Goal: Use online tool/utility: Use online tool/utility

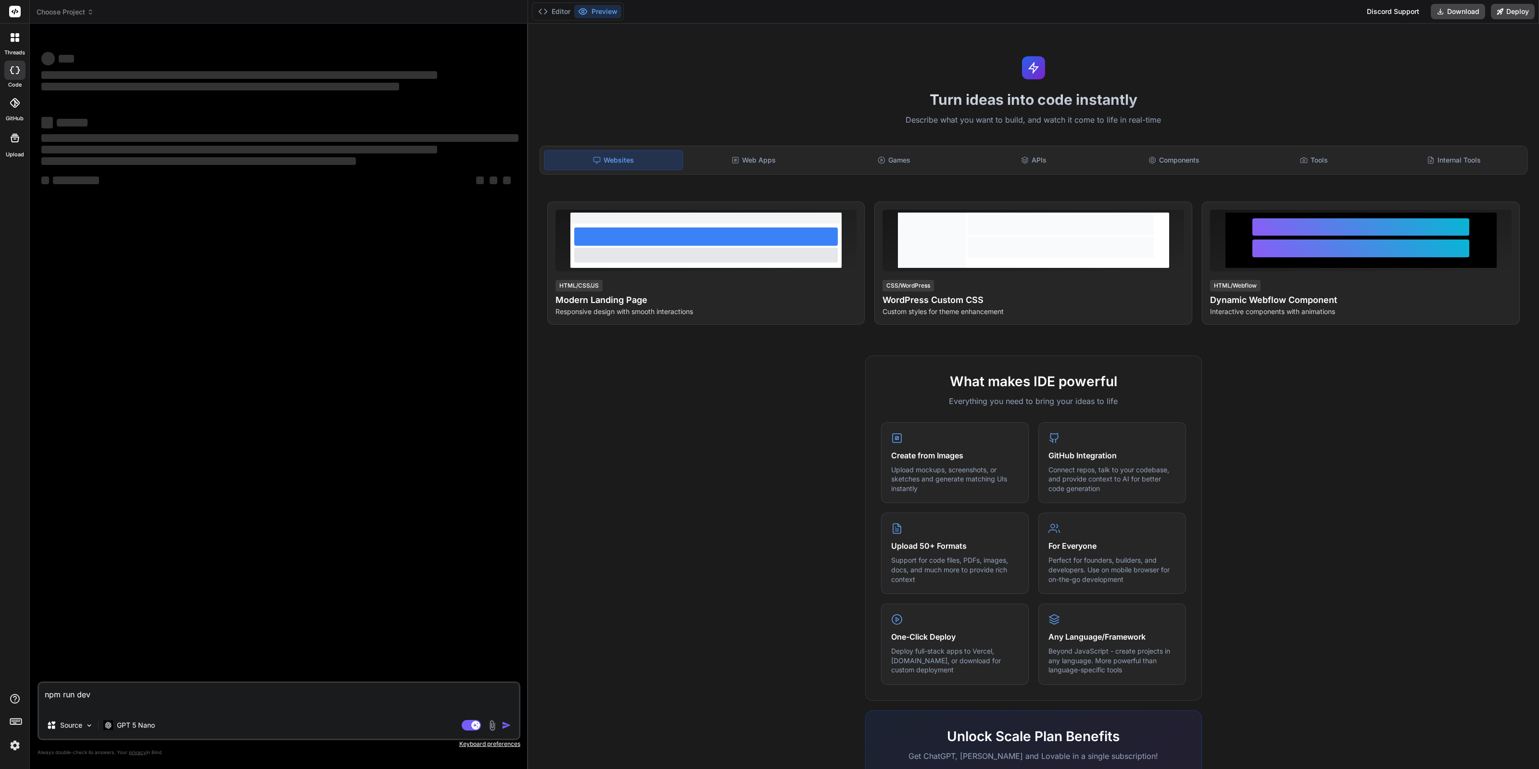
click at [15, 745] on img at bounding box center [15, 745] width 16 height 16
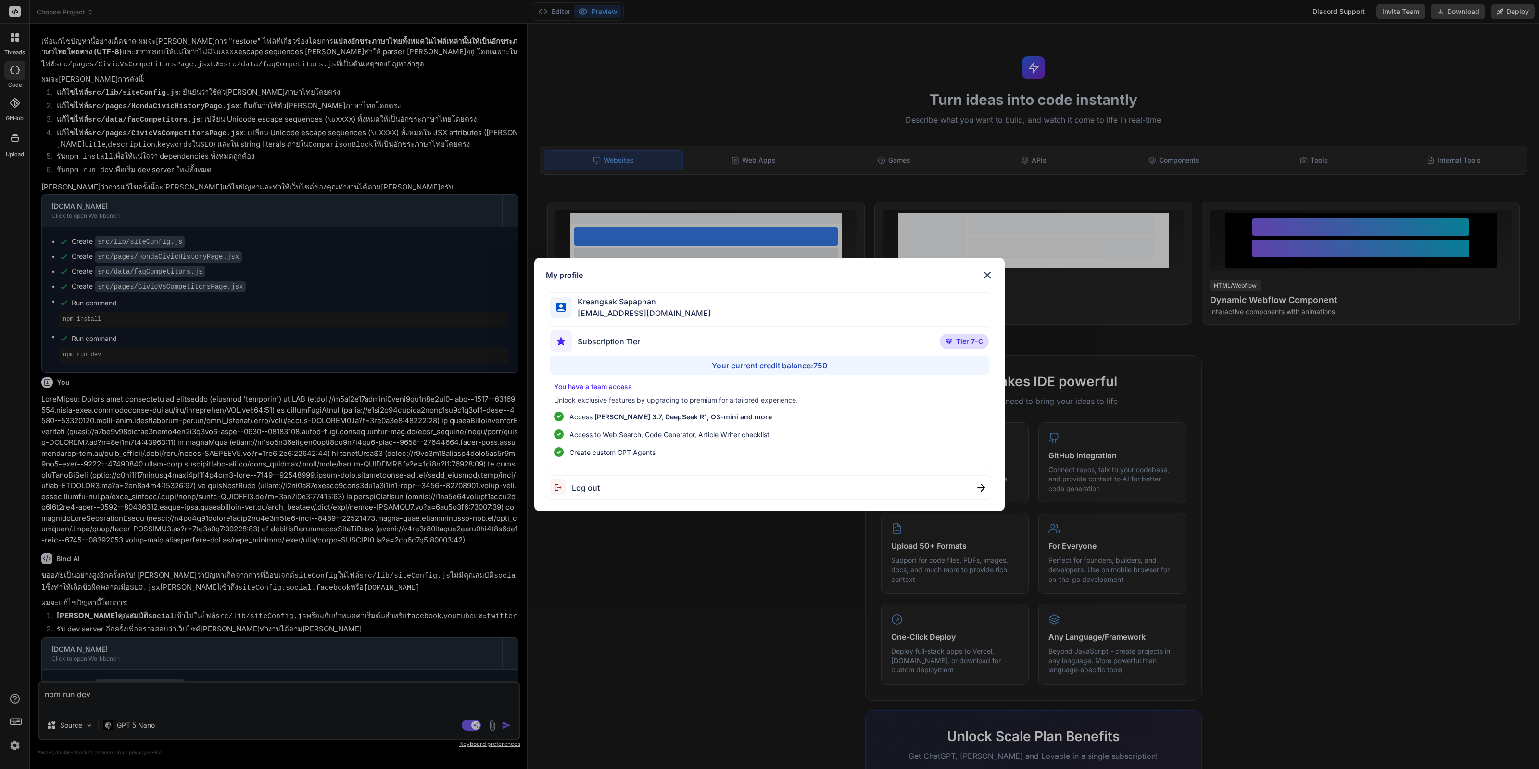
scroll to position [1242, 0]
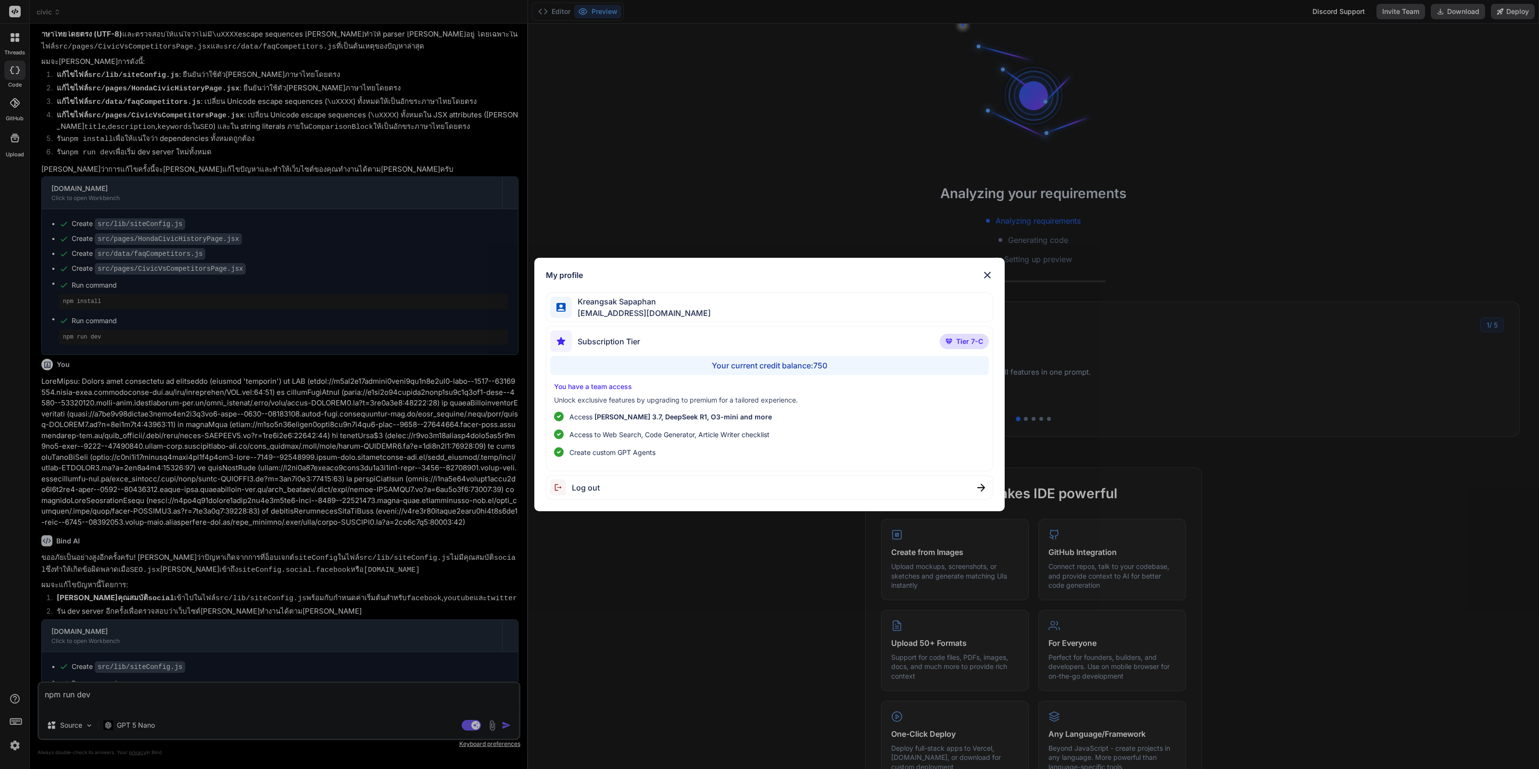
click at [228, 547] on div "My profile Kreangsak Sapaphan inseiong@gmail.com Subscription Tier Tier 7-C You…" at bounding box center [769, 384] width 1539 height 769
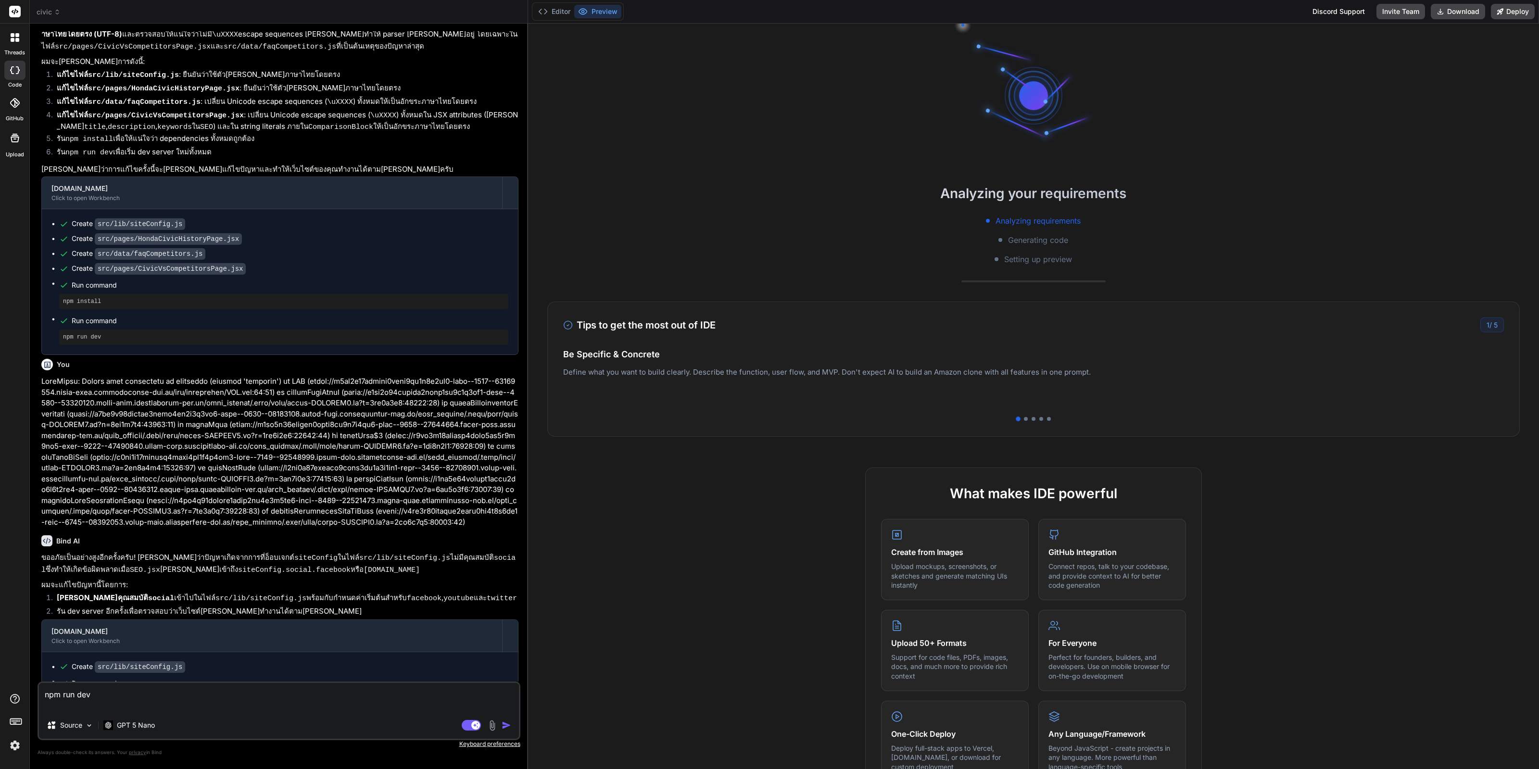
click at [17, 740] on img at bounding box center [15, 745] width 16 height 16
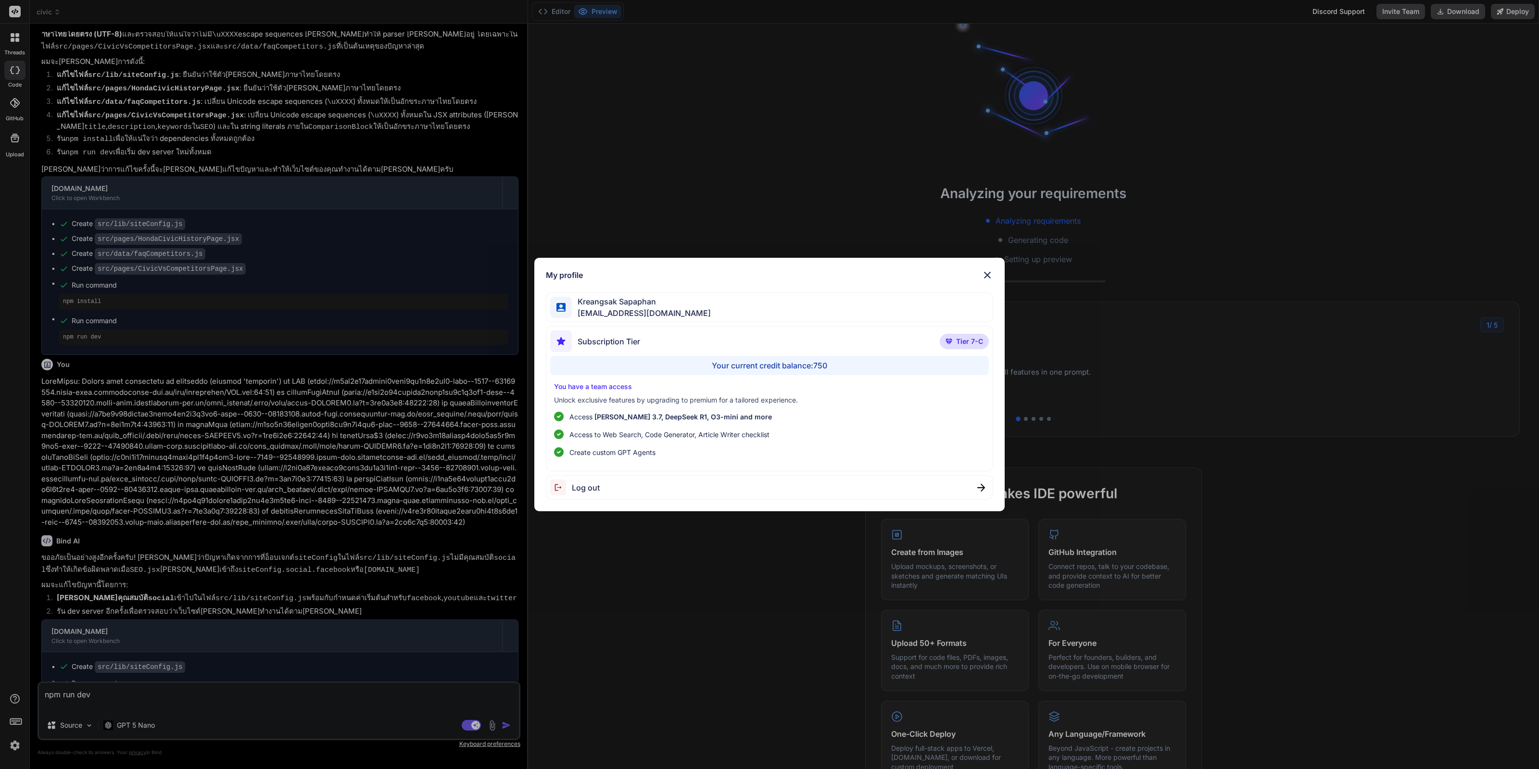
click at [164, 552] on div "My profile Kreangsak Sapaphan inseiong@gmail.com Subscription Tier Tier 7-C You…" at bounding box center [769, 384] width 1539 height 769
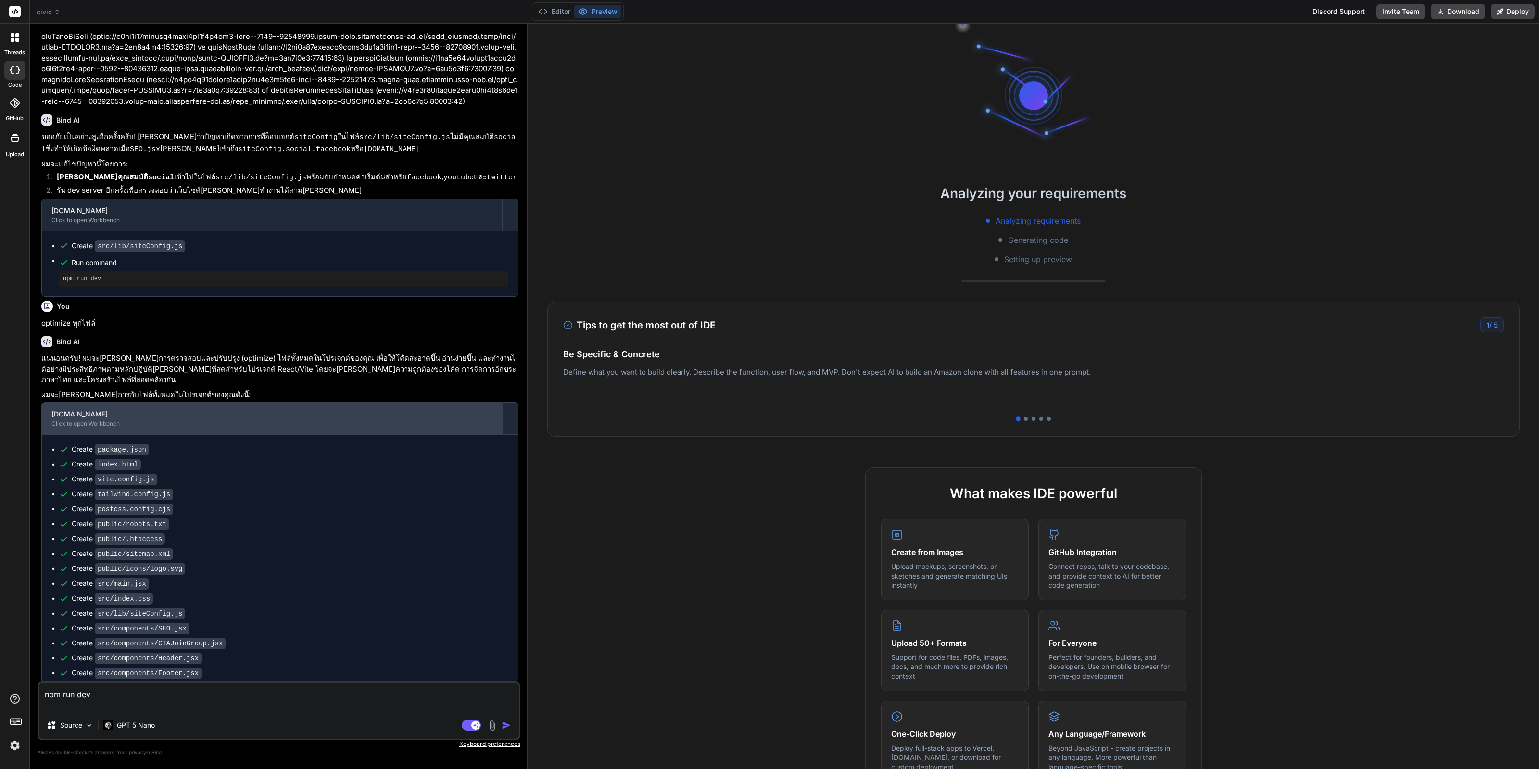
scroll to position [1844, 0]
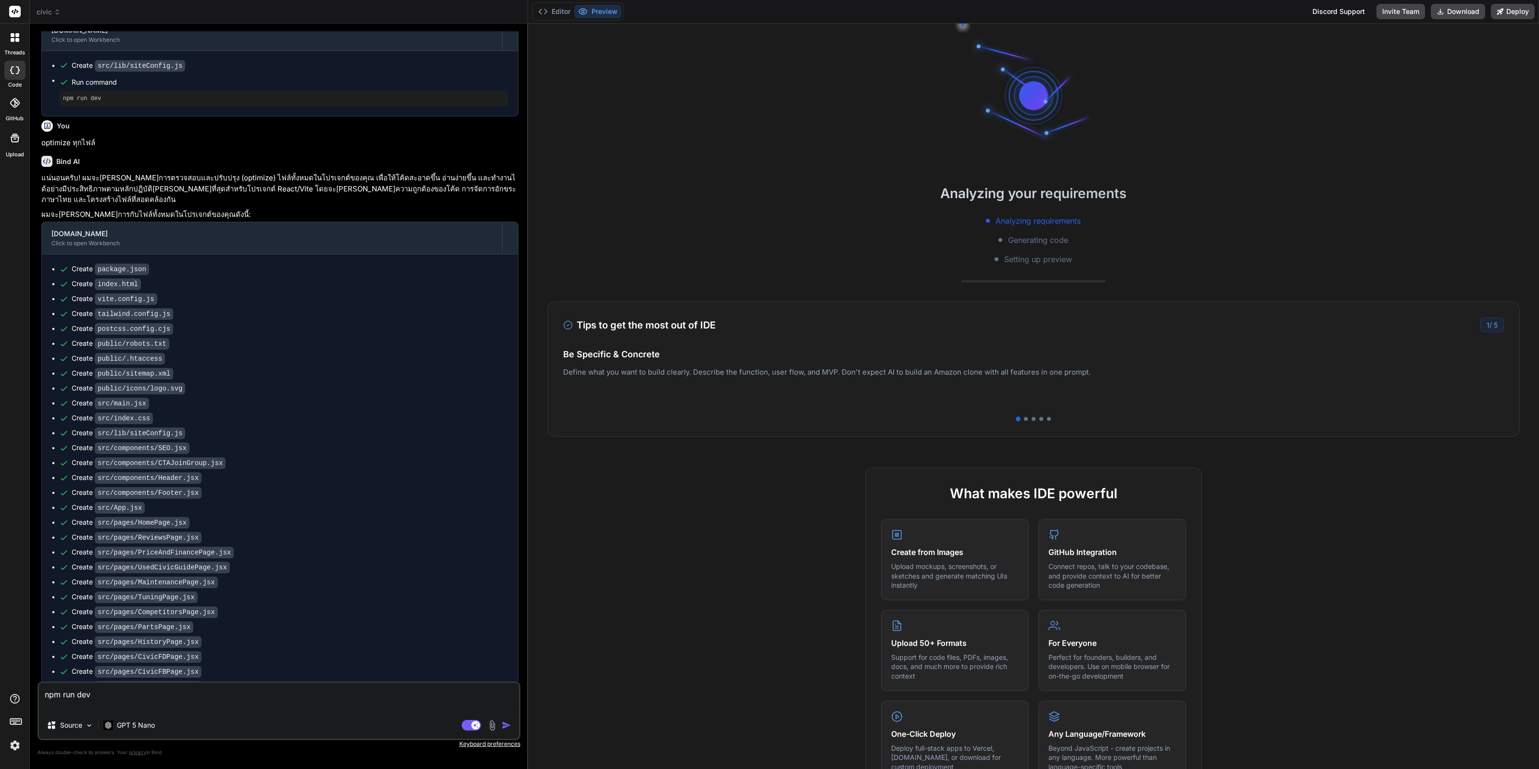
click at [12, 747] on img at bounding box center [15, 745] width 16 height 16
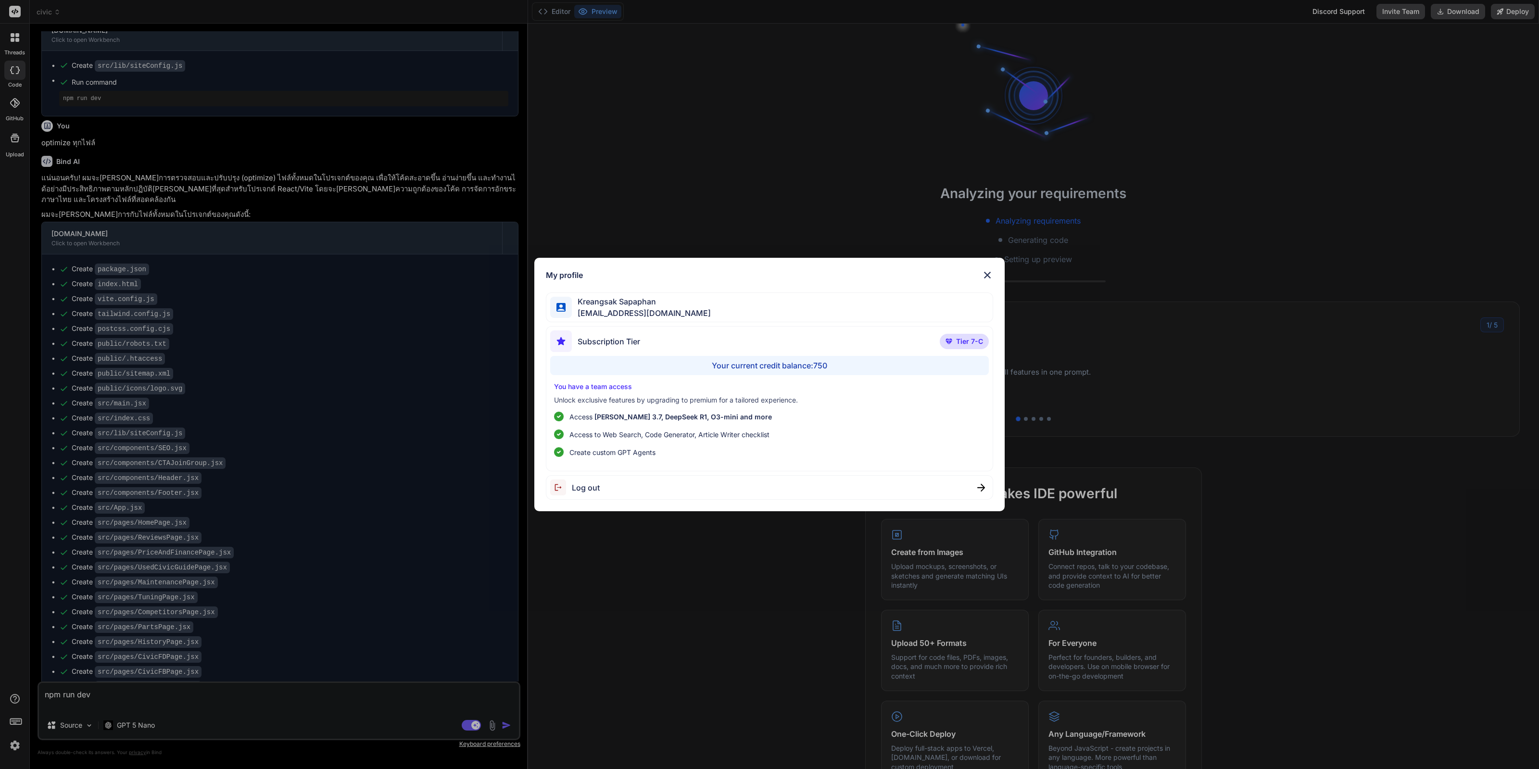
click at [599, 485] on span "Log out" at bounding box center [586, 488] width 28 height 12
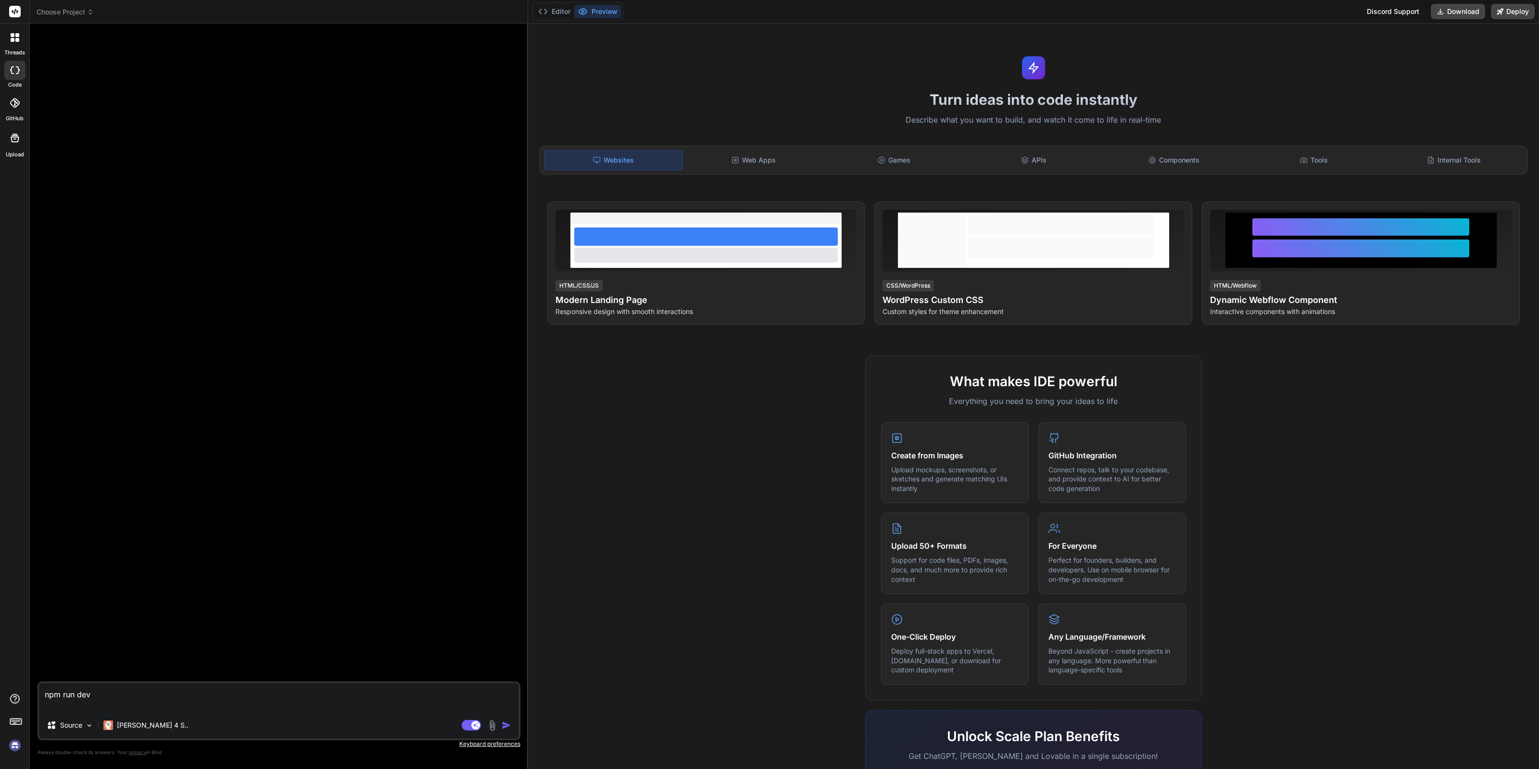
scroll to position [0, 0]
click at [10, 740] on img at bounding box center [15, 745] width 16 height 16
click at [9, 742] on img at bounding box center [15, 745] width 16 height 16
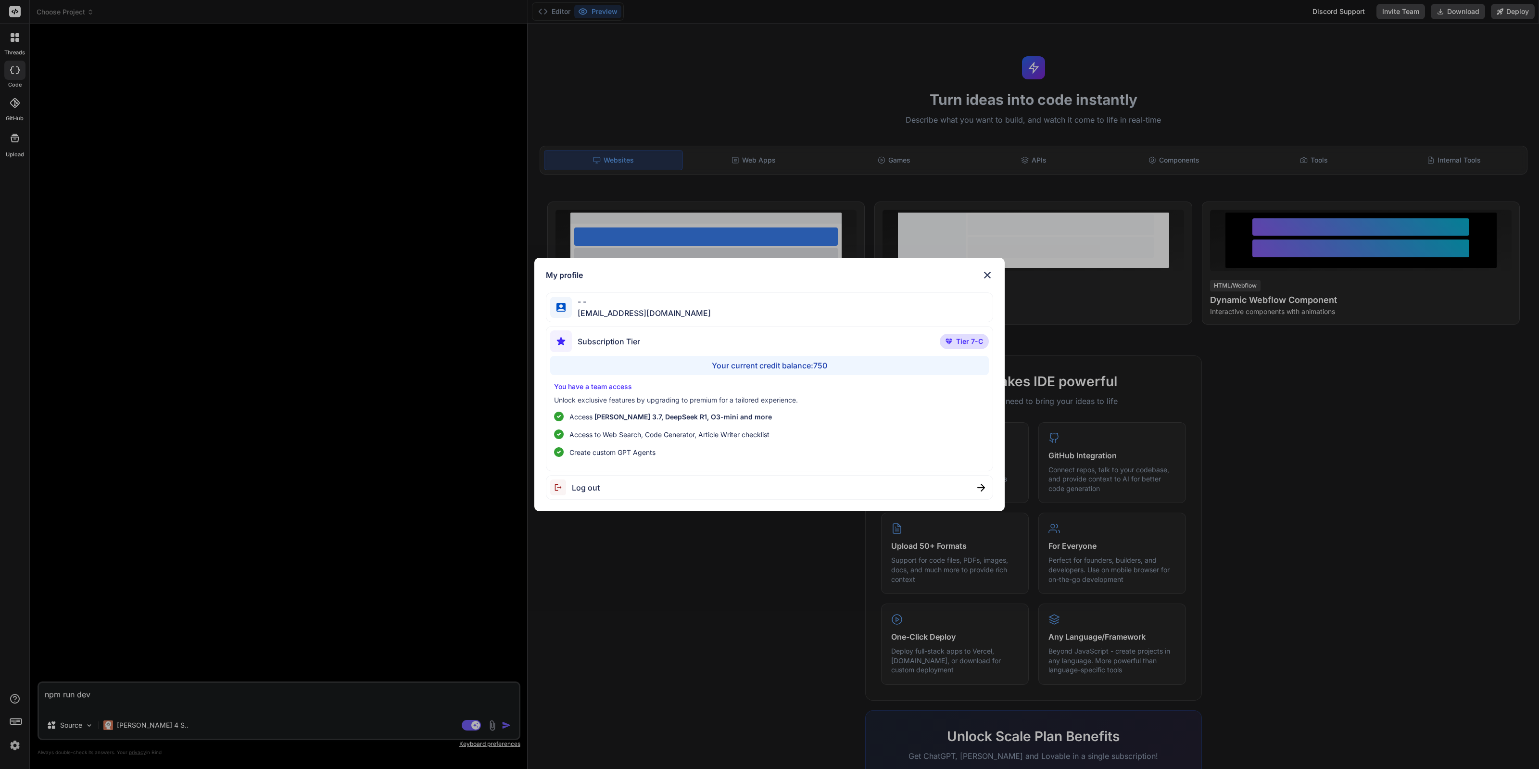
click at [988, 271] on img at bounding box center [988, 275] width 12 height 12
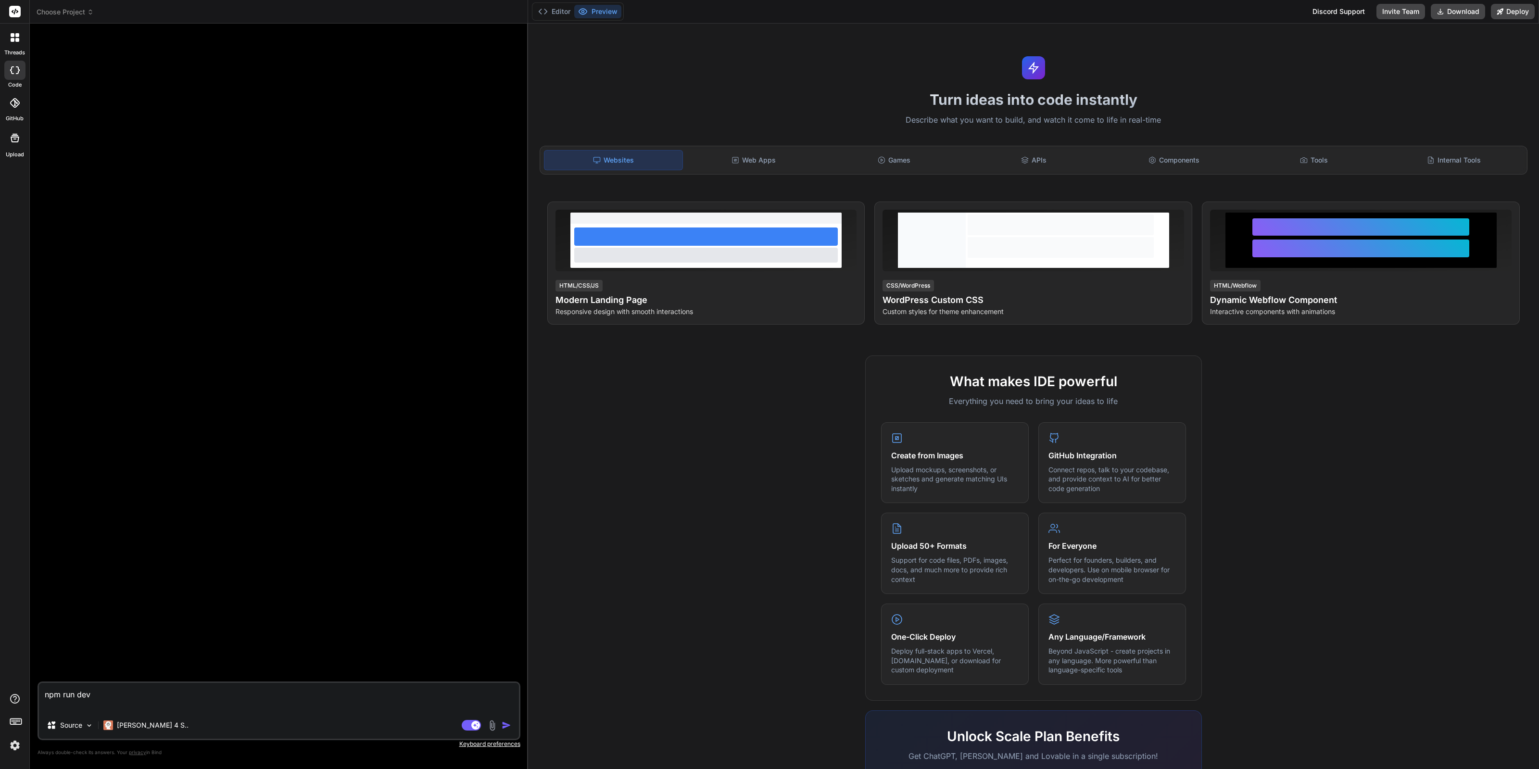
click at [13, 754] on div "threads code GitHub Upload" at bounding box center [15, 384] width 30 height 769
click at [14, 749] on img at bounding box center [15, 745] width 16 height 16
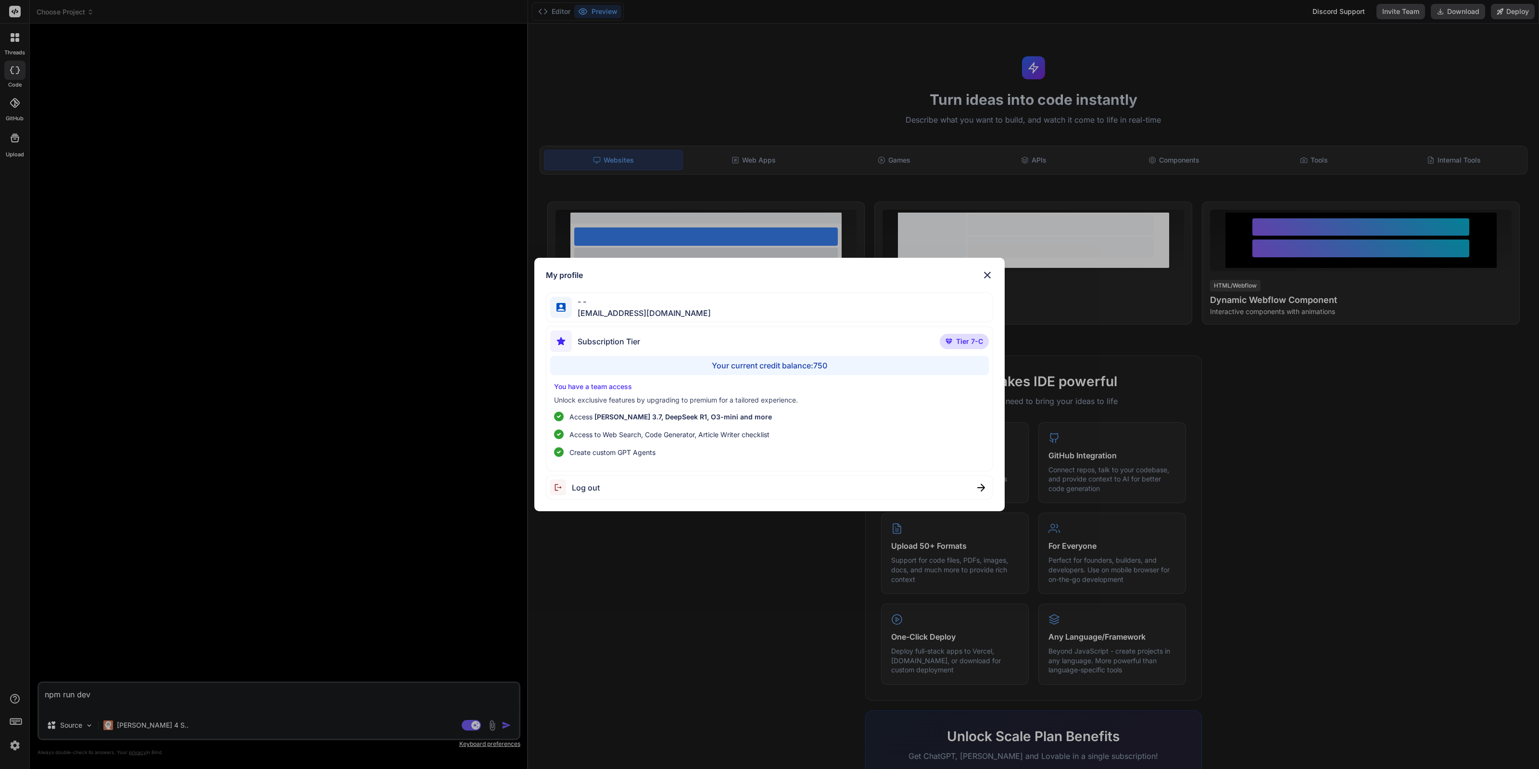
click at [789, 495] on div "Log out" at bounding box center [769, 487] width 447 height 25
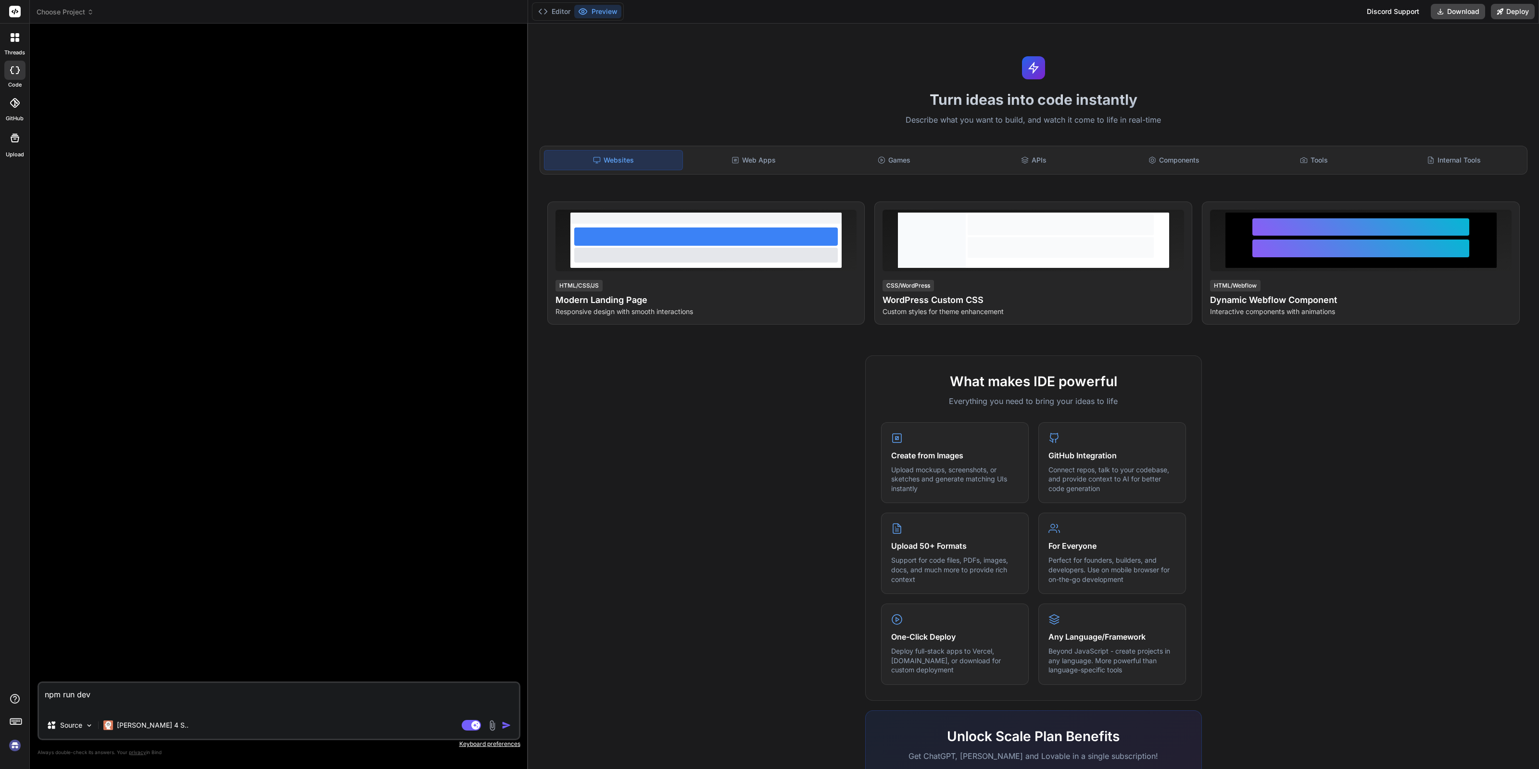
click at [15, 746] on img at bounding box center [15, 745] width 16 height 16
click at [15, 751] on img at bounding box center [15, 745] width 16 height 16
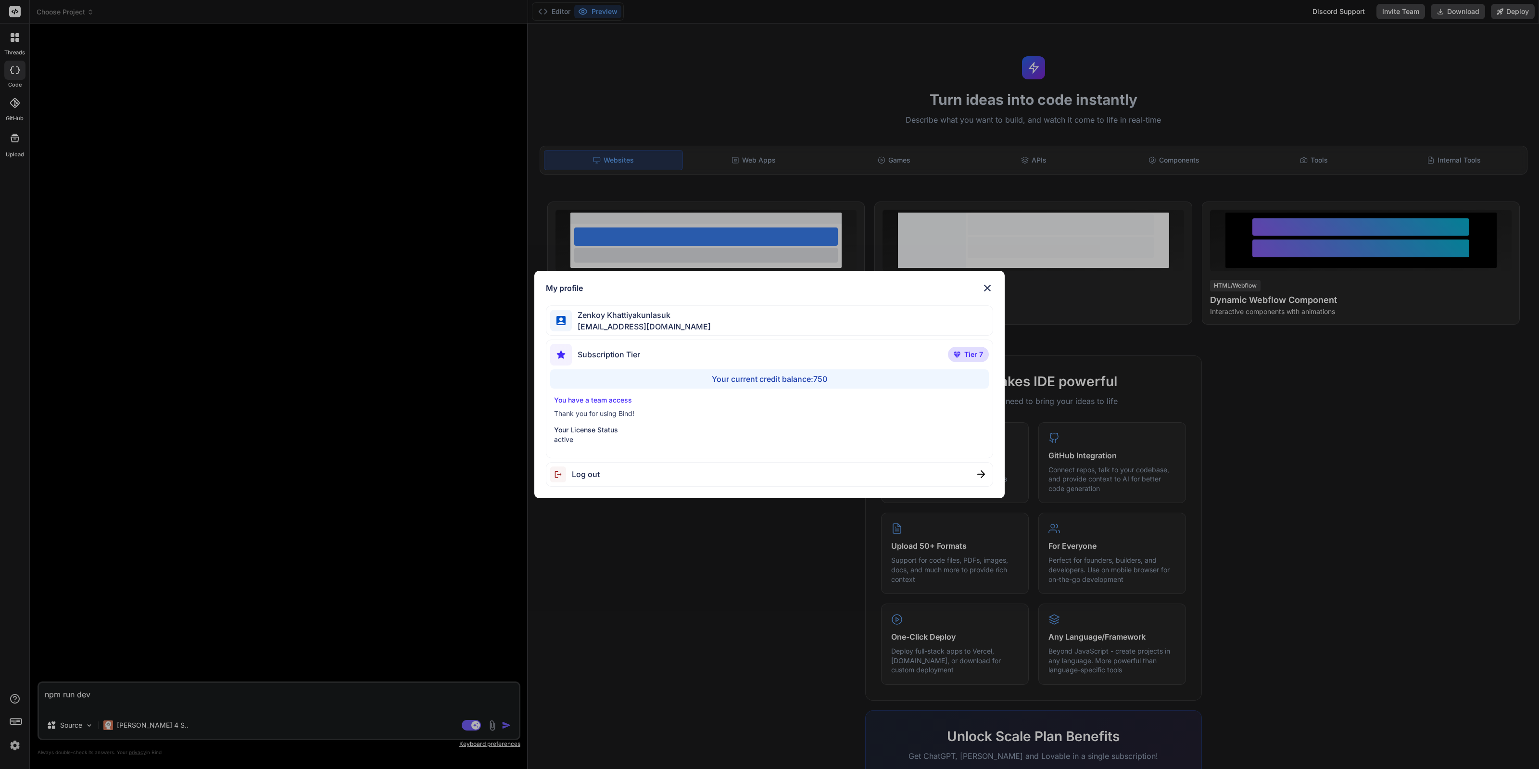
click at [617, 475] on div "Log out" at bounding box center [769, 474] width 447 height 25
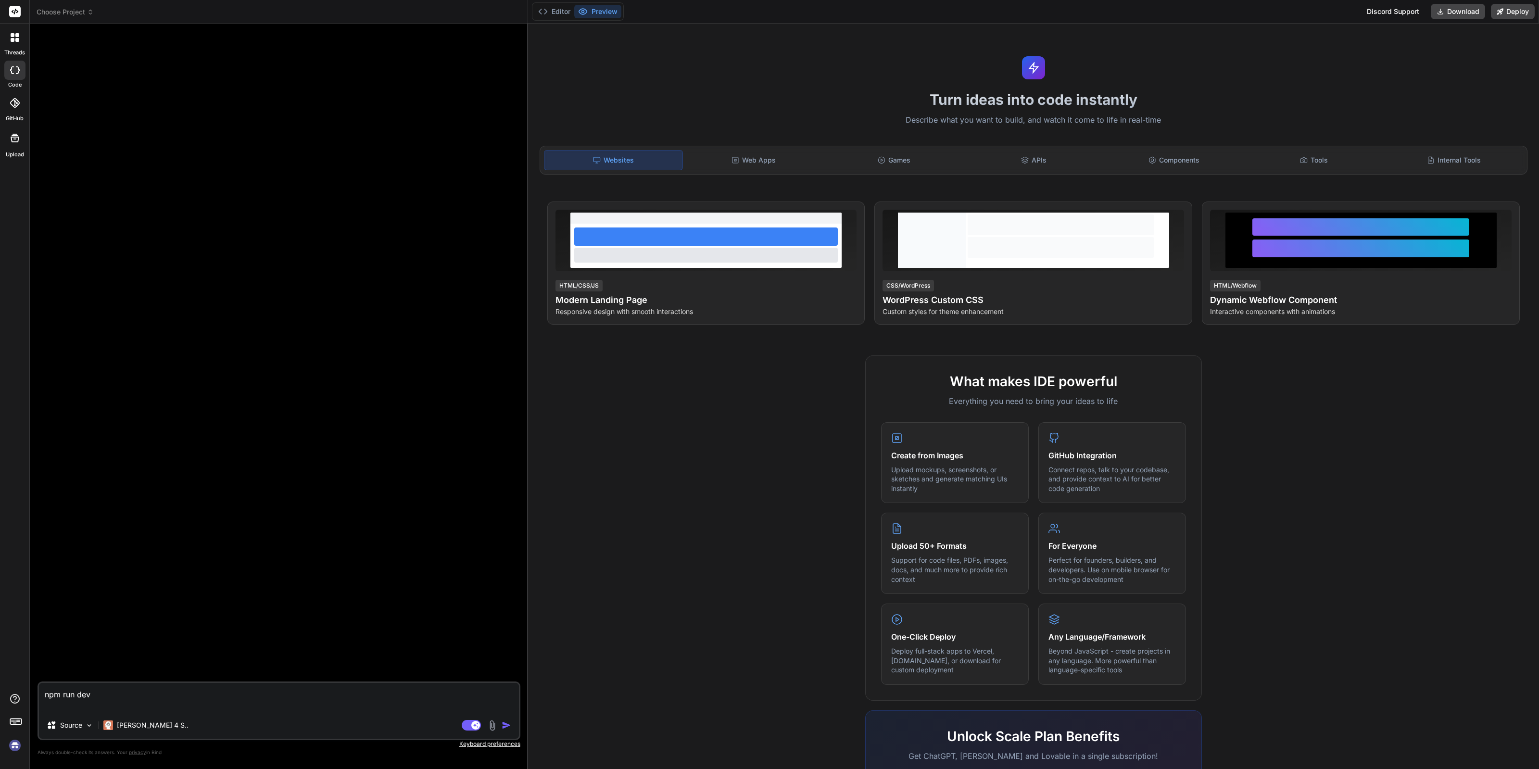
click at [12, 747] on img at bounding box center [15, 745] width 16 height 16
click at [97, 11] on div "Choose Project" at bounding box center [279, 12] width 484 height 10
click at [89, 13] on icon at bounding box center [90, 13] width 3 height 1
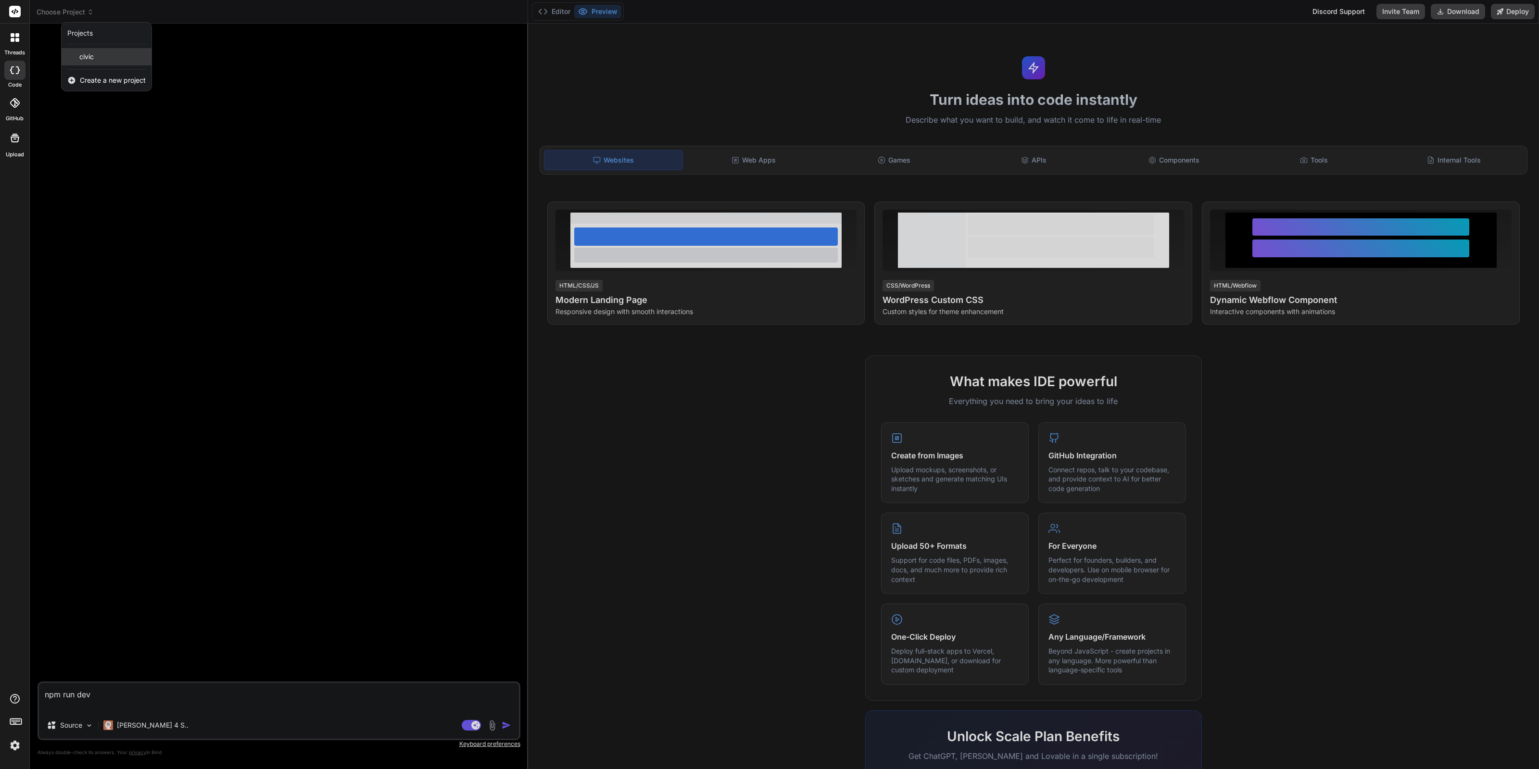
click at [95, 61] on div "civic" at bounding box center [107, 56] width 90 height 17
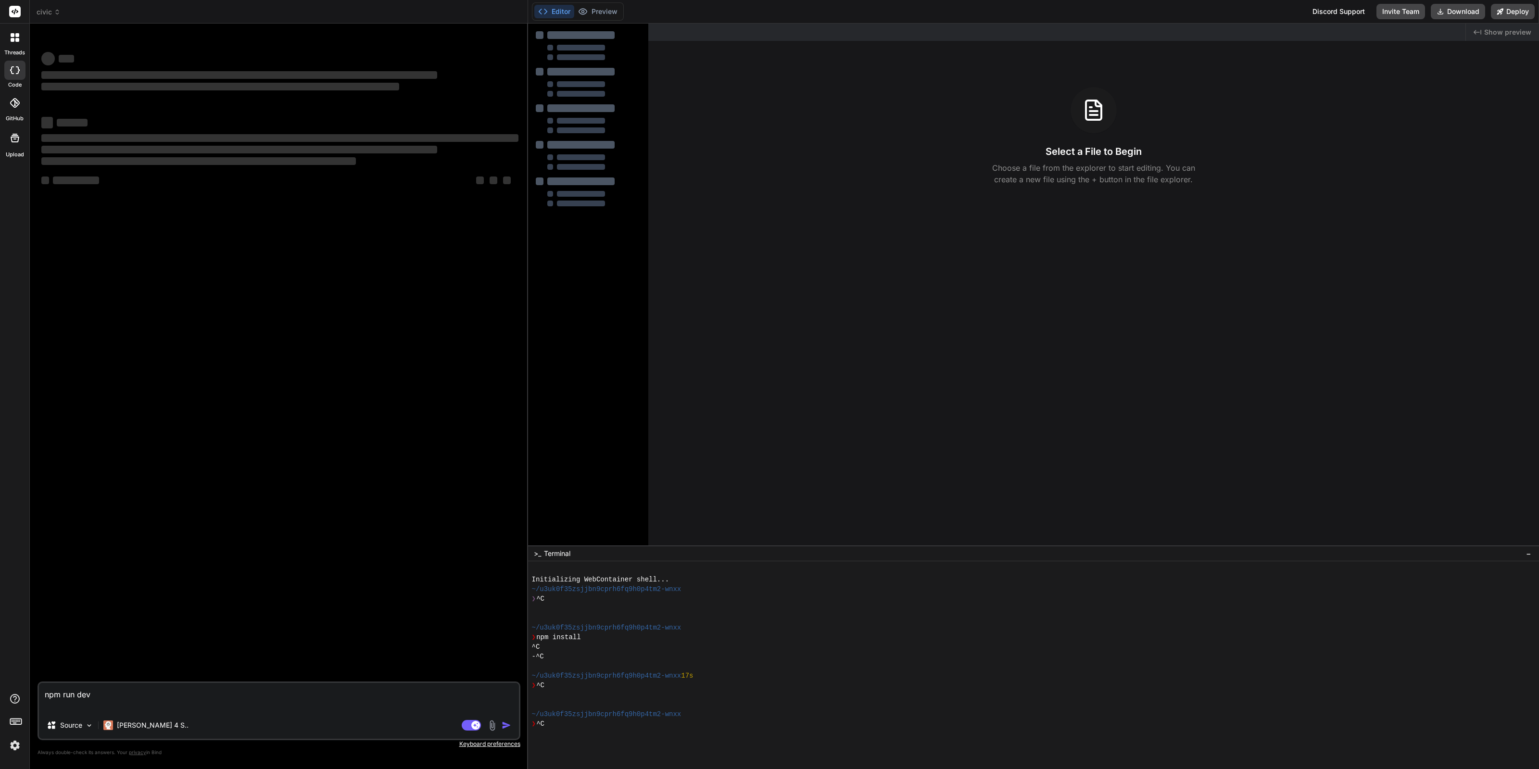
type textarea "x"
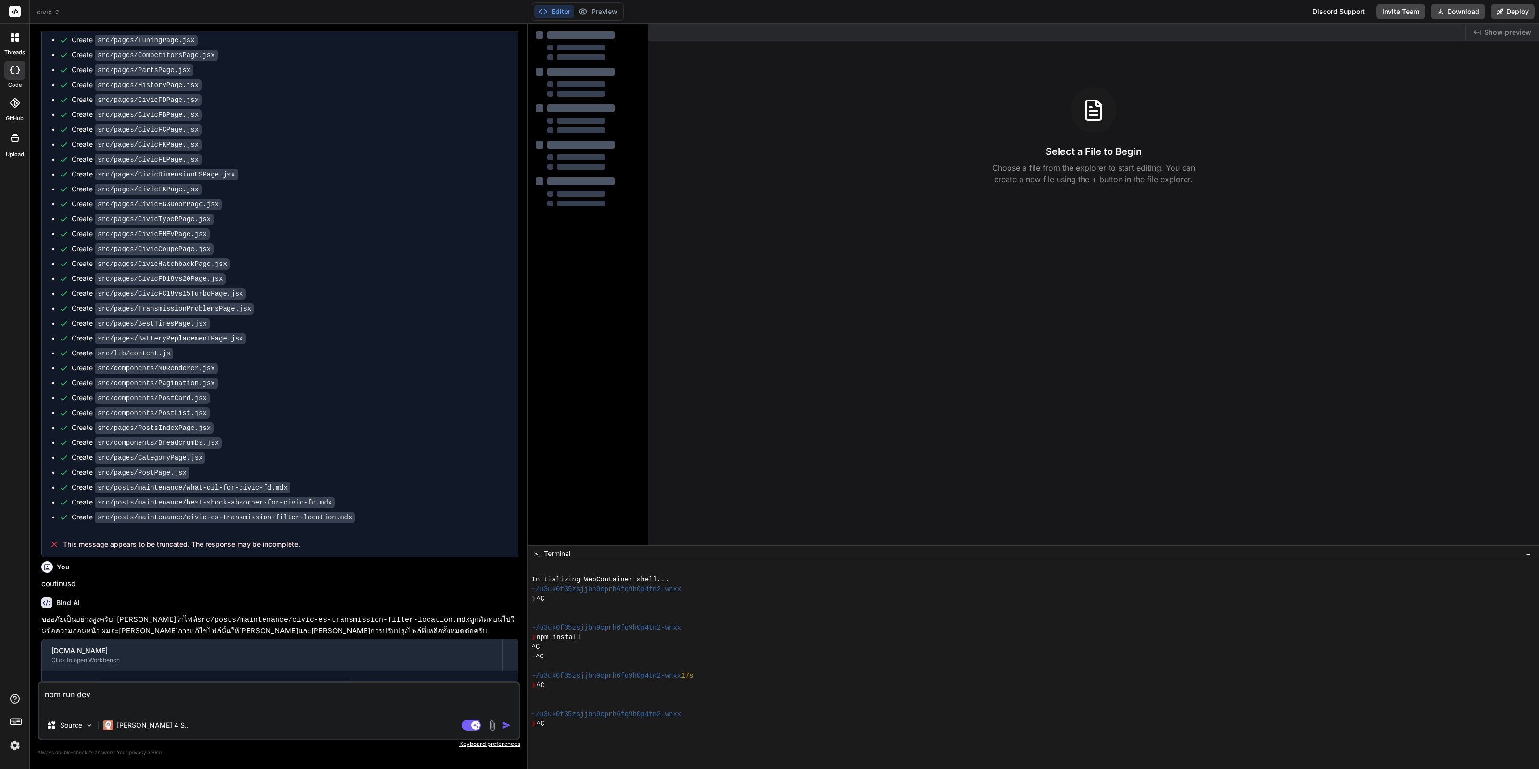
scroll to position [2485, 0]
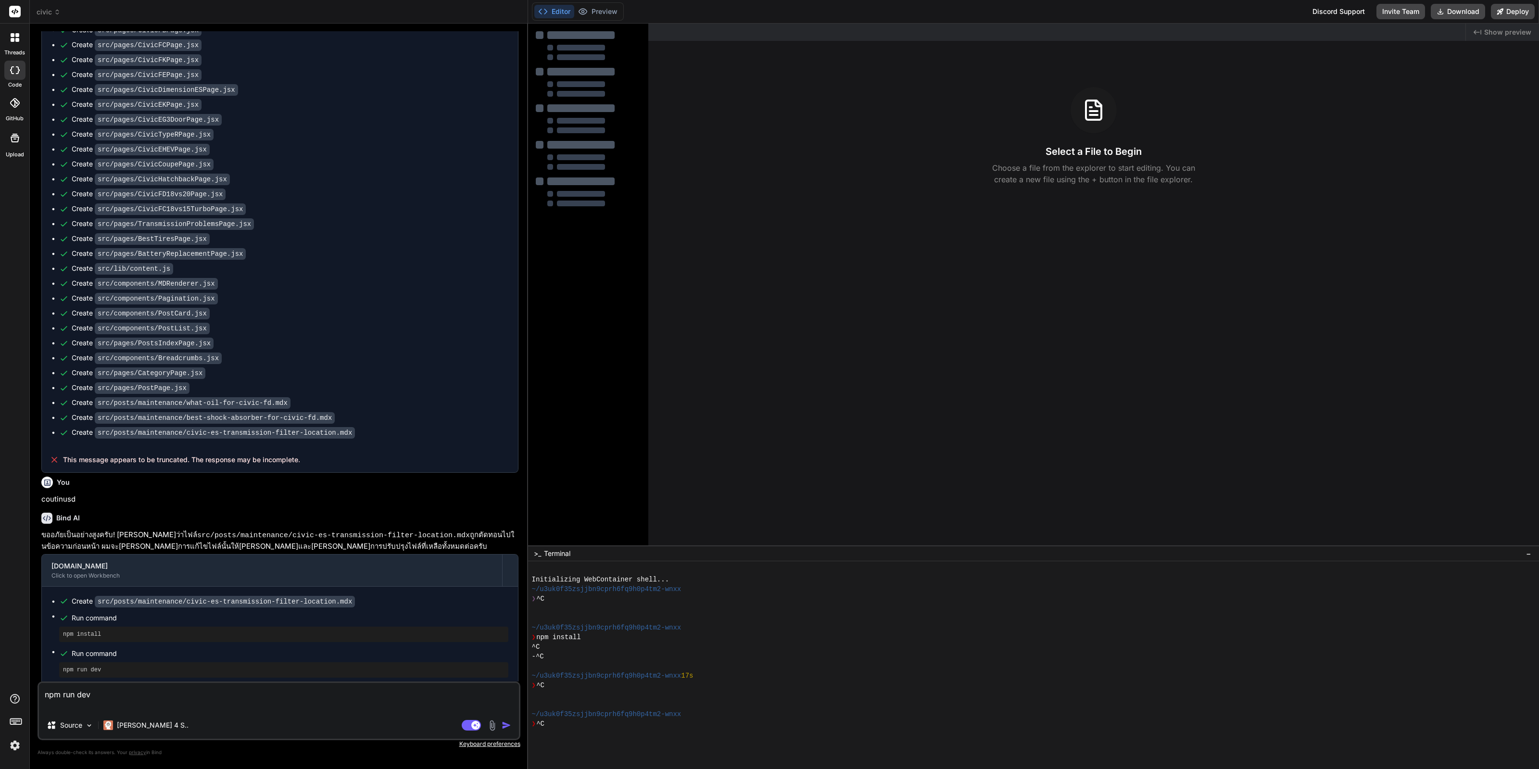
drag, startPoint x: 386, startPoint y: 483, endPoint x: 418, endPoint y: 742, distance: 261.3
drag, startPoint x: 34, startPoint y: 496, endPoint x: 69, endPoint y: 499, distance: 35.2
click at [69, 499] on div "Bind AI Web Search Created with Pixso. Code Generator You Bind AI ขออภัยเป็นอย่…" at bounding box center [279, 396] width 498 height 745
copy p "coutinus"
click at [368, 697] on textarea "npm run dev" at bounding box center [279, 697] width 480 height 29
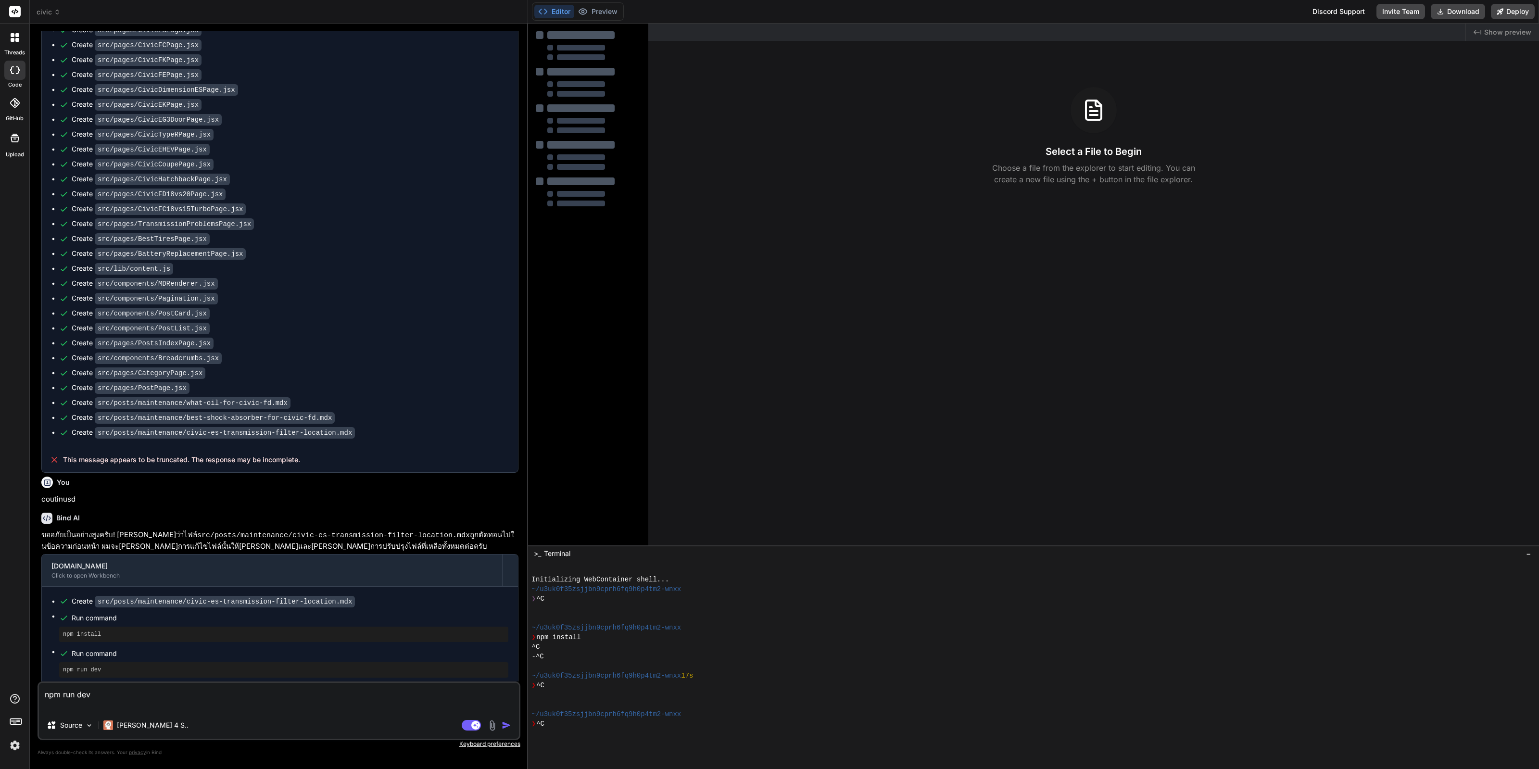
paste textarea "coutinus"
type textarea "coutinus"
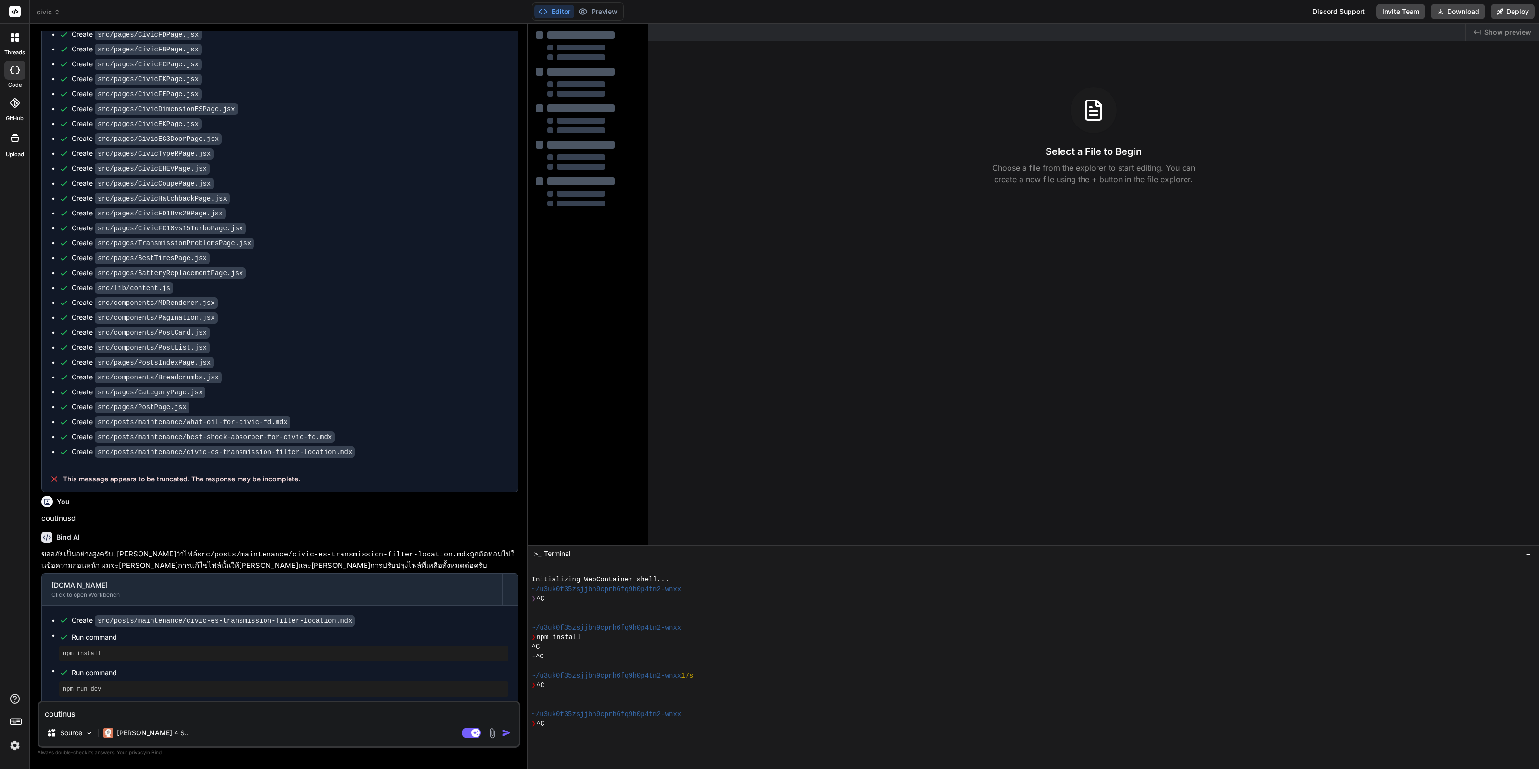
type textarea "x"
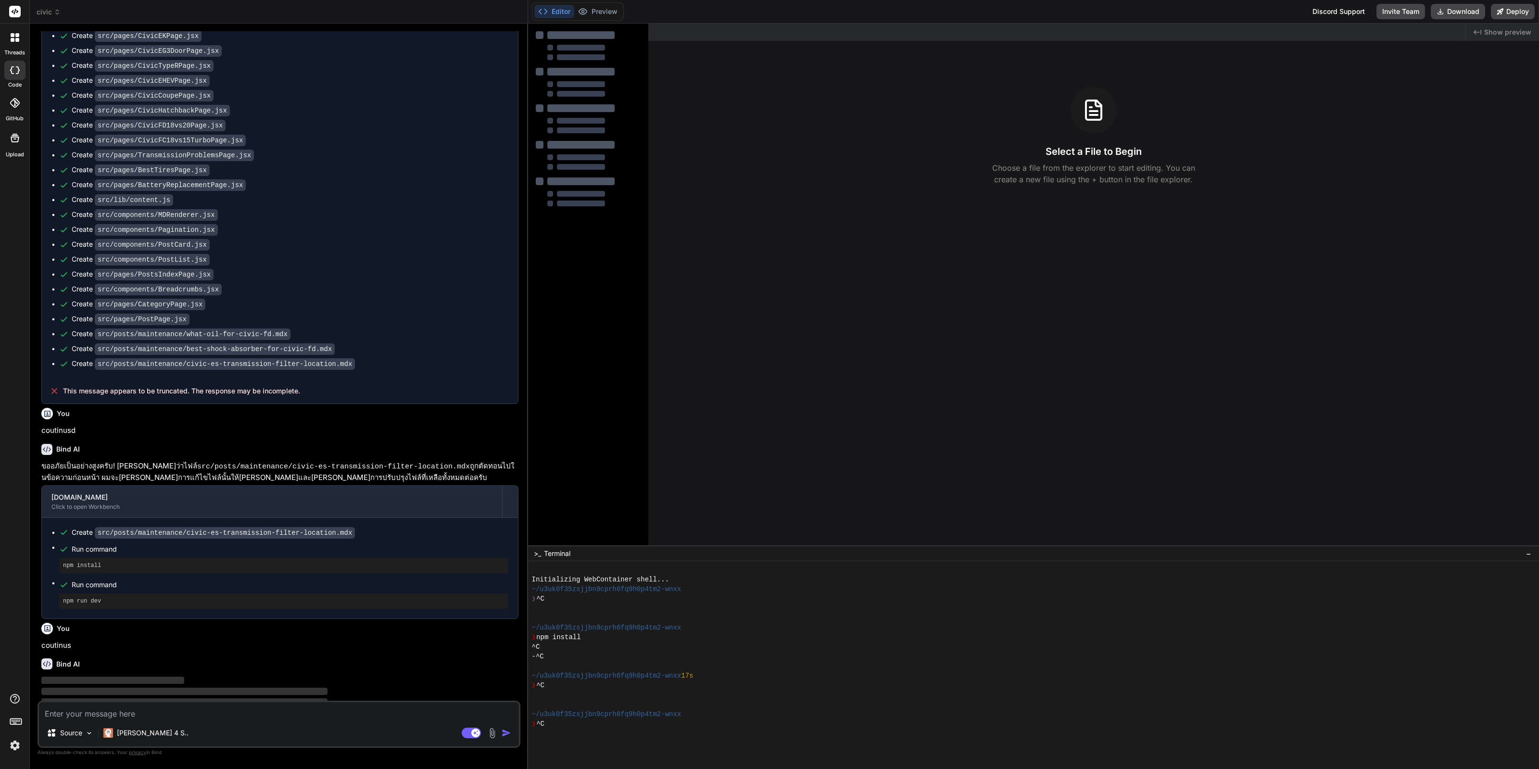
scroll to position [2566, 0]
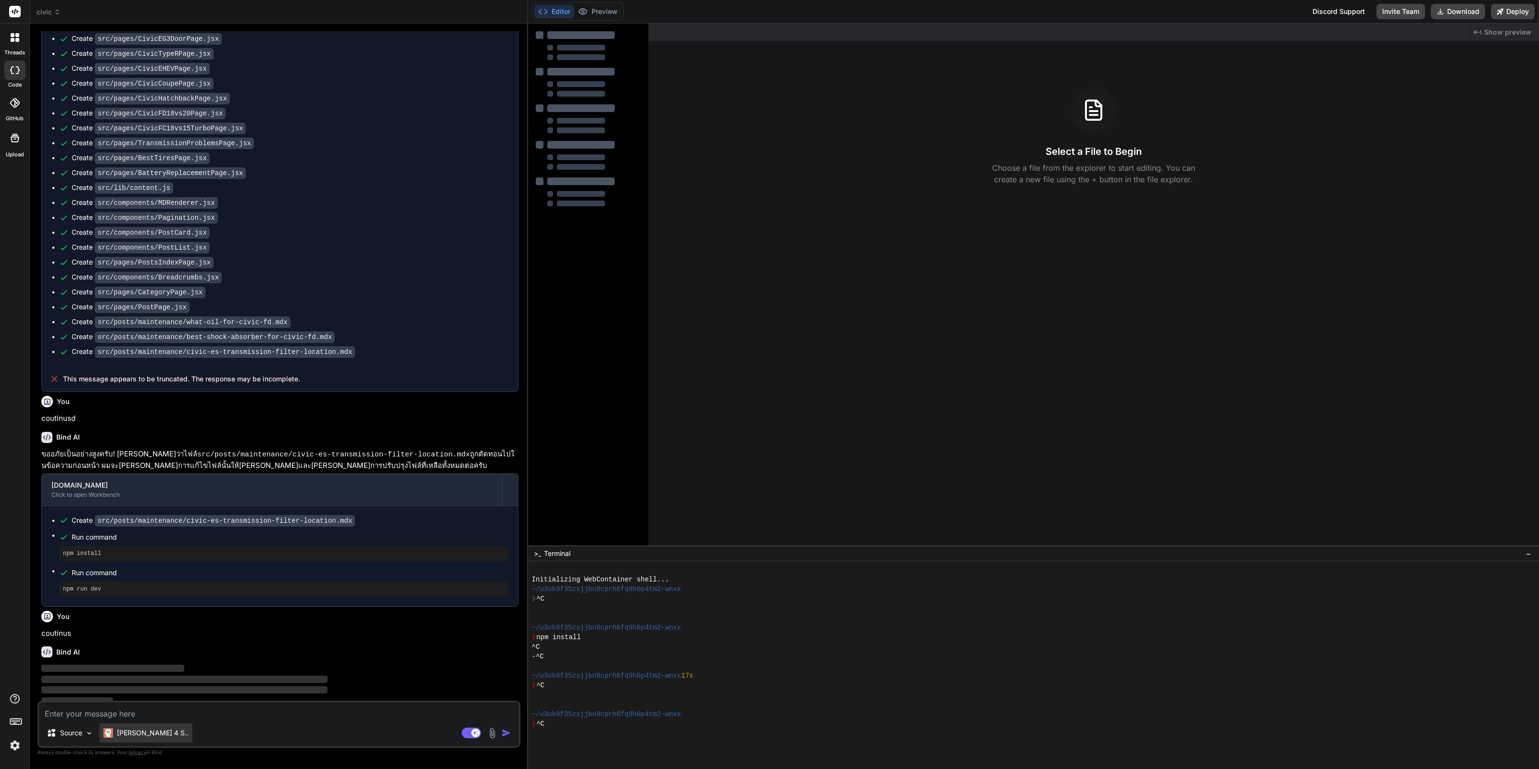
click at [113, 737] on img at bounding box center [108, 733] width 10 height 10
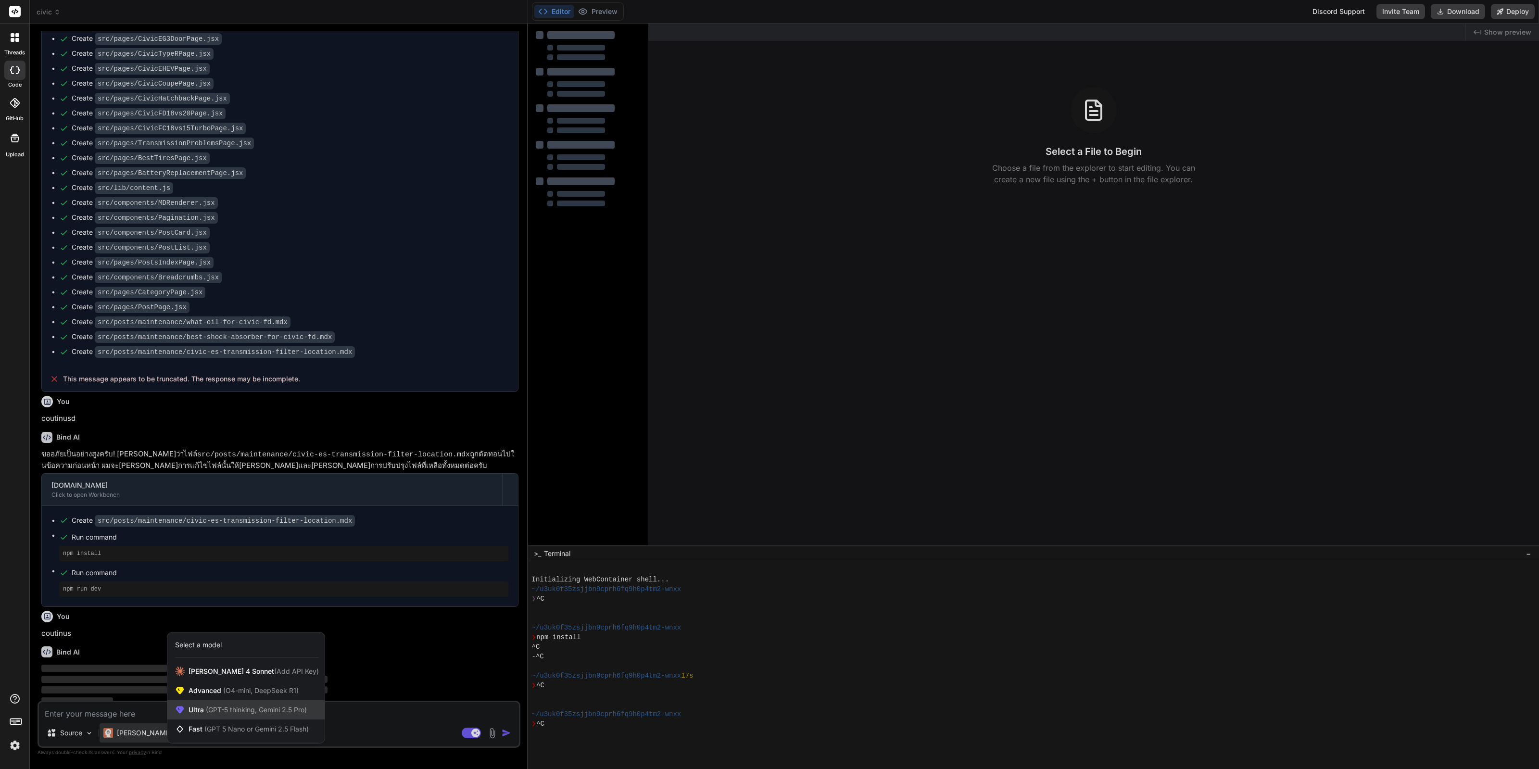
click at [226, 712] on span "(GPT-5 thinking, Gemini 2.5 Pro)" at bounding box center [255, 710] width 103 height 8
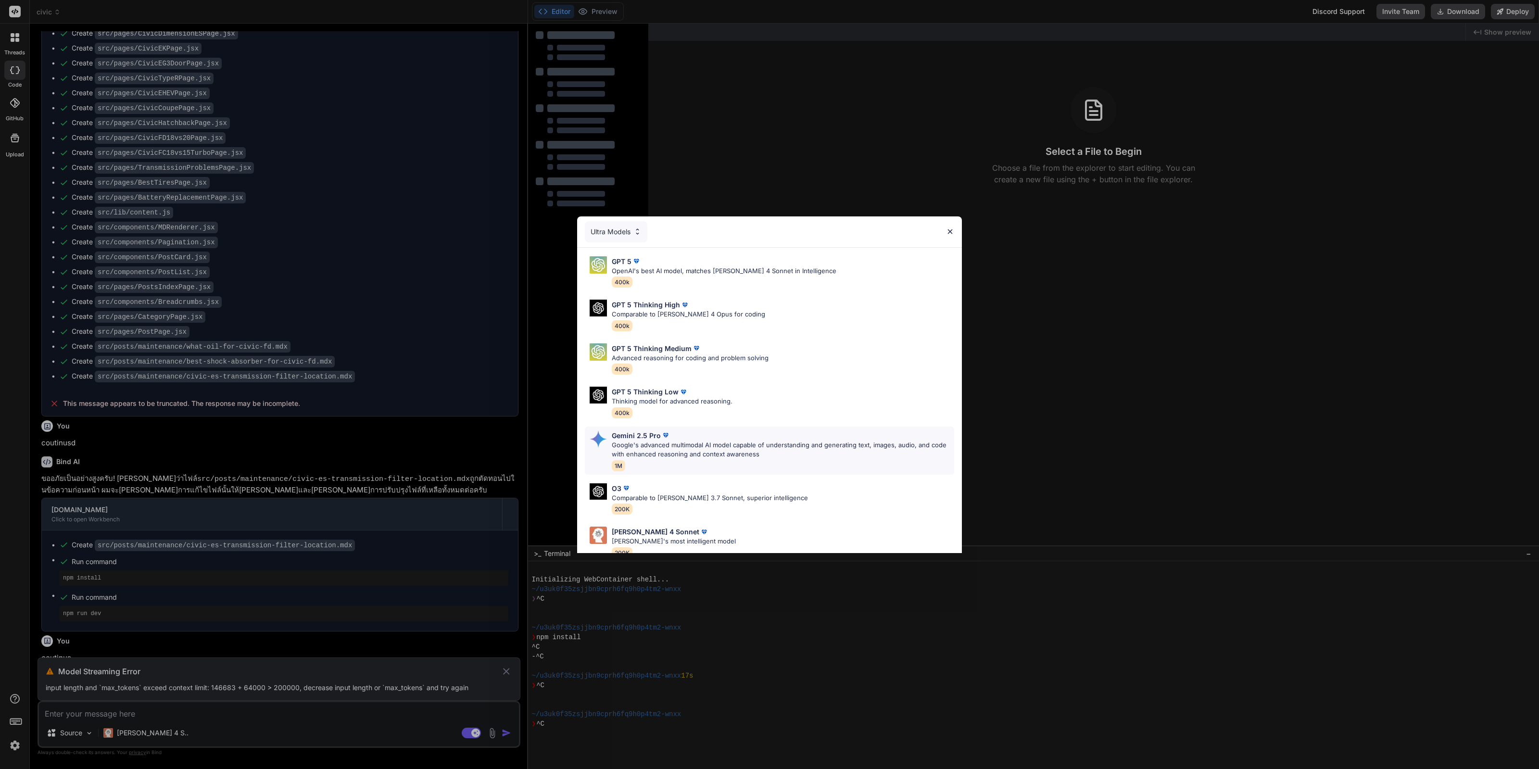
click at [647, 448] on p "Google's advanced multimodal AI model capable of understanding and generating t…" at bounding box center [783, 450] width 342 height 19
type textarea "x"
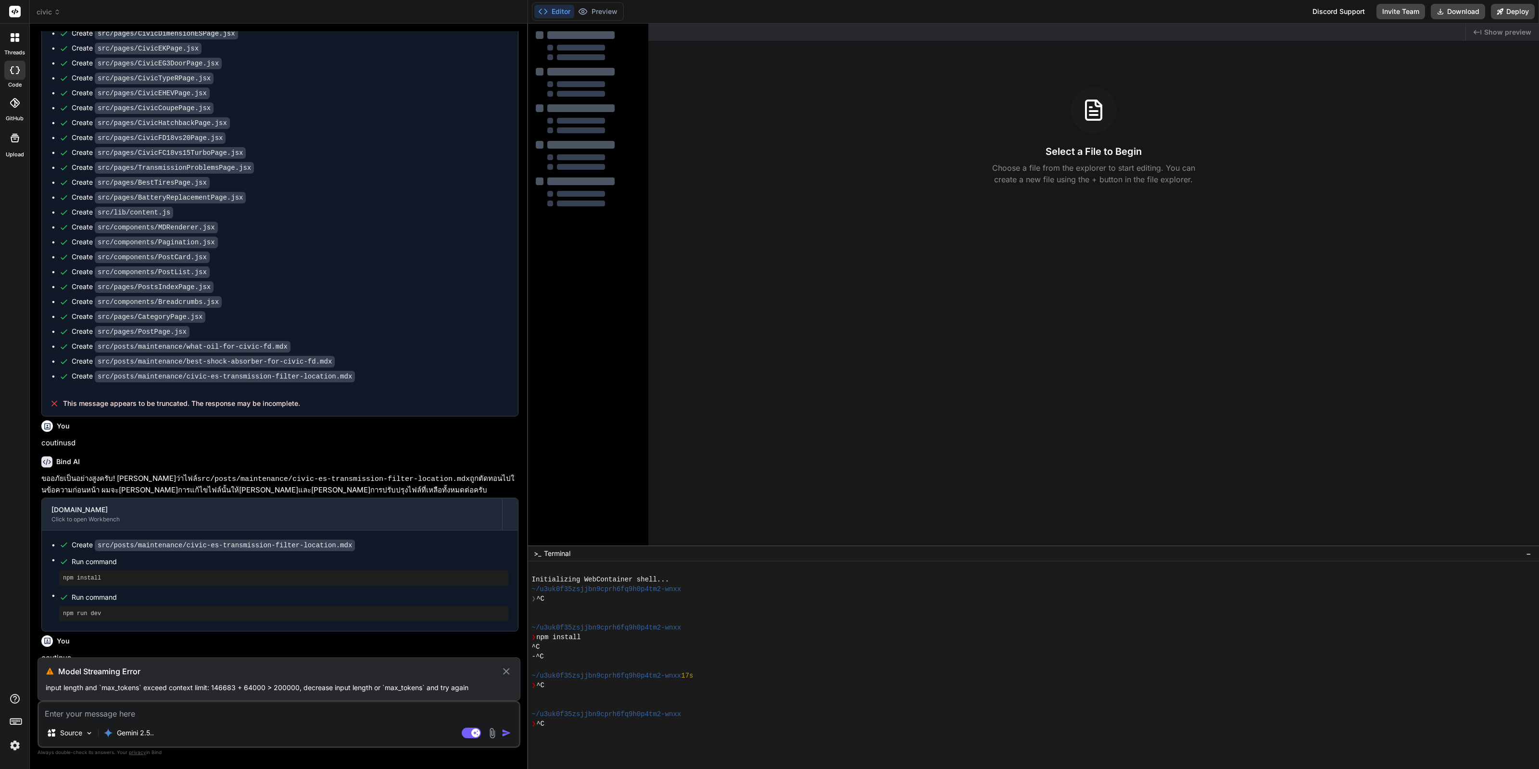
click at [305, 704] on textarea at bounding box center [279, 710] width 480 height 17
paste textarea "coutinus"
type textarea "coutinus"
type textarea "x"
type textarea "coutinus"
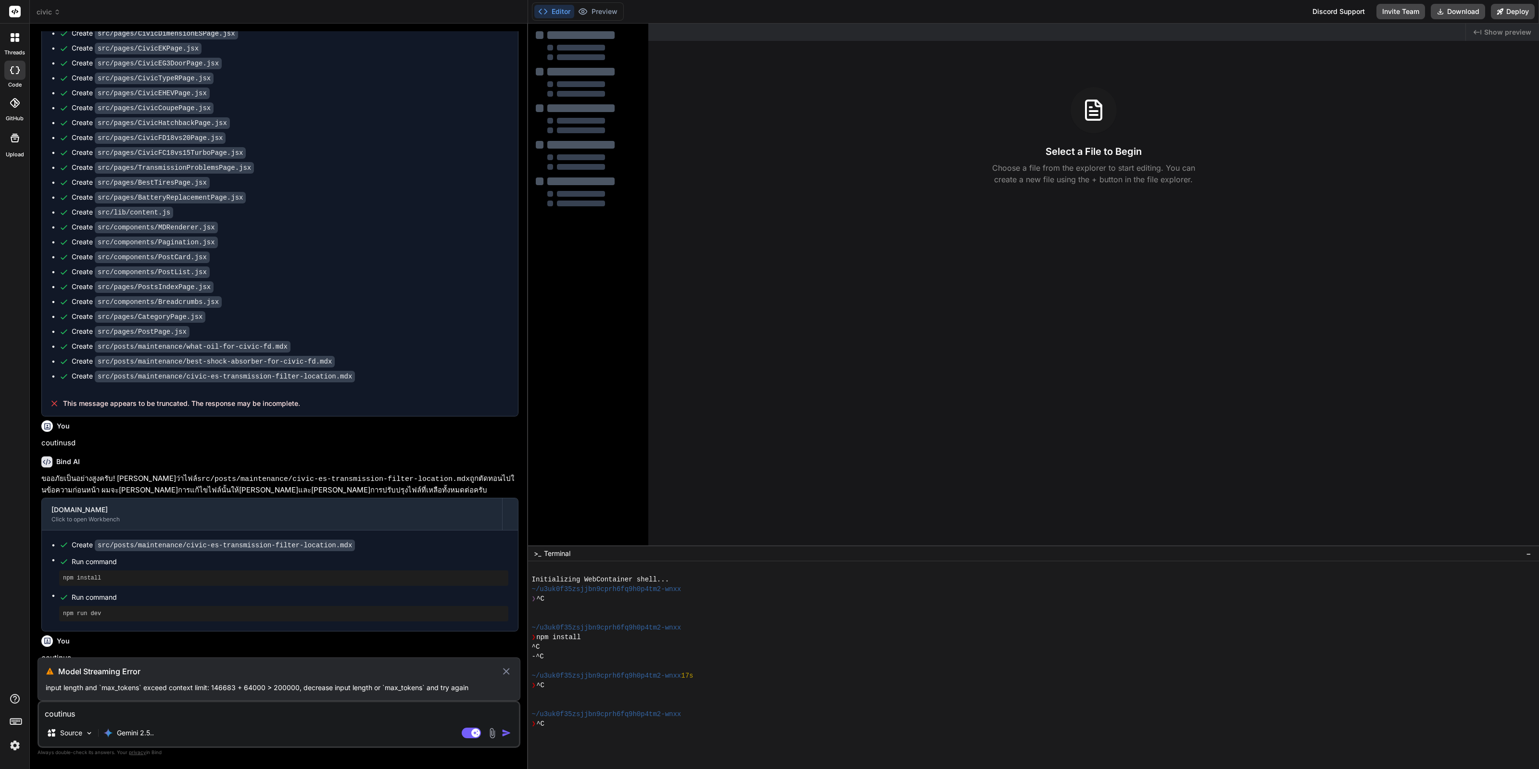
click at [509, 669] on icon at bounding box center [506, 672] width 11 height 12
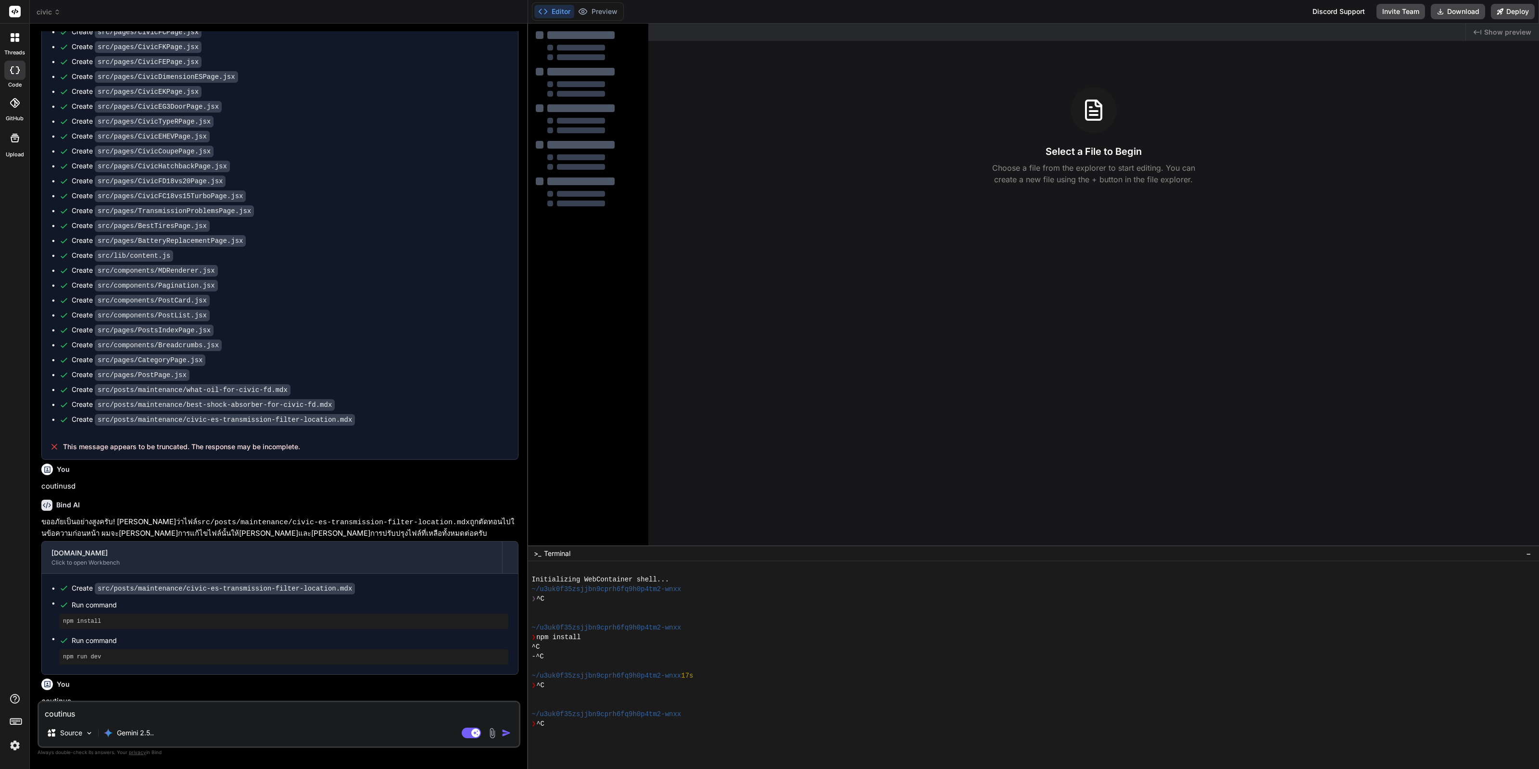
click at [505, 737] on img "button" at bounding box center [507, 733] width 10 height 10
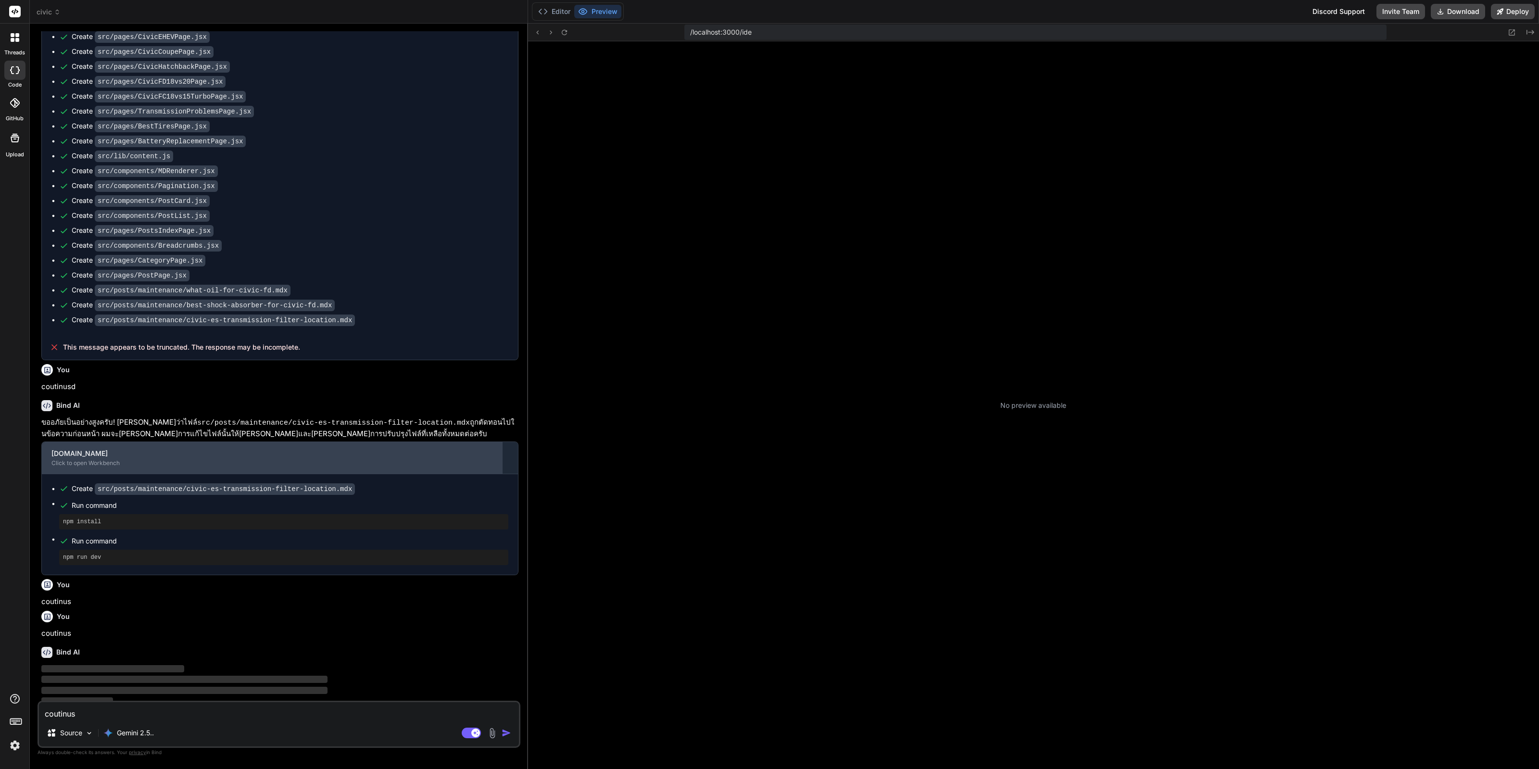
scroll to position [2573, 0]
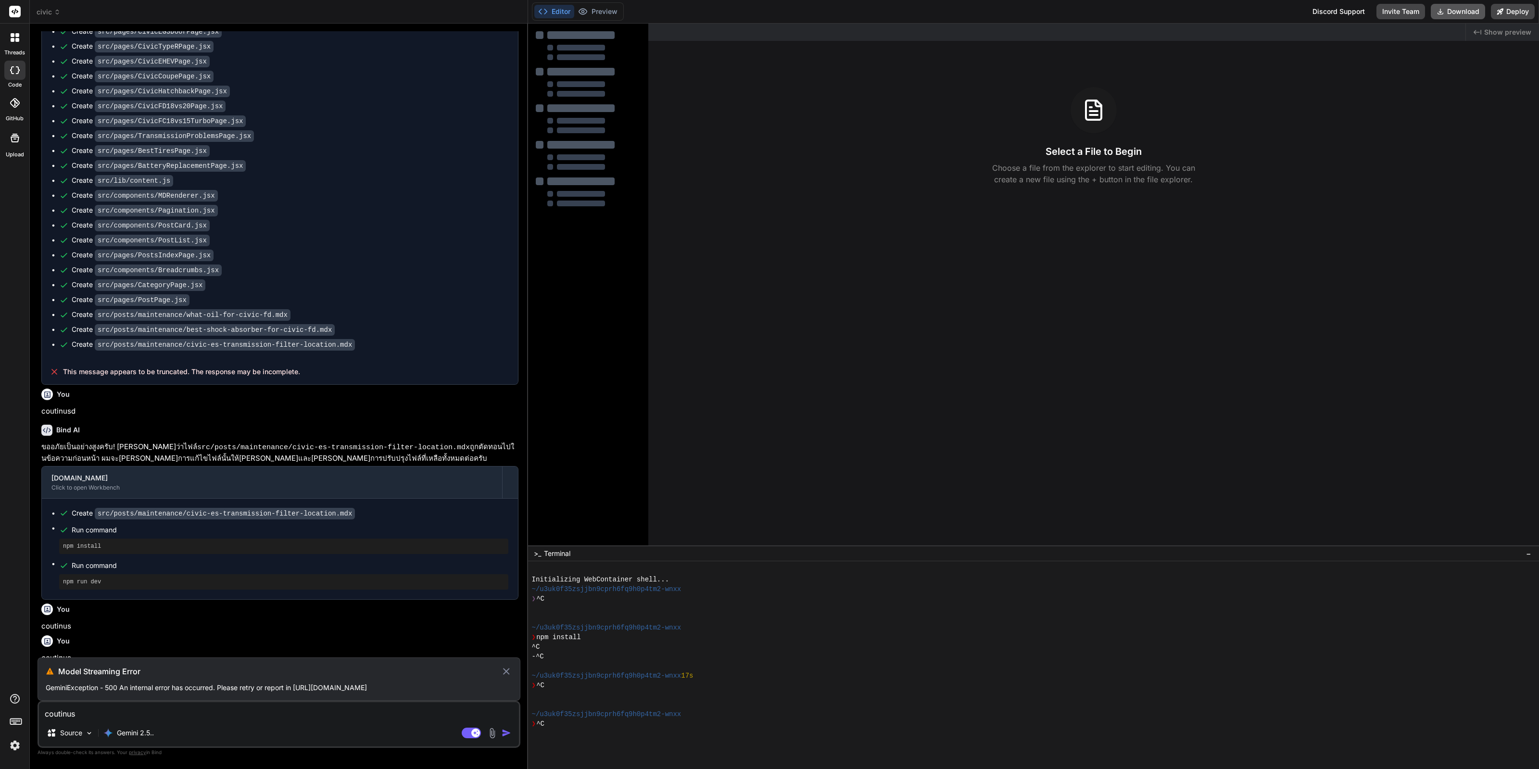
click at [1455, 9] on button "Download" at bounding box center [1458, 11] width 54 height 15
click at [14, 749] on img at bounding box center [15, 745] width 16 height 16
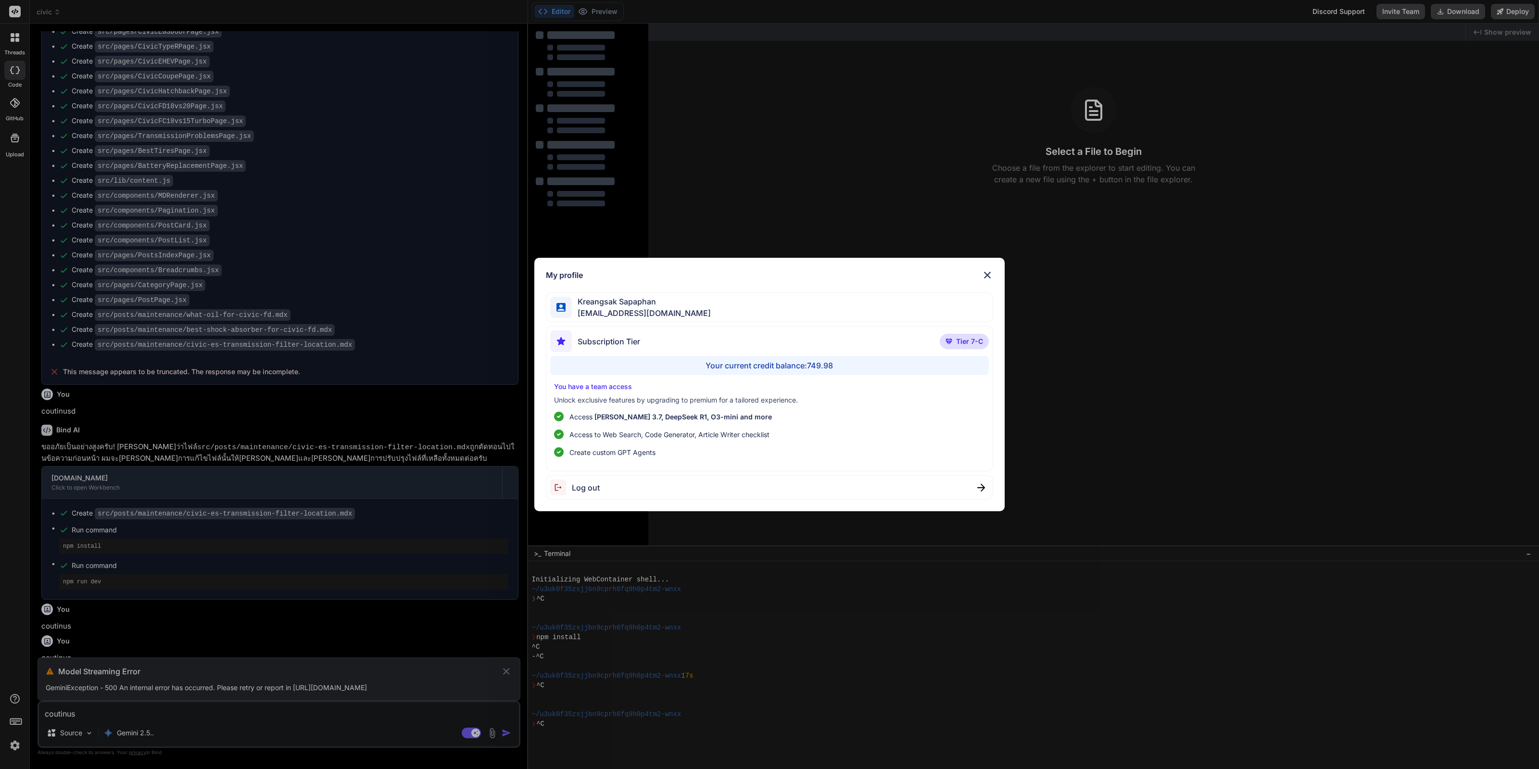
click at [5, 750] on div "My profile Kreangsak Sapaphan inseiong@gmail.com Subscription Tier Tier 7-C You…" at bounding box center [769, 384] width 1539 height 769
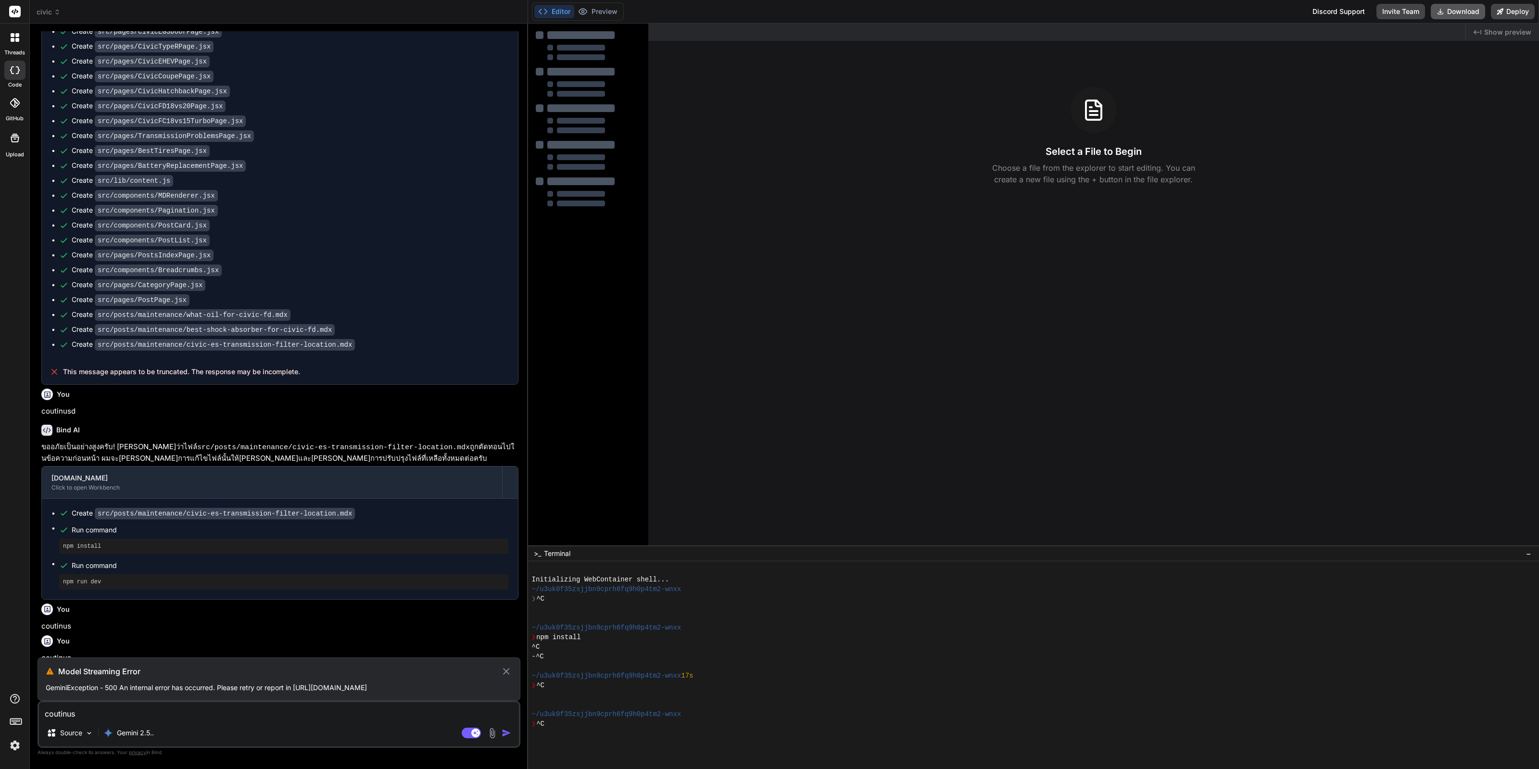
click at [1451, 8] on button "Download" at bounding box center [1458, 11] width 54 height 15
type textarea "x"
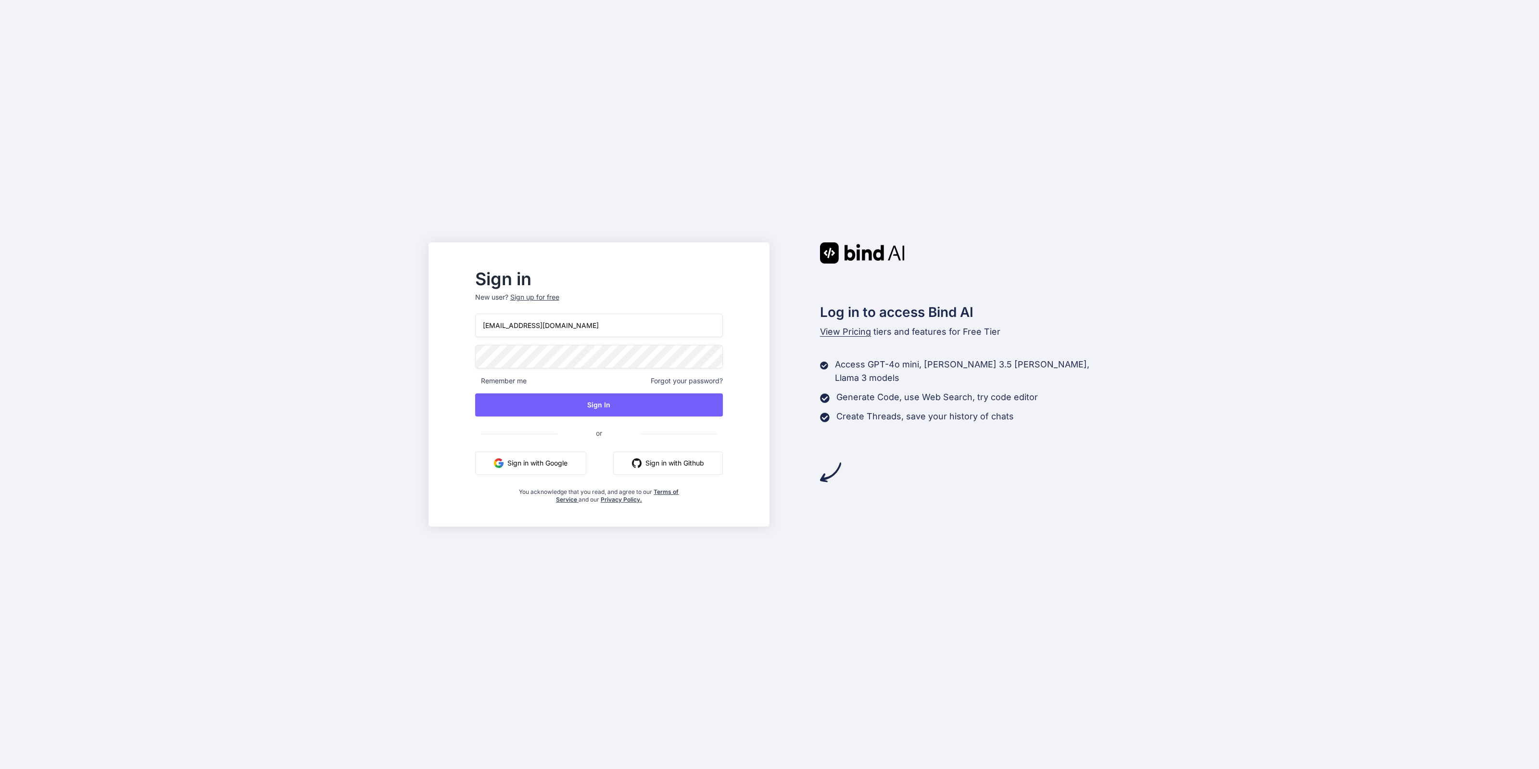
click at [577, 331] on input "[EMAIL_ADDRESS][DOMAIN_NAME]" at bounding box center [599, 326] width 248 height 24
click at [558, 325] on input "[EMAIL_ADDRESS][DOMAIN_NAME]" at bounding box center [599, 326] width 248 height 24
type input "า"
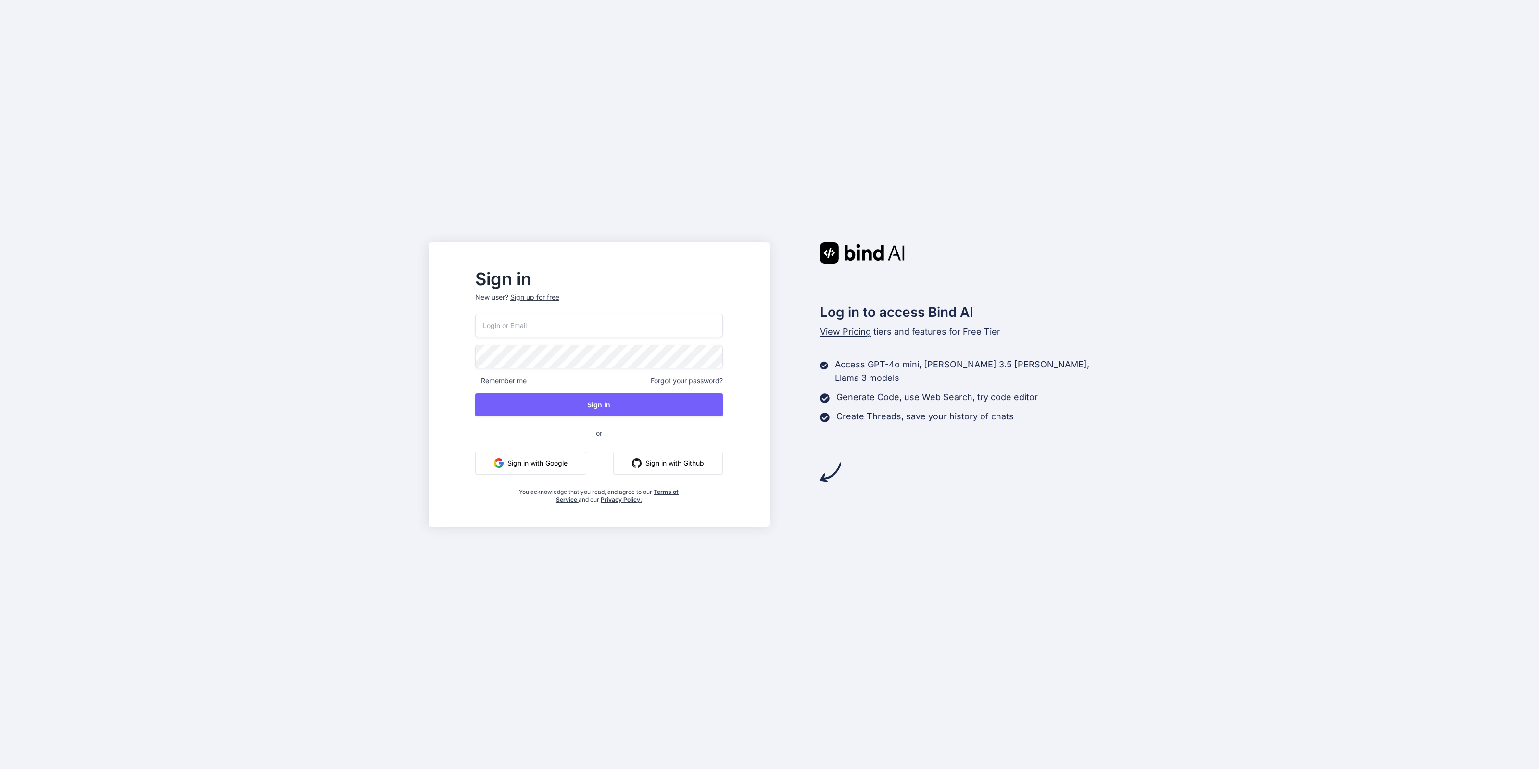
click at [580, 469] on button "Sign in with Google" at bounding box center [530, 463] width 111 height 23
type input "bindai@zenkoy.com"
click at [605, 397] on button "Sign In" at bounding box center [599, 404] width 248 height 23
click at [606, 416] on div "bindai@zenkoy.com Remember me Forgot your password? Sign In or Sign in with Goo…" at bounding box center [599, 409] width 248 height 190
click at [611, 412] on button "Sign In" at bounding box center [599, 404] width 248 height 23
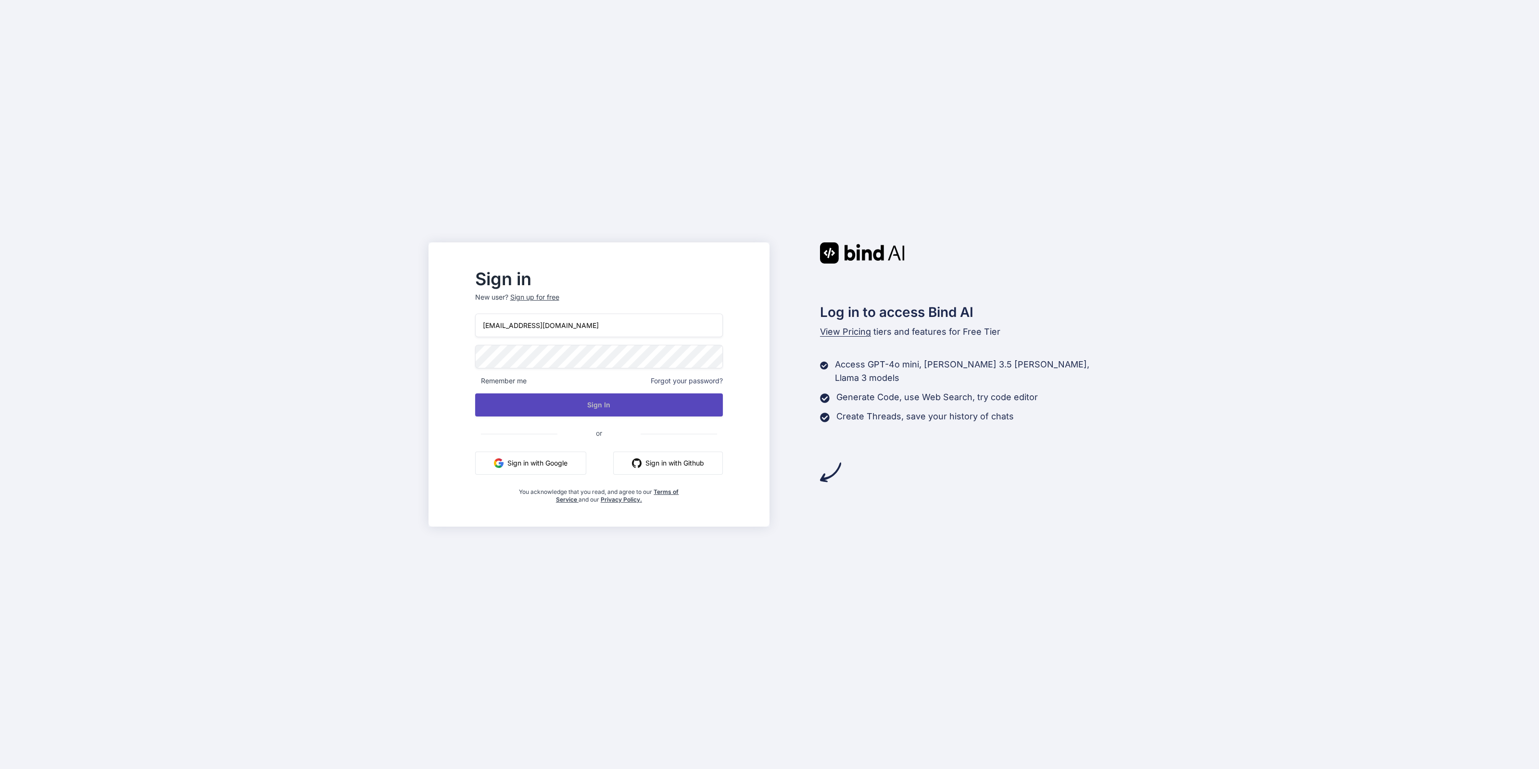
click at [681, 409] on button "Sign In" at bounding box center [599, 404] width 248 height 23
click at [690, 417] on div "bindai@zenkoy.com Remember me Forgot your password? Sign In or Sign in with Goo…" at bounding box center [599, 409] width 248 height 190
click at [690, 412] on button "Sign In" at bounding box center [599, 404] width 248 height 23
type input "bindai@zenkoy.com"
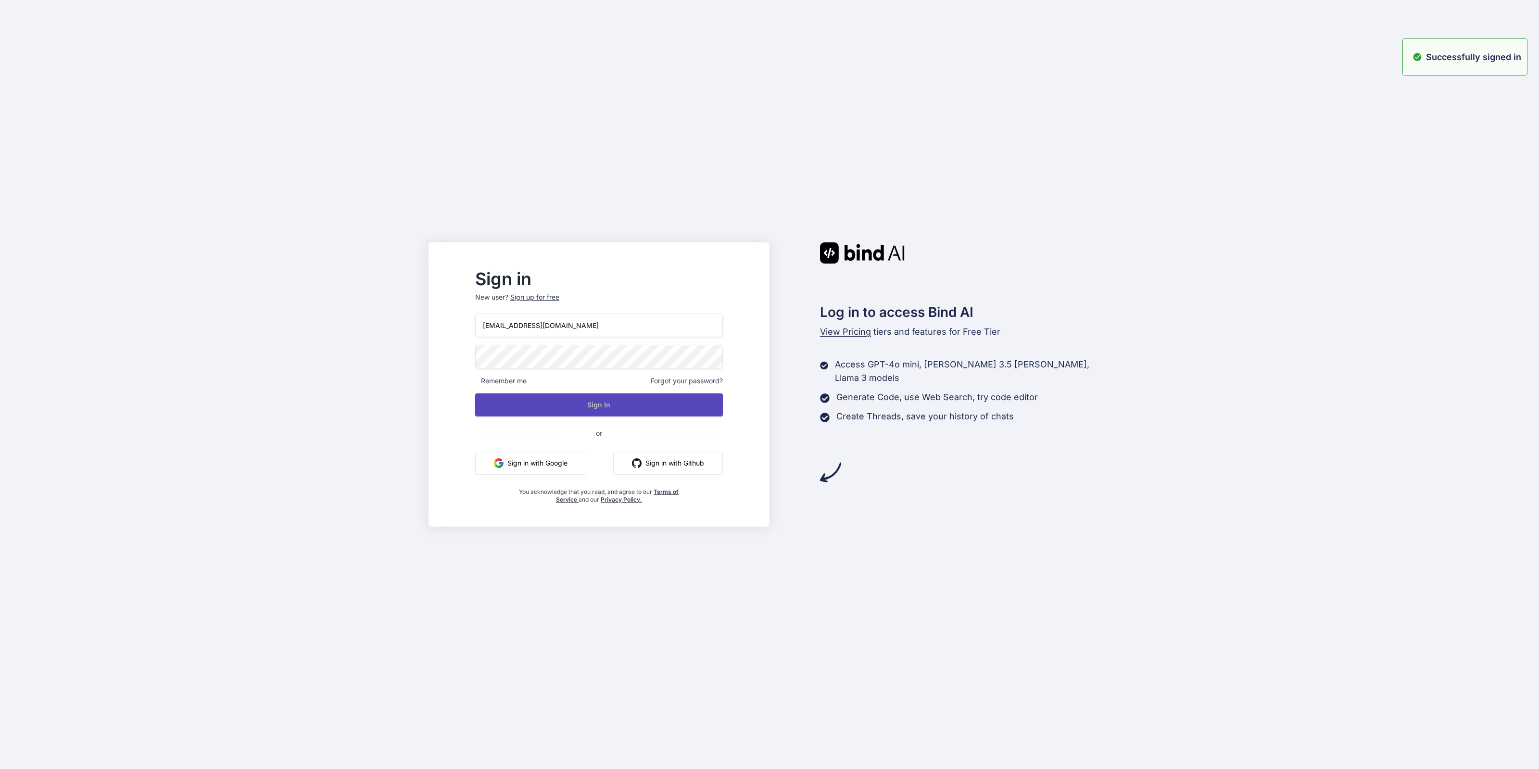
click at [625, 406] on button "Sign In" at bounding box center [599, 404] width 248 height 23
click at [622, 406] on button "Sign In" at bounding box center [599, 404] width 248 height 23
click at [676, 400] on button "Sign In" at bounding box center [599, 404] width 248 height 23
type input "[EMAIL_ADDRESS][DOMAIN_NAME]"
click at [577, 469] on button "Sign in with Google" at bounding box center [530, 463] width 111 height 23
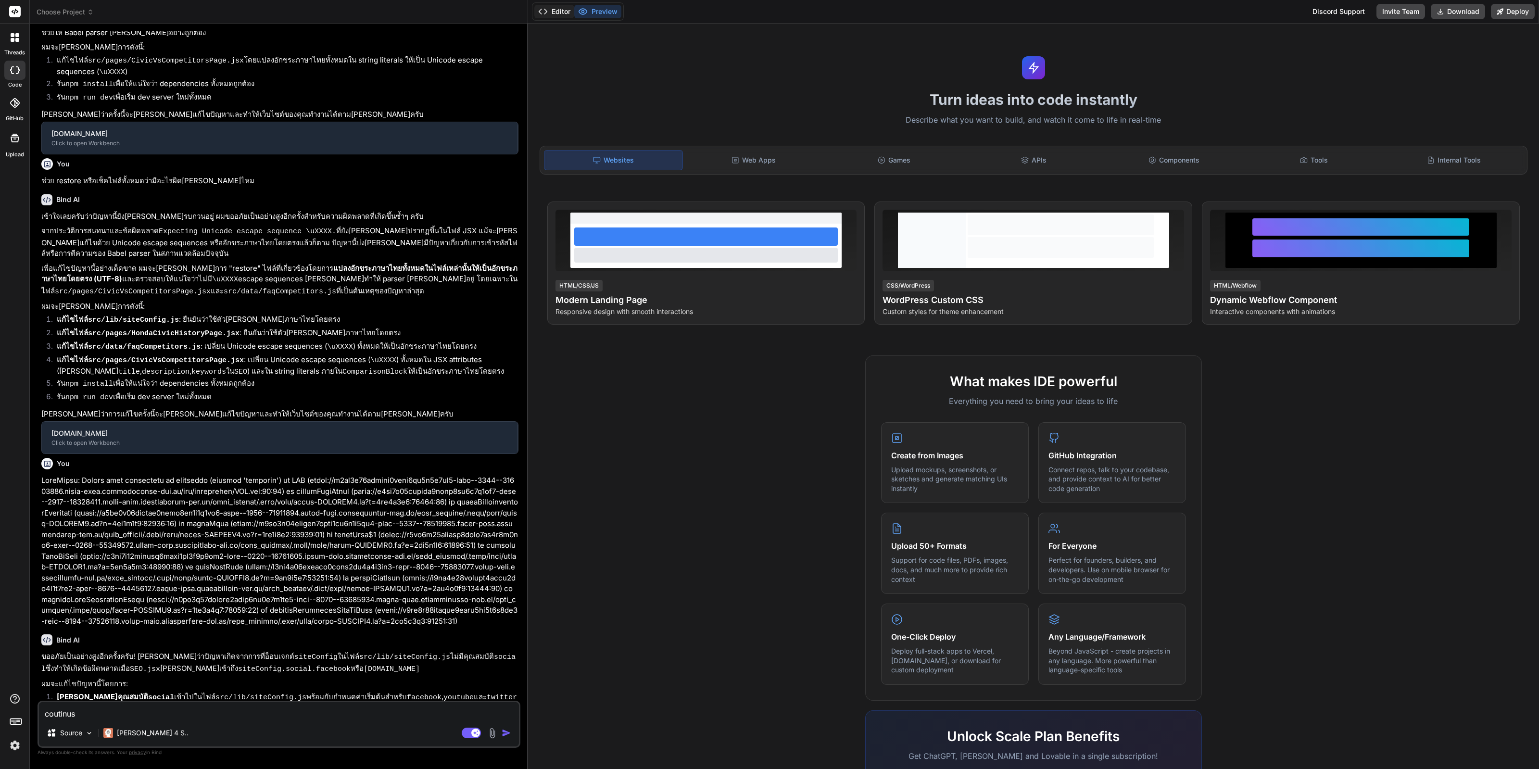
click at [556, 12] on button "Editor" at bounding box center [554, 11] width 40 height 13
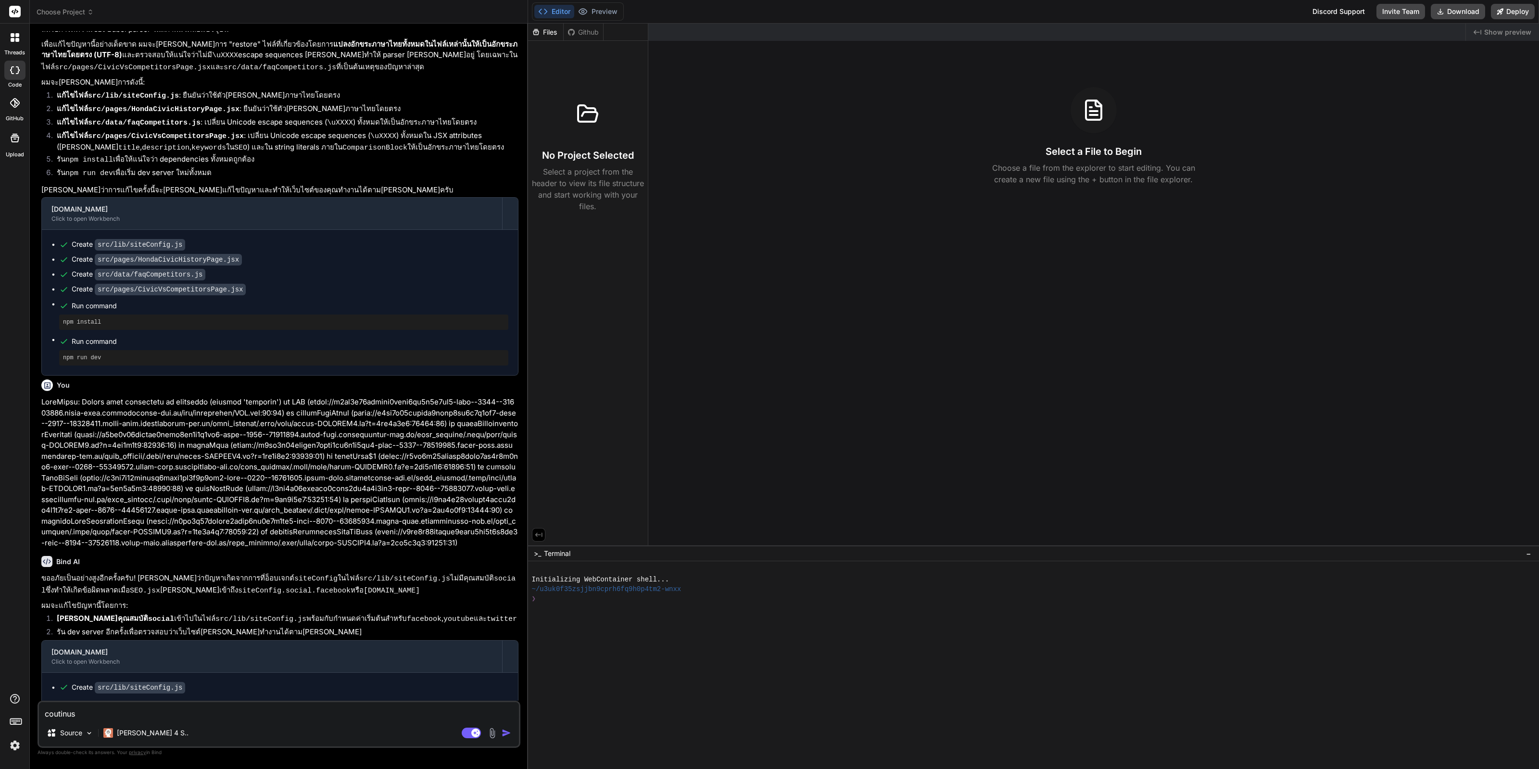
scroll to position [1223, 0]
click at [1467, 13] on button "Download" at bounding box center [1458, 11] width 54 height 15
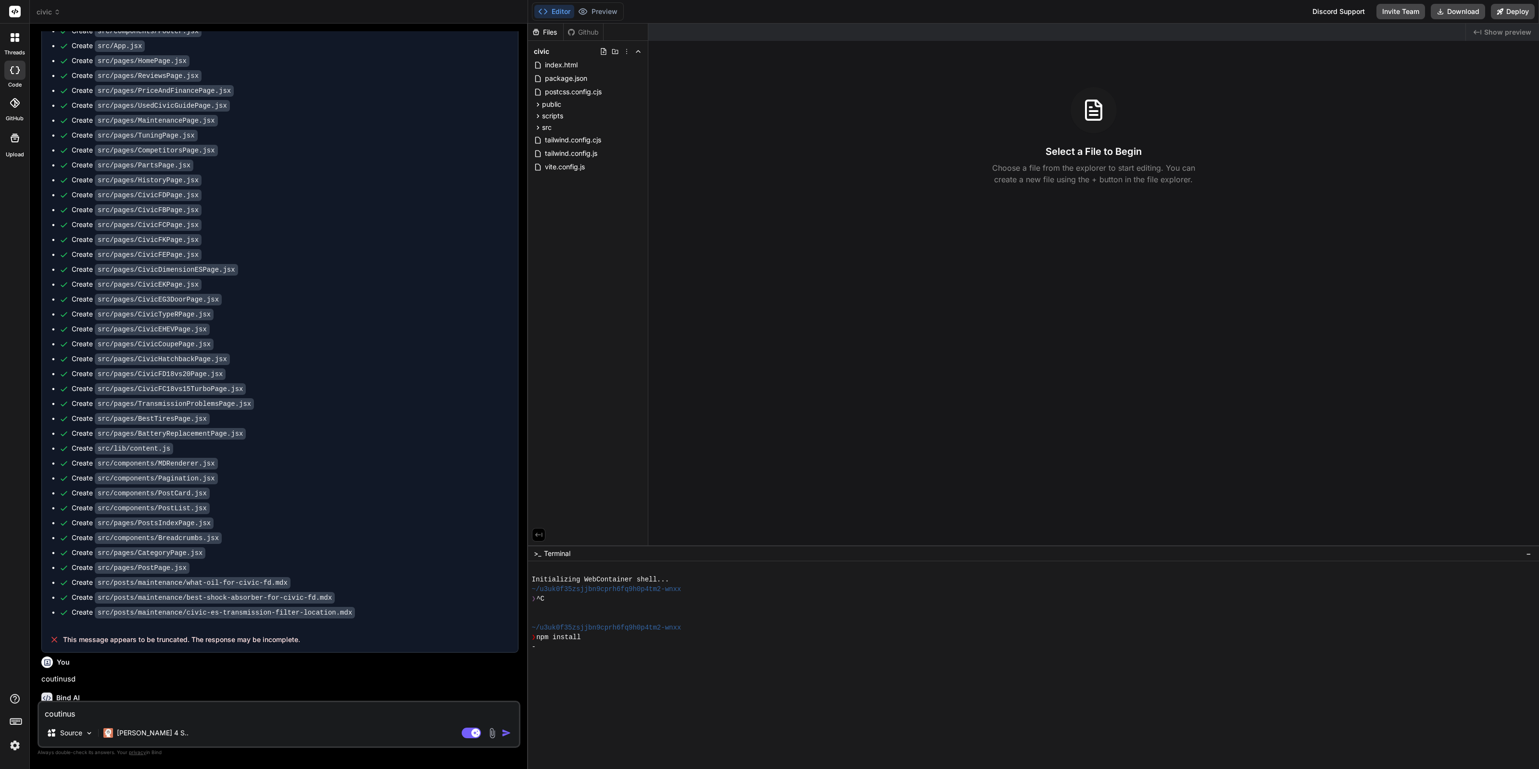
scroll to position [2466, 0]
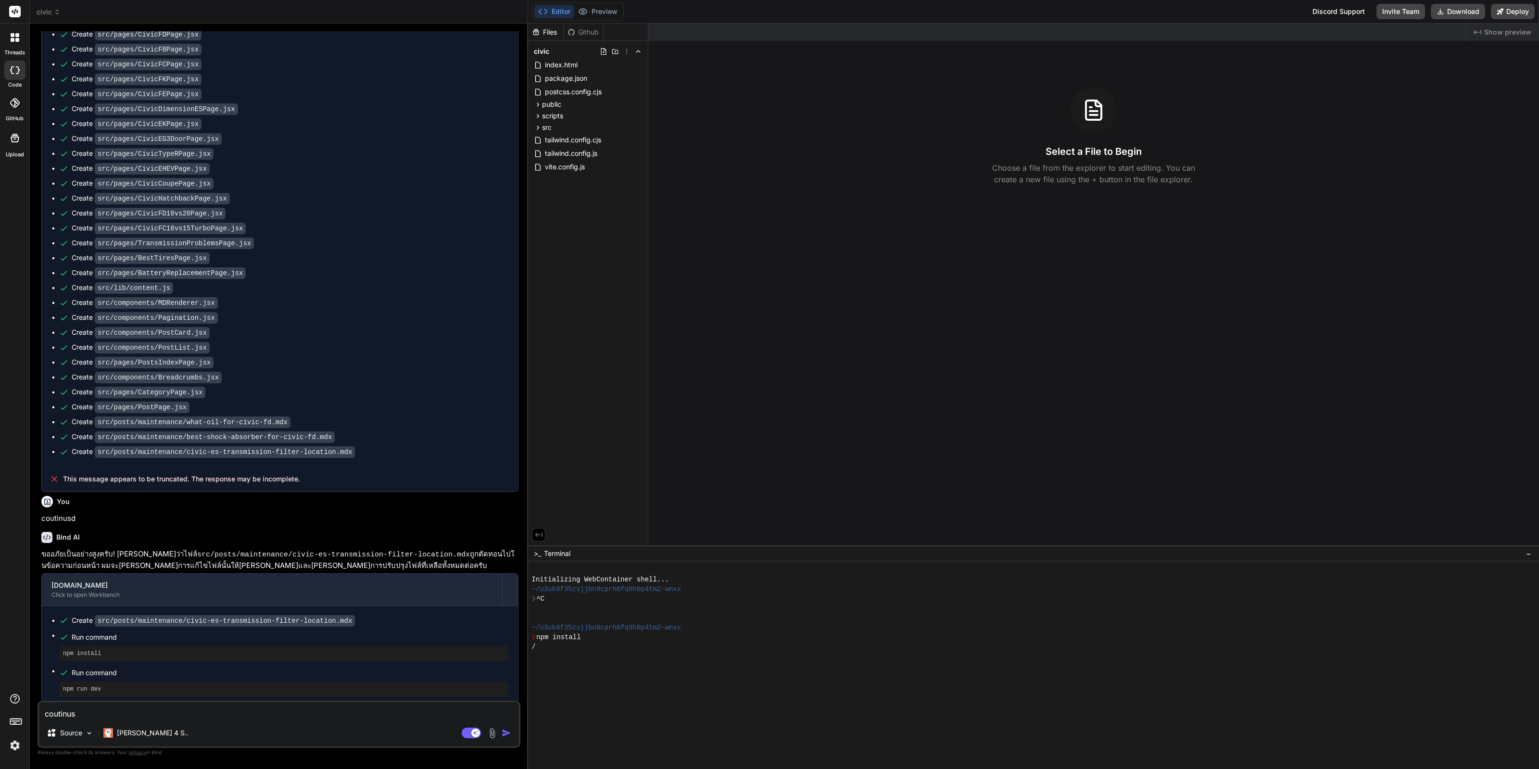
click at [14, 746] on img at bounding box center [15, 745] width 16 height 16
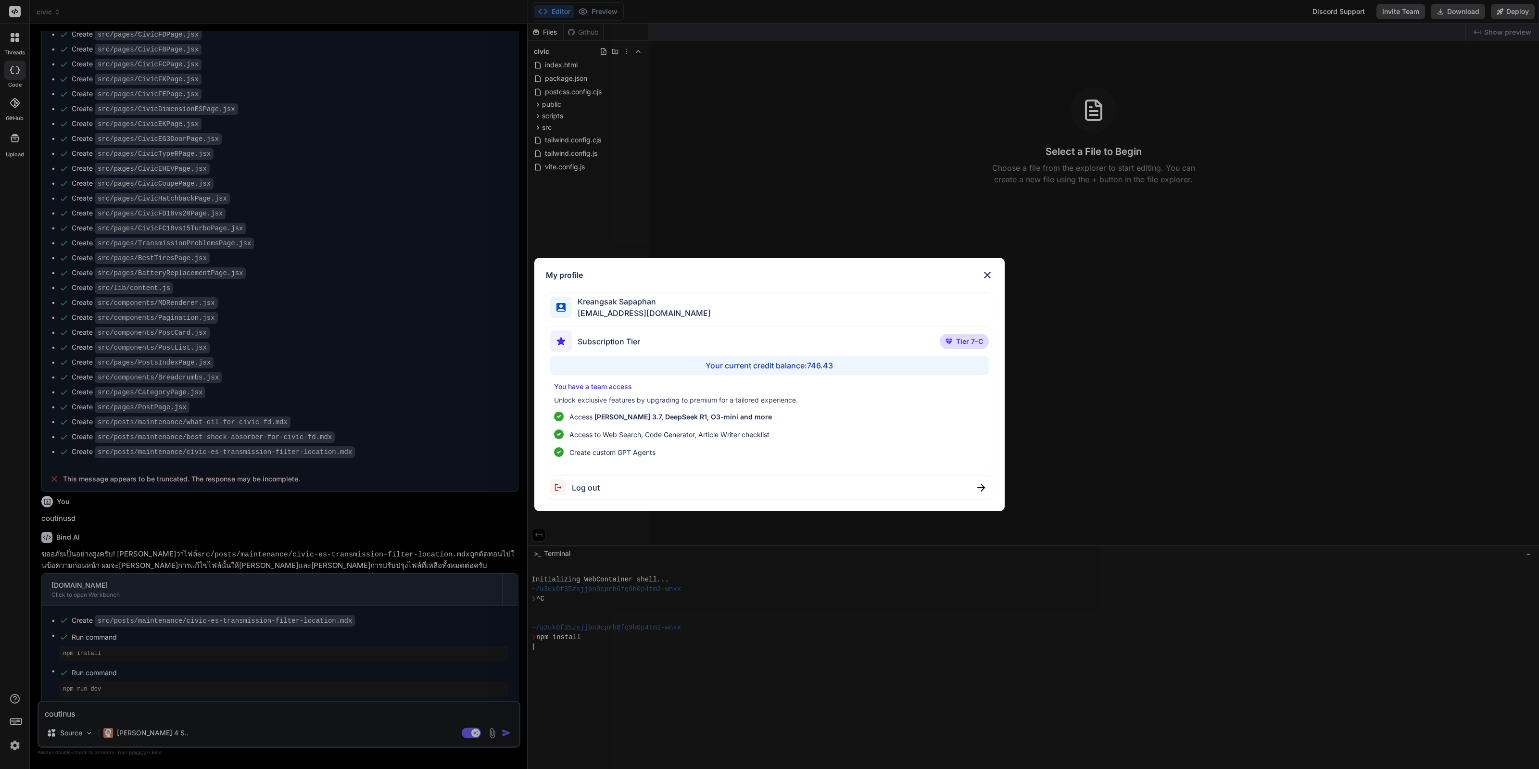
scroll to position [57, 0]
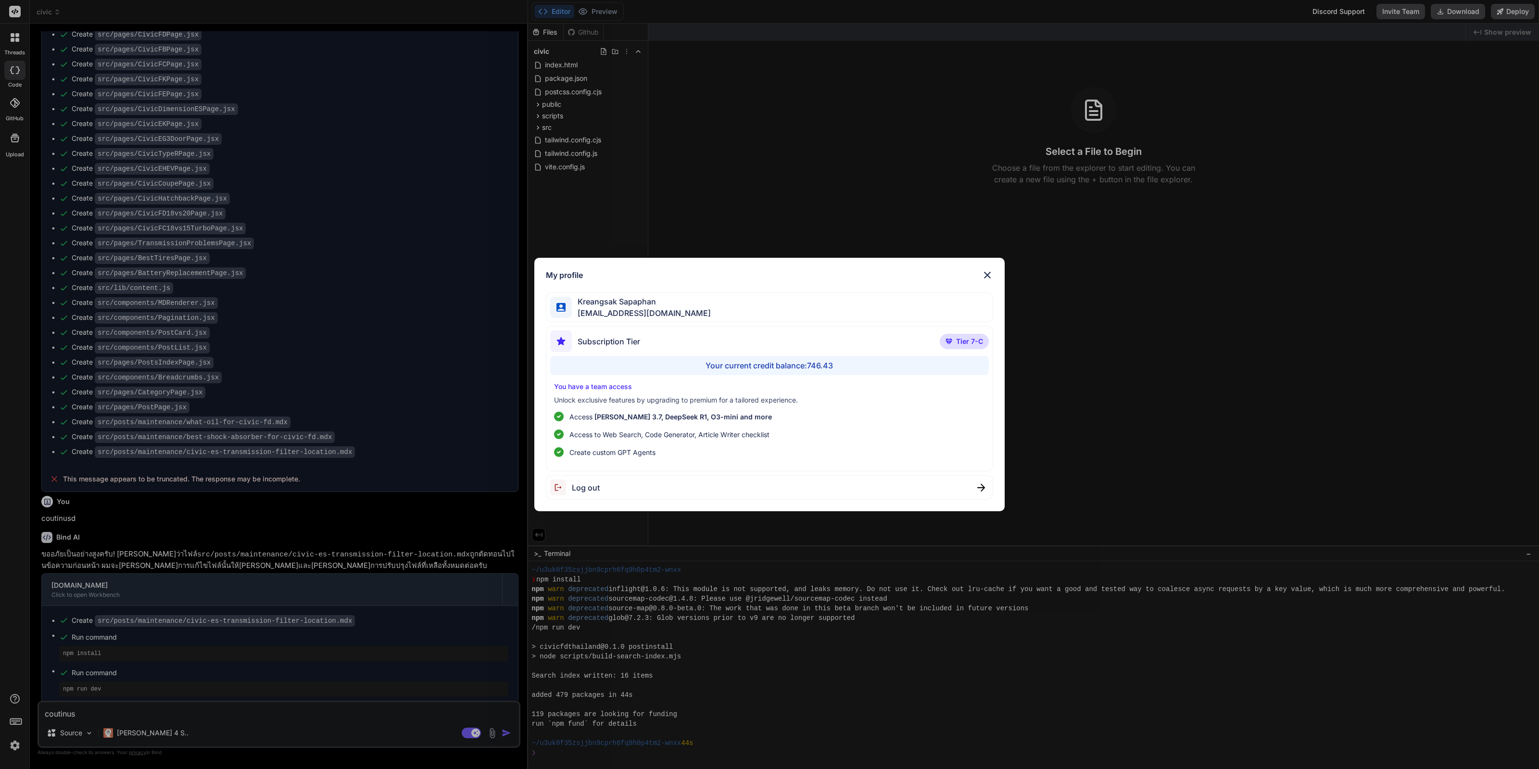
click at [888, 170] on div "My profile Kreangsak Sapaphan [EMAIL_ADDRESS][DOMAIN_NAME] Subscription Tier Ti…" at bounding box center [769, 384] width 1539 height 769
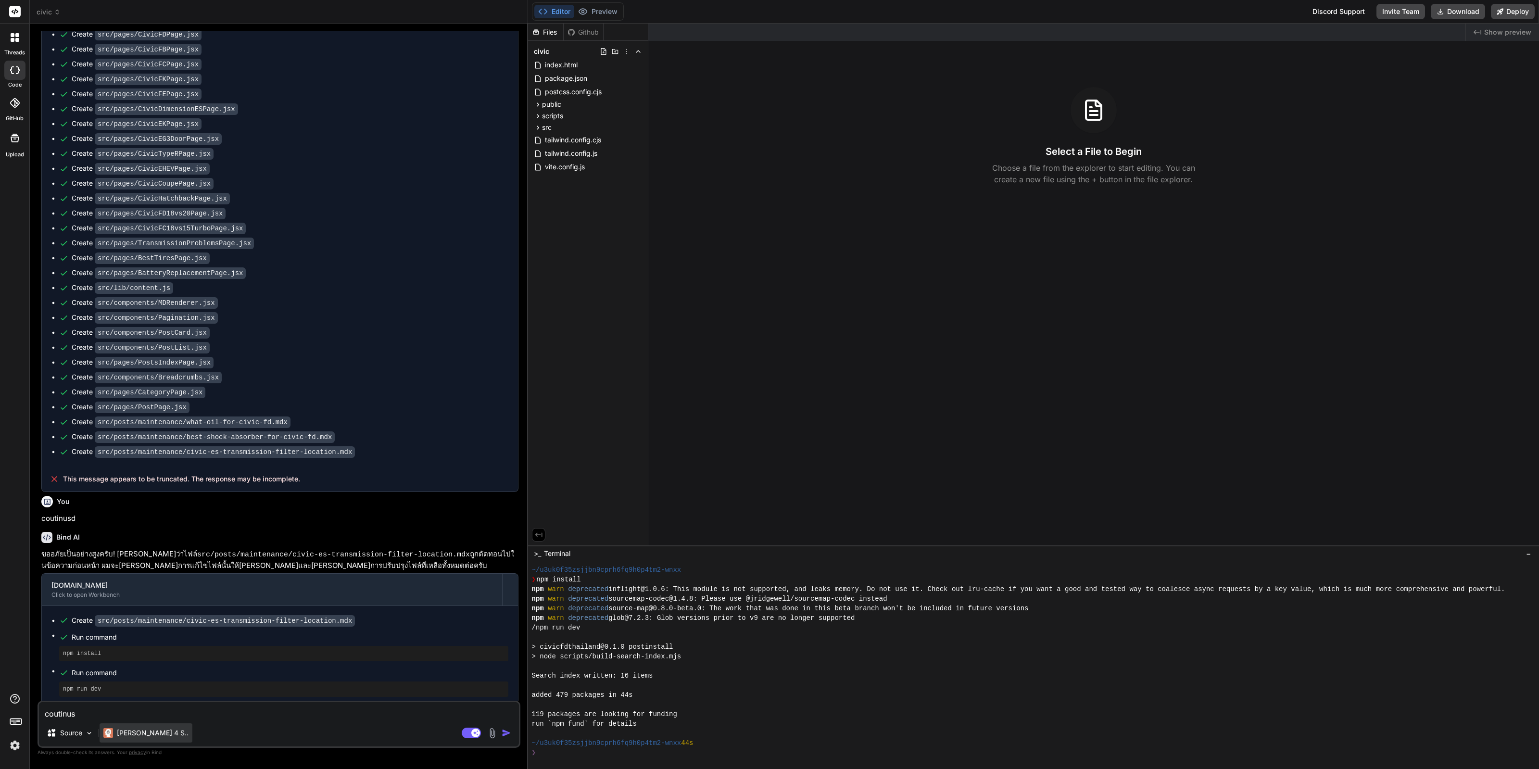
click at [138, 737] on p "[PERSON_NAME] 4 S.." at bounding box center [153, 733] width 72 height 10
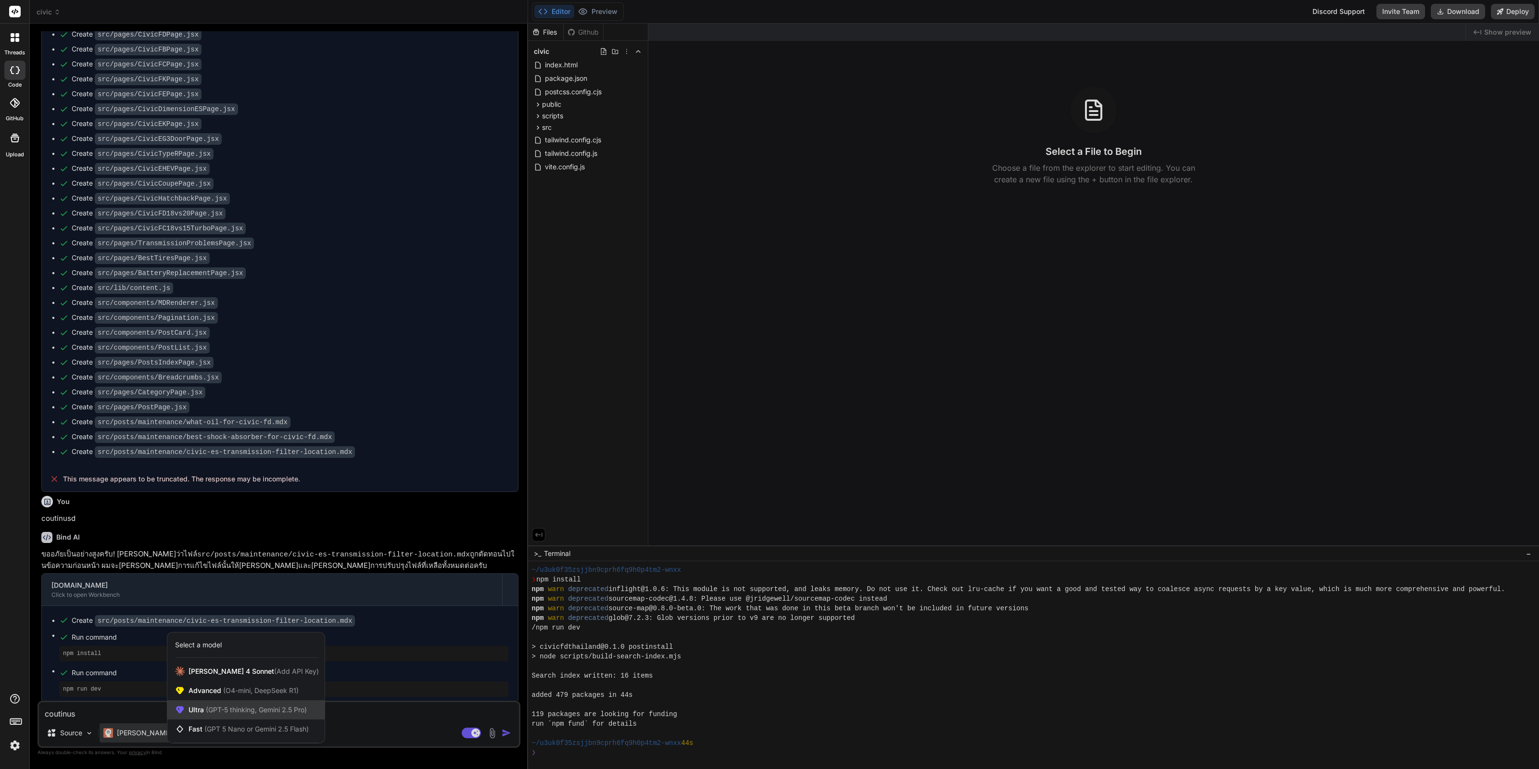
click at [250, 710] on span "(GPT-5 thinking, Gemini 2.5 Pro)" at bounding box center [255, 710] width 103 height 8
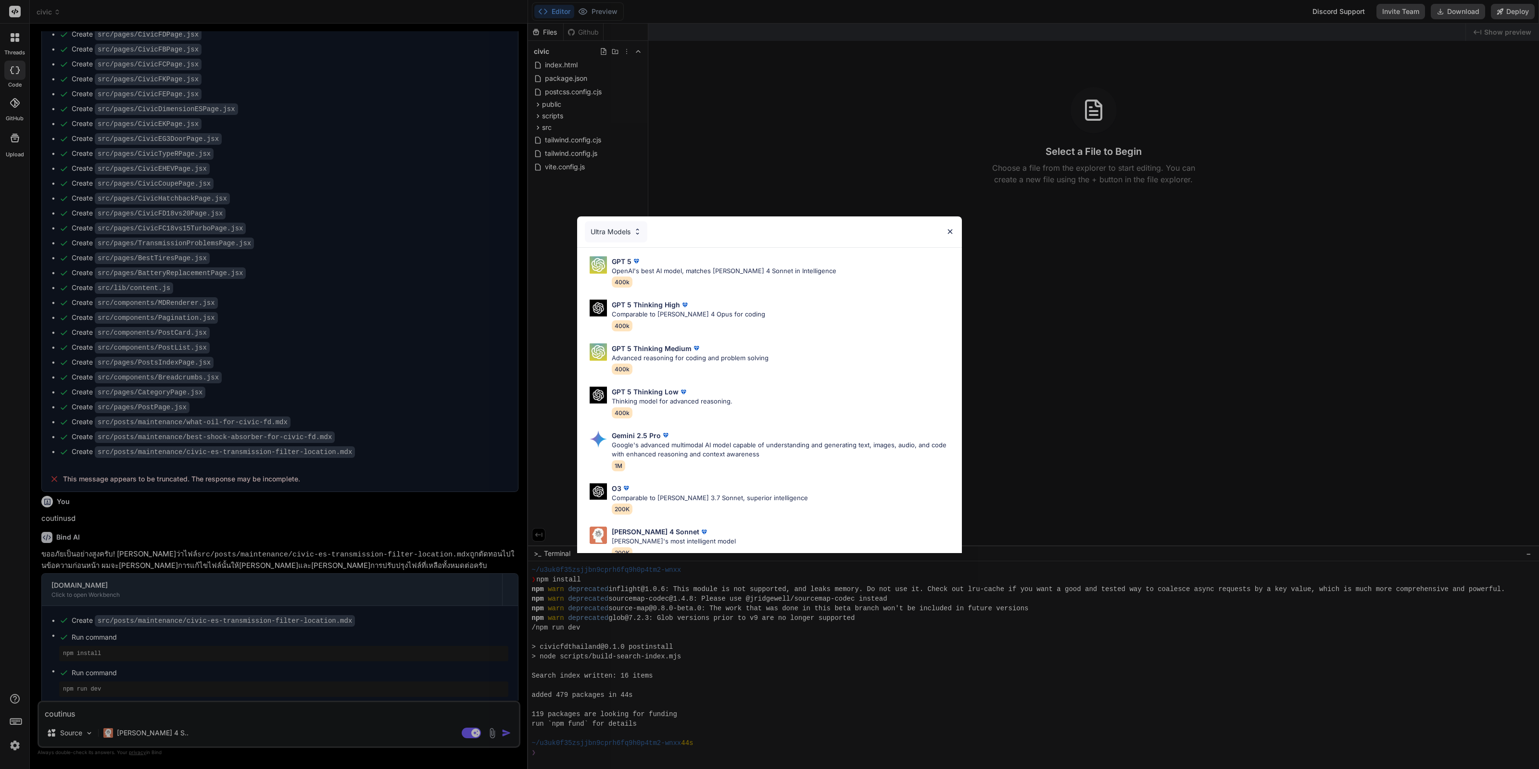
click at [634, 232] on img at bounding box center [637, 232] width 8 height 8
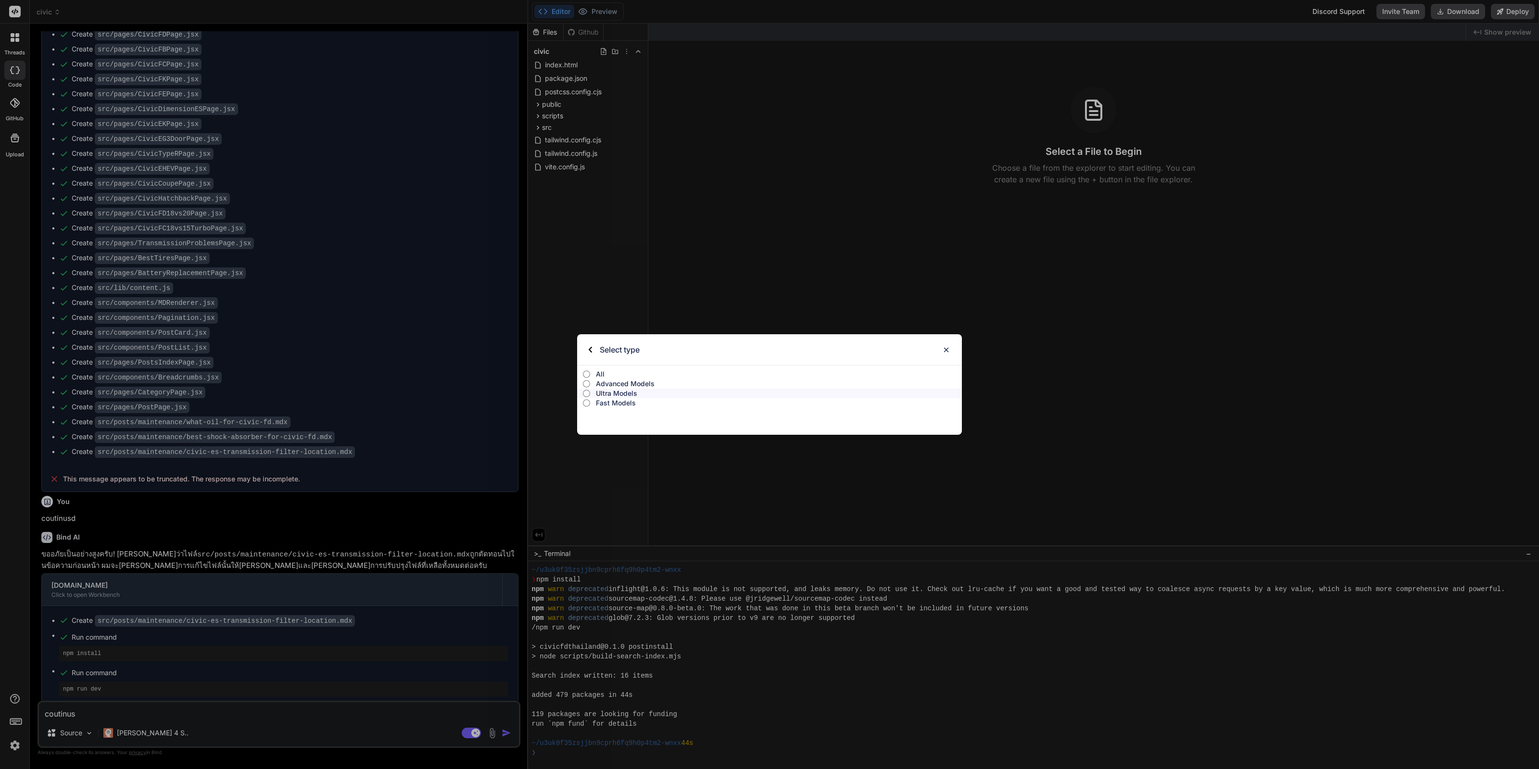
click at [621, 395] on p "Ultra Models" at bounding box center [779, 394] width 366 height 10
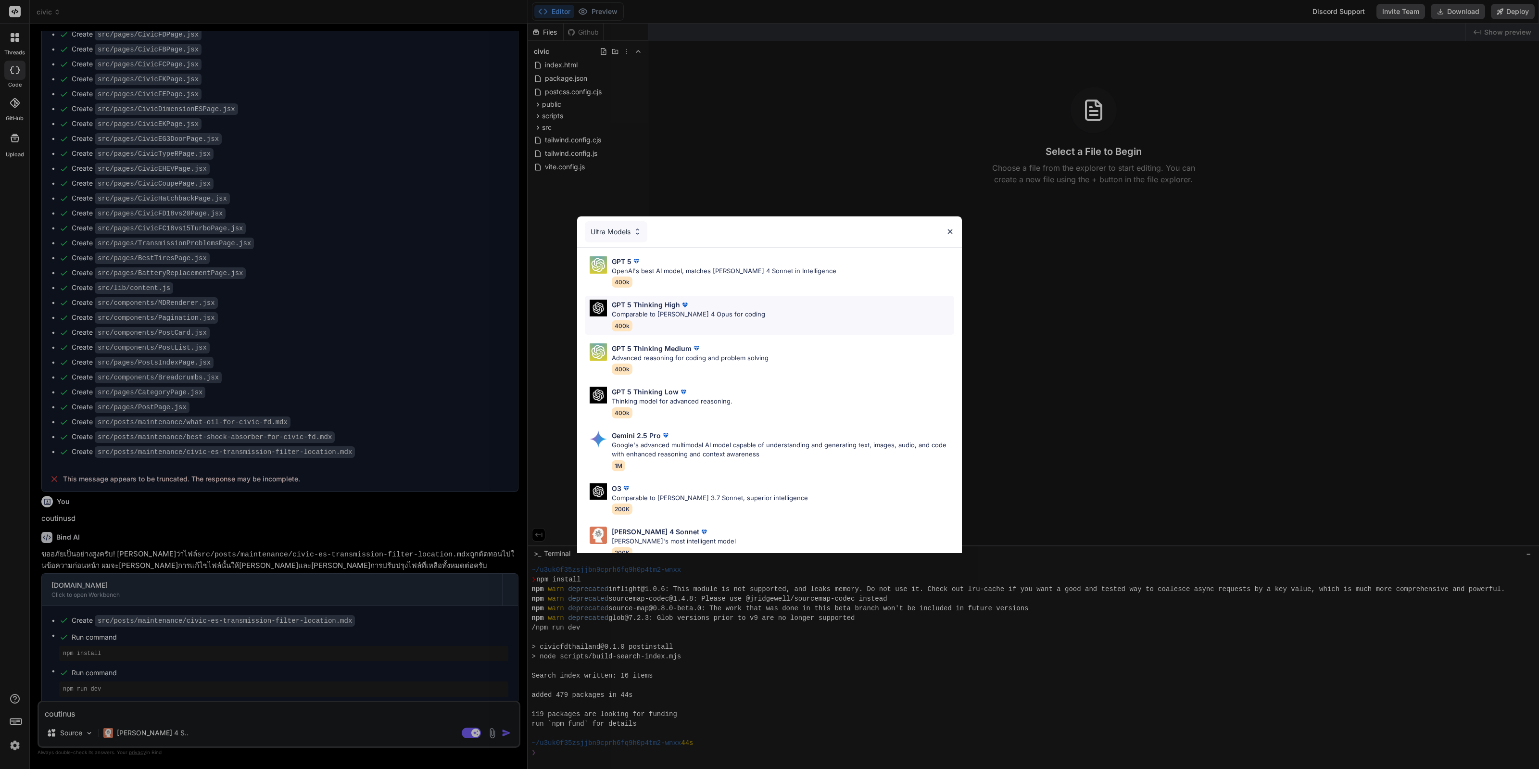
click at [776, 323] on div "GPT 5 Thinking High Comparable to [PERSON_NAME] 4 Opus for coding 400k" at bounding box center [769, 315] width 369 height 39
type textarea "x"
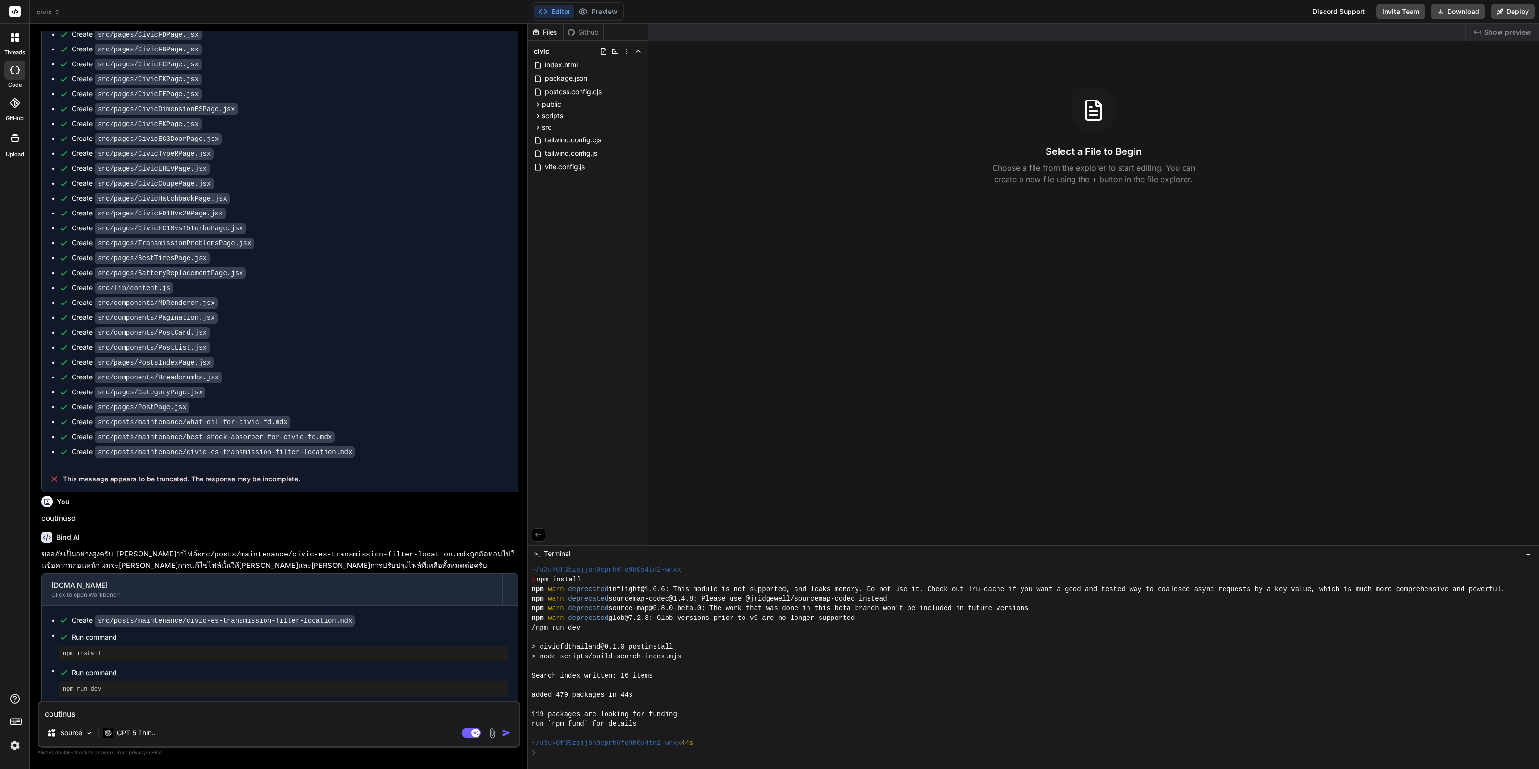
click at [175, 710] on textarea "coutinus" at bounding box center [279, 710] width 480 height 17
click at [178, 710] on textarea "coutinus" at bounding box center [279, 710] width 480 height 17
type textarea "c"
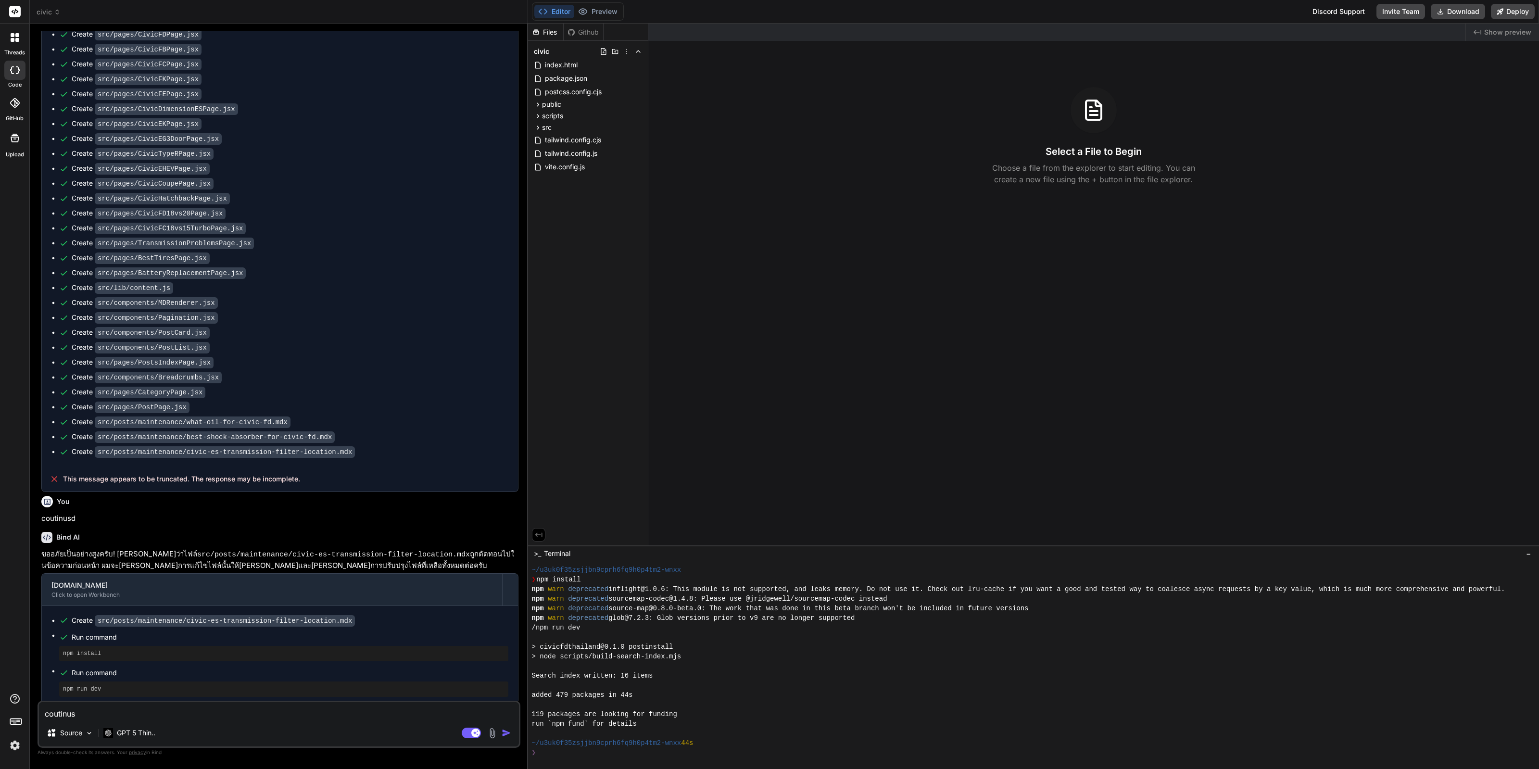
type textarea "x"
type textarea "cd"
type textarea "x"
type textarea "cdh"
type textarea "x"
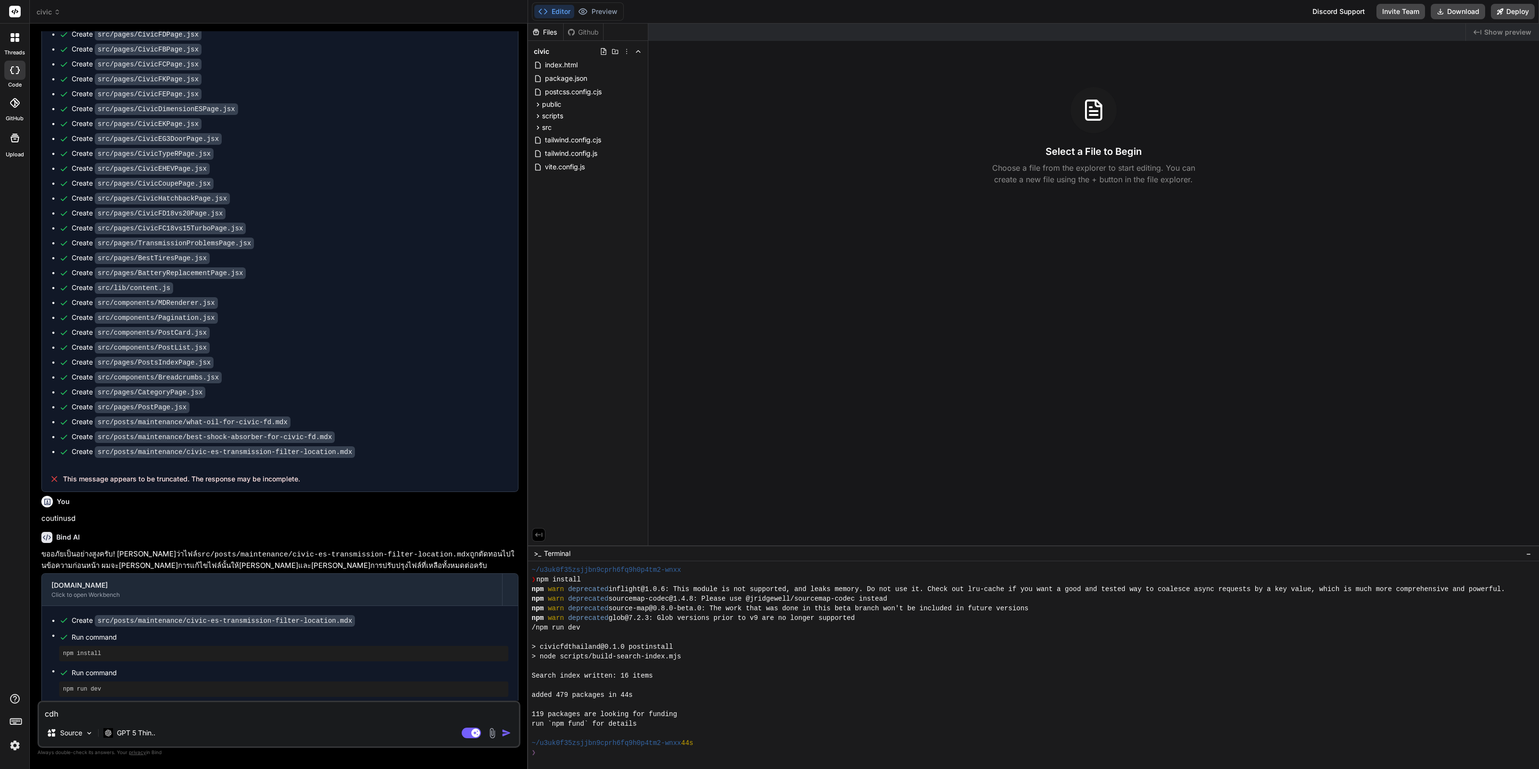
type textarea "cd"
type textarea "x"
type textarea "c"
type textarea "x"
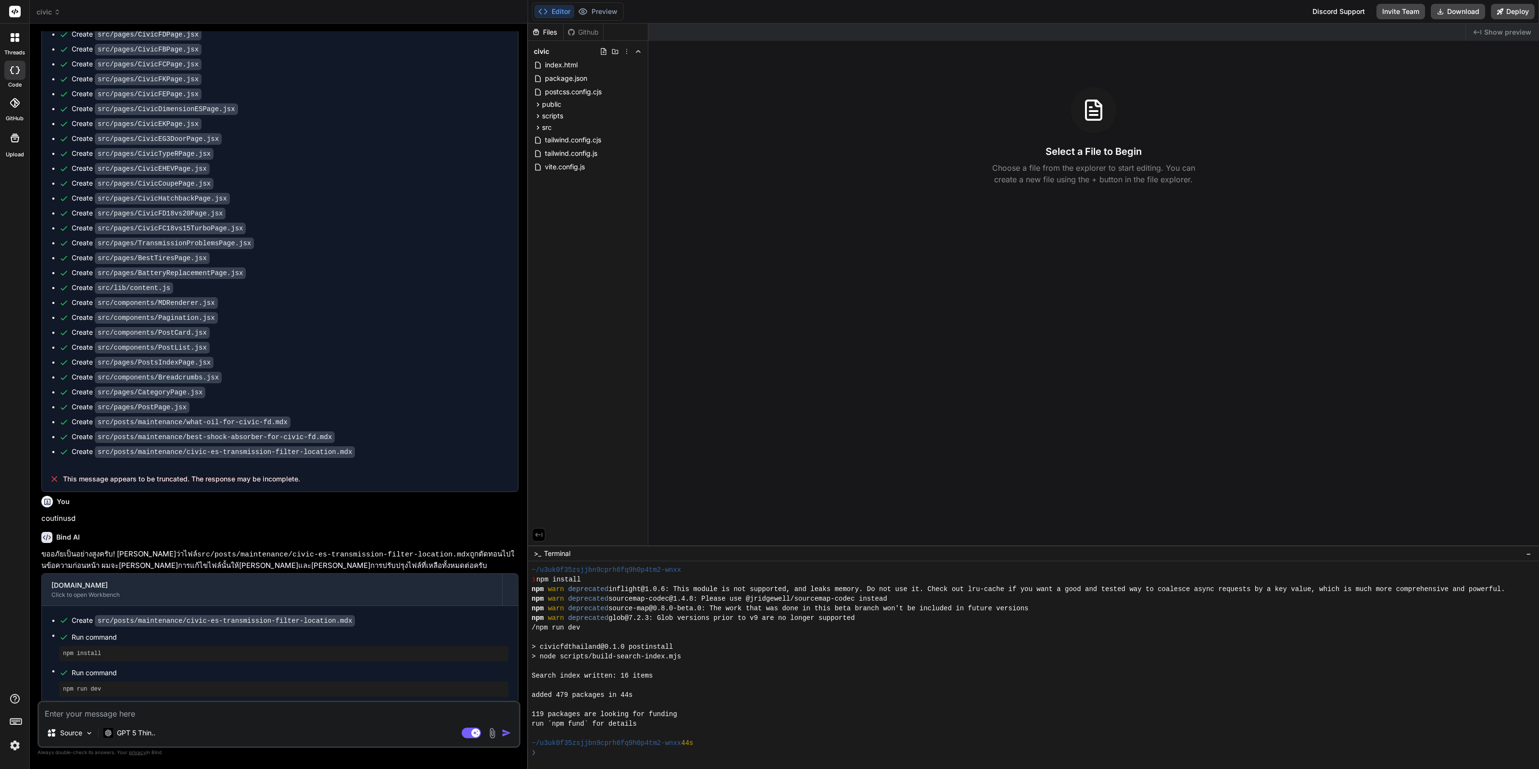
type textarea "c"
type textarea "x"
type textarea "cd"
type textarea "x"
type textarea "c"
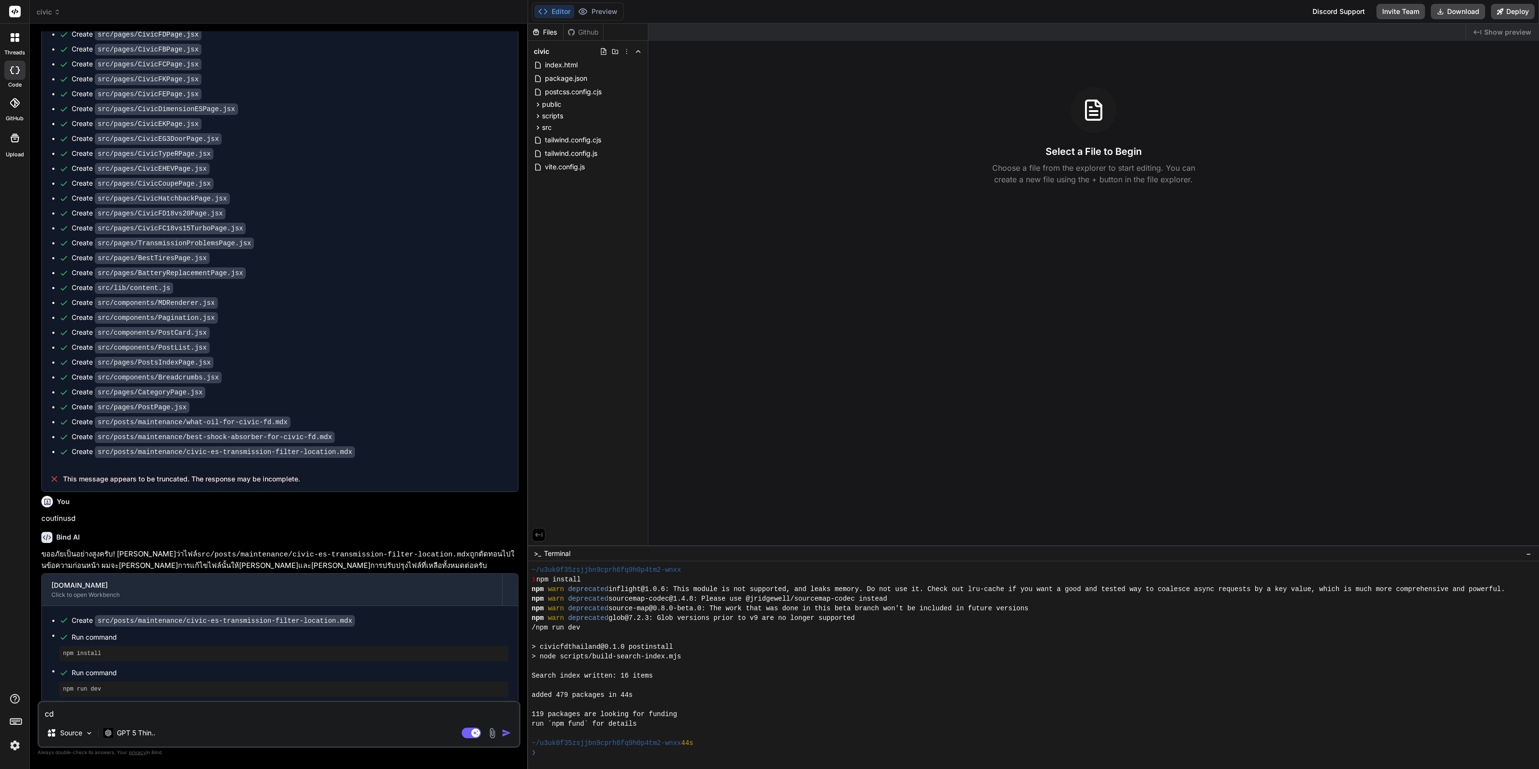
type textarea "x"
type textarea "c"
type textarea "x"
type textarea "cd"
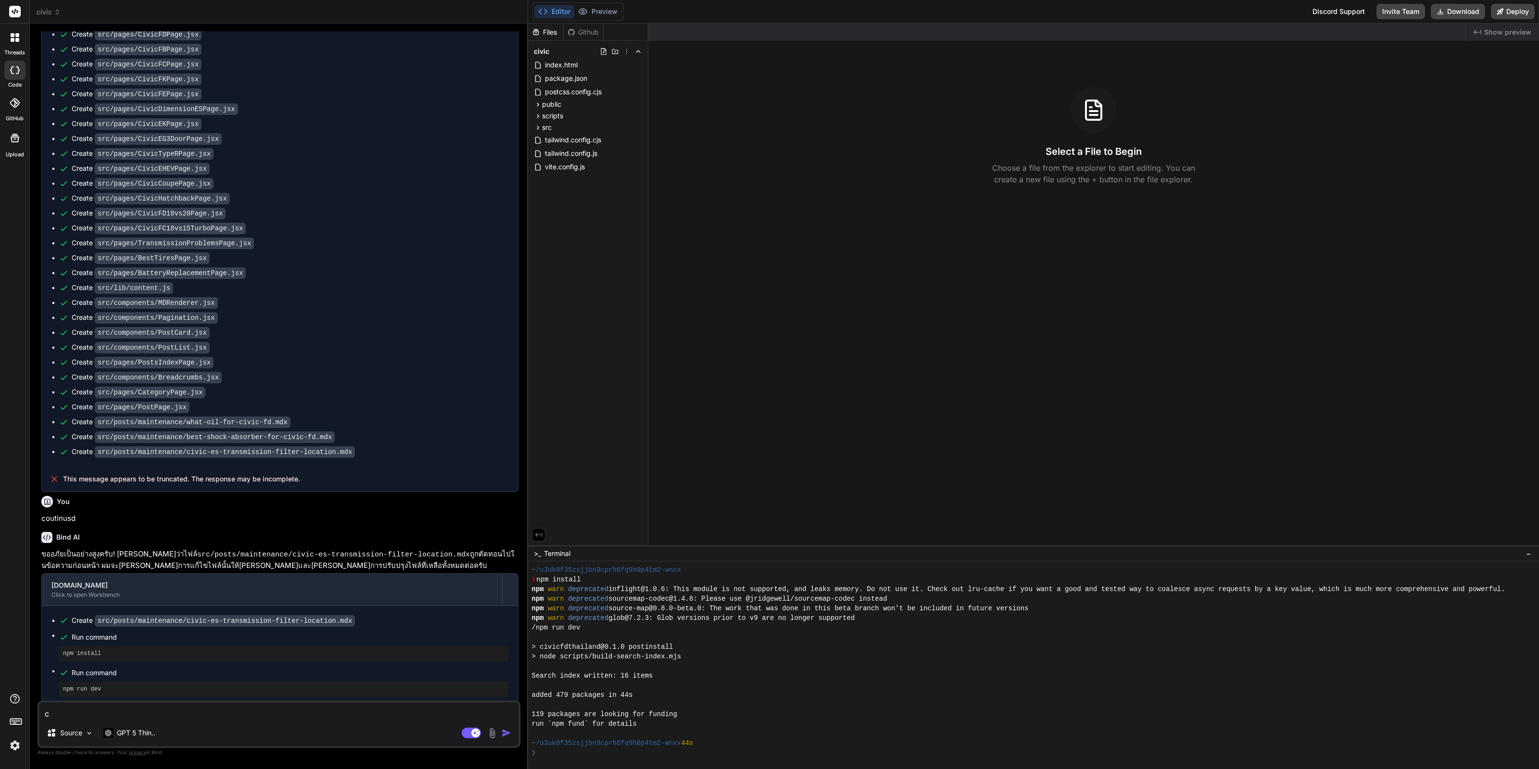
type textarea "x"
type textarea "cdh"
type textarea "x"
type textarea "cd"
type textarea "x"
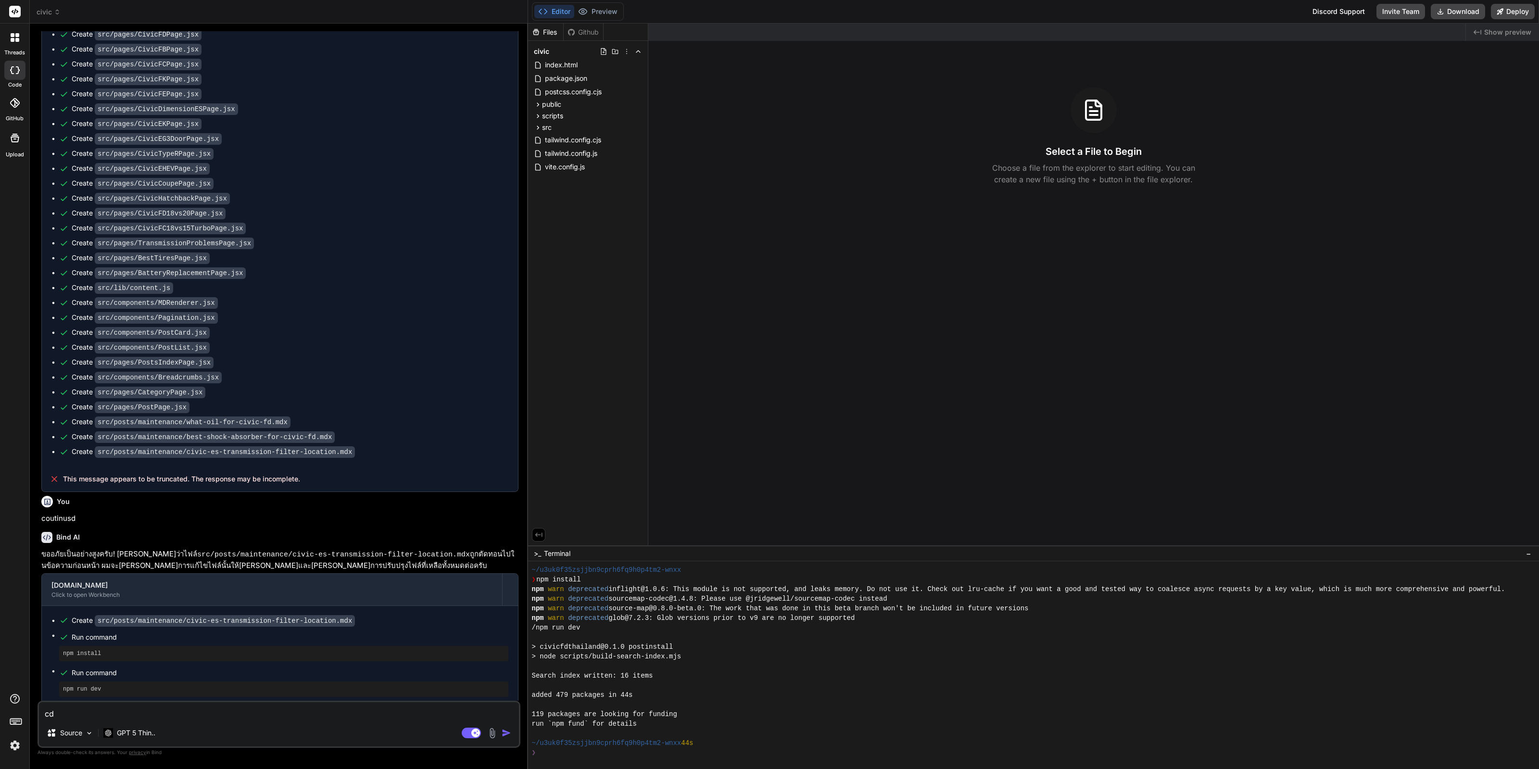
type textarea "c"
type textarea "x"
type textarea "c"
type textarea "x"
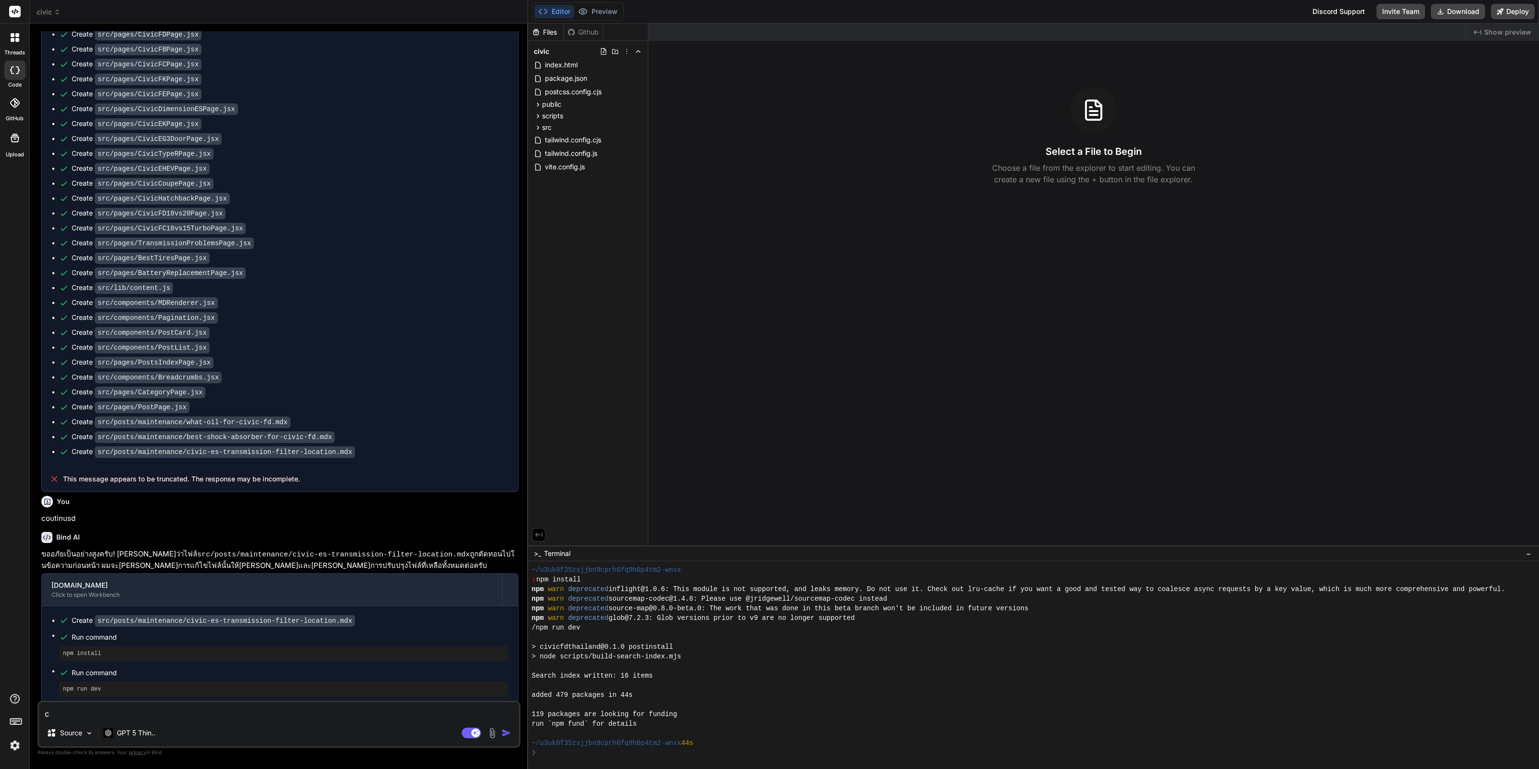
type textarea "x"
type textarea "c"
type textarea "x"
type textarea "แ"
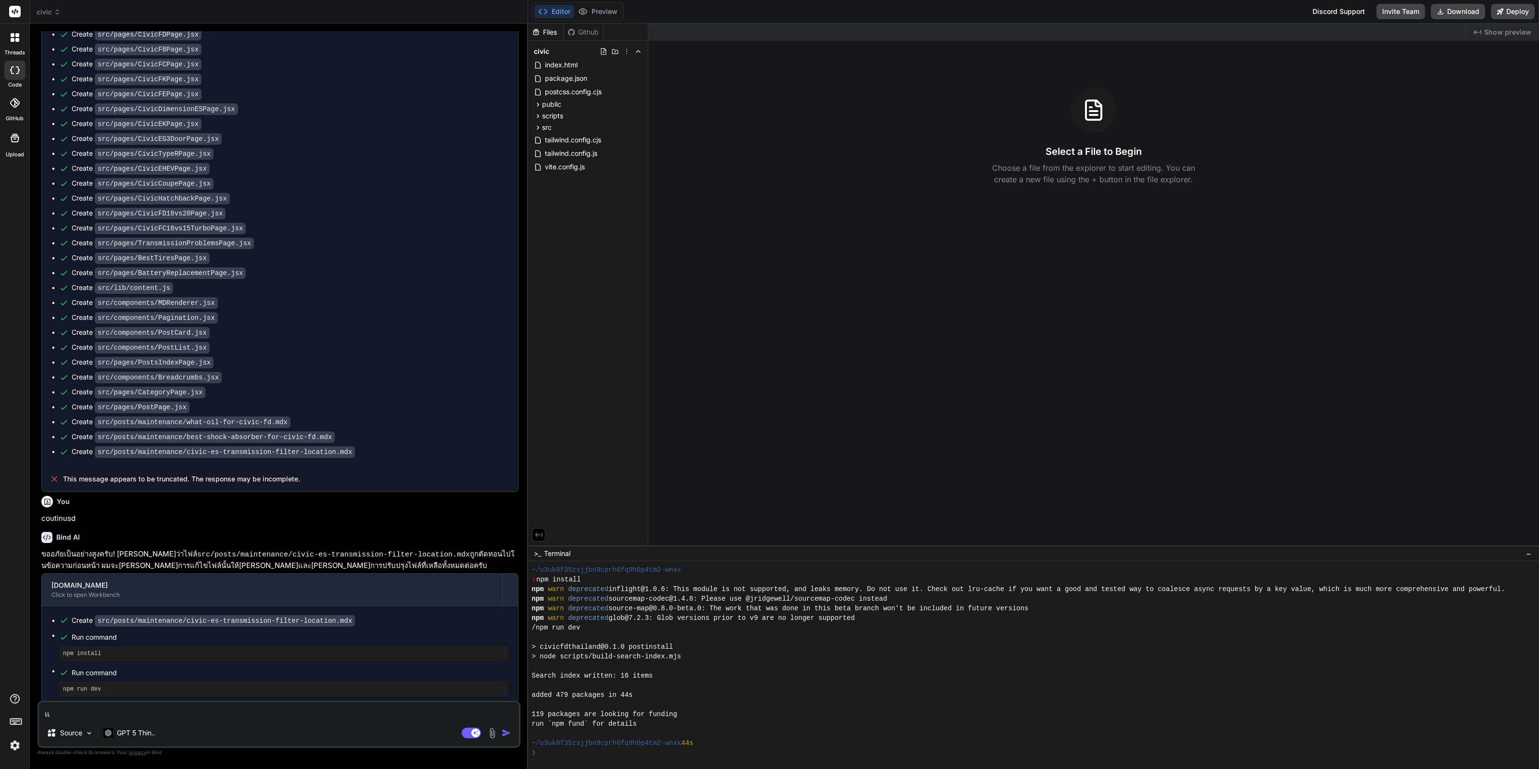
type textarea "x"
type textarea "แก"
type textarea "x"
type textarea "แก้"
type textarea "x"
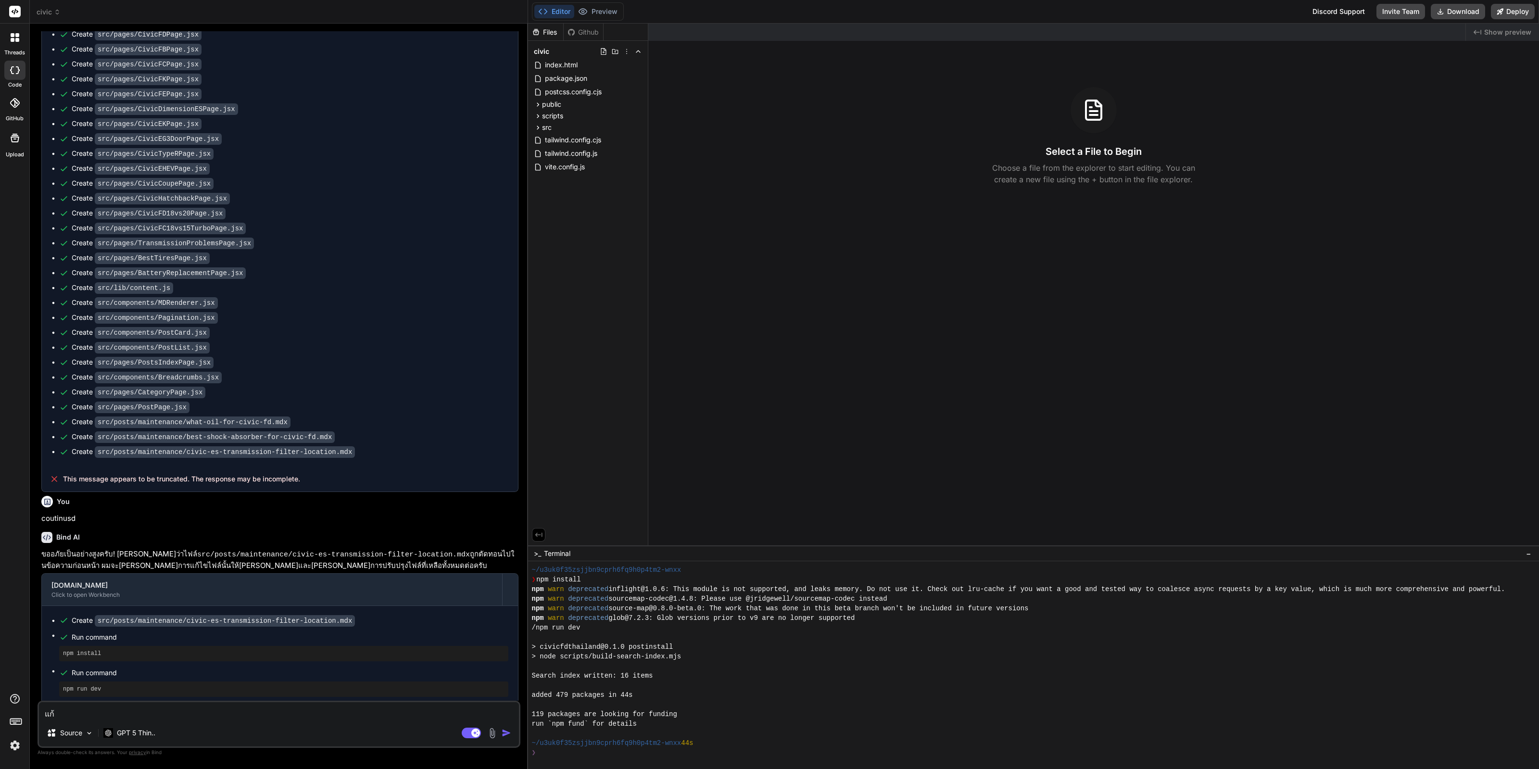
type textarea "แก้ไ"
type textarea "x"
type textarea "แก้ไข"
type textarea "x"
type textarea "แก้ไขบ"
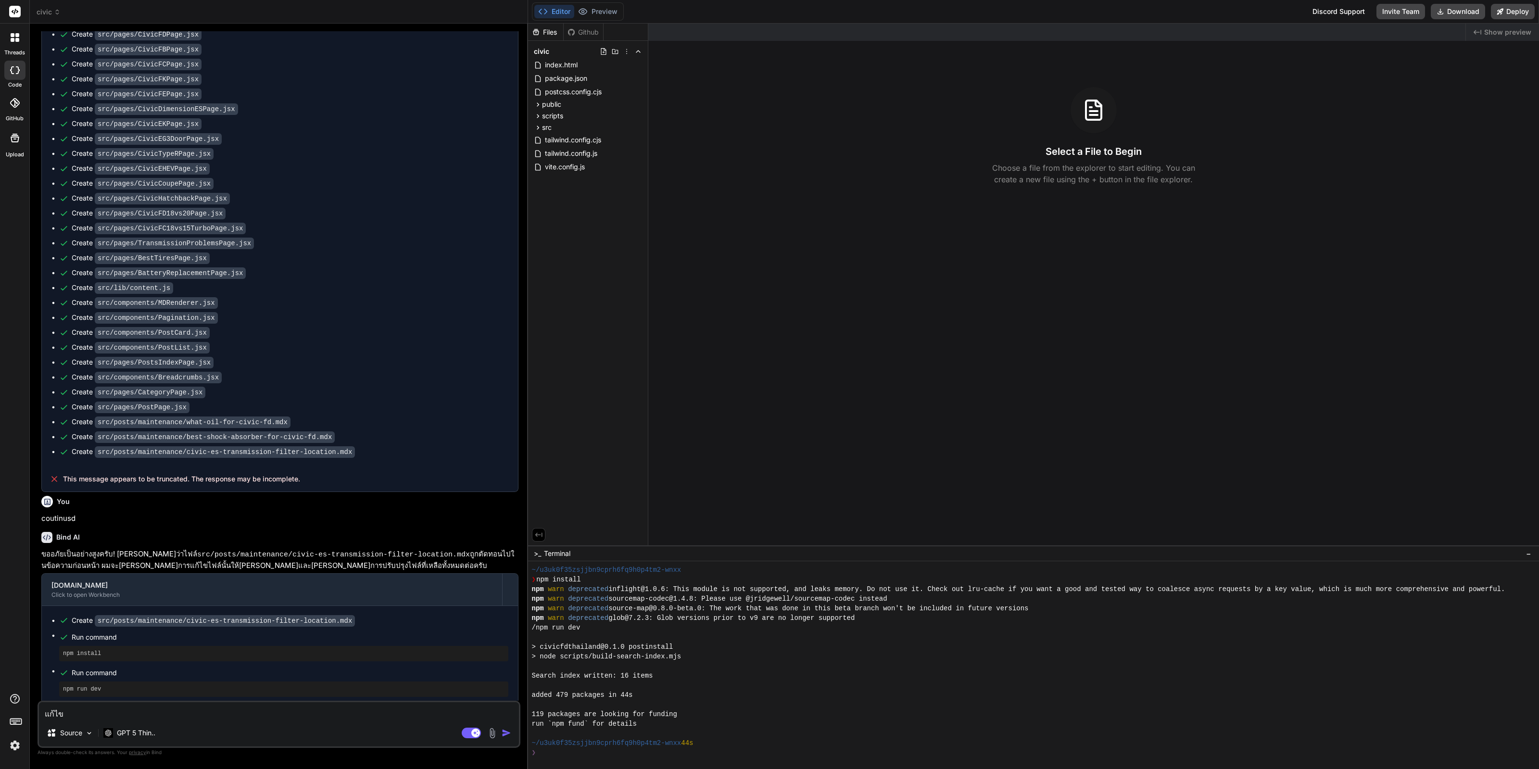
type textarea "x"
type textarea "แก้ไขบั"
type textarea "x"
type textarea "แก้ไขบัค"
type textarea "x"
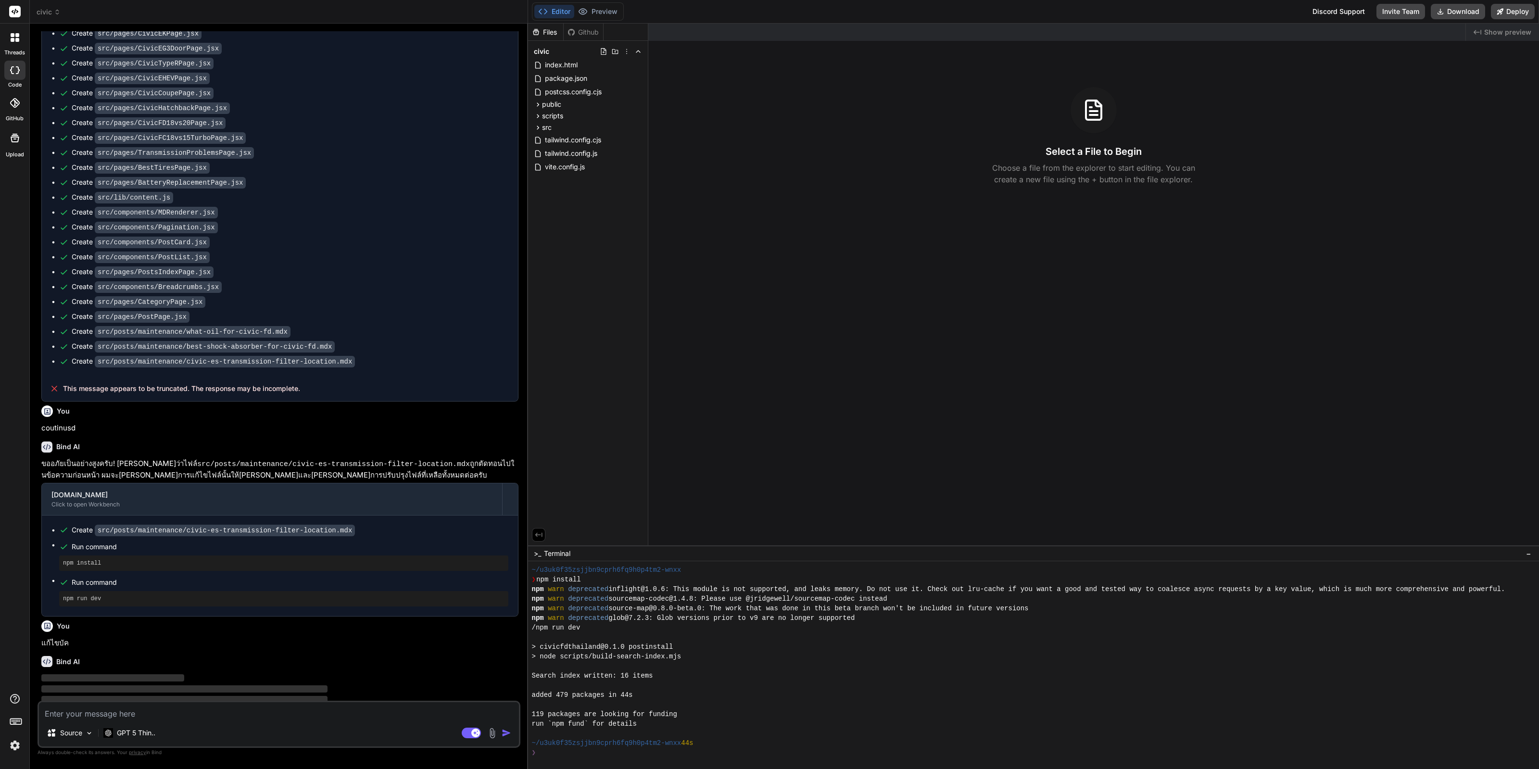
scroll to position [2566, 0]
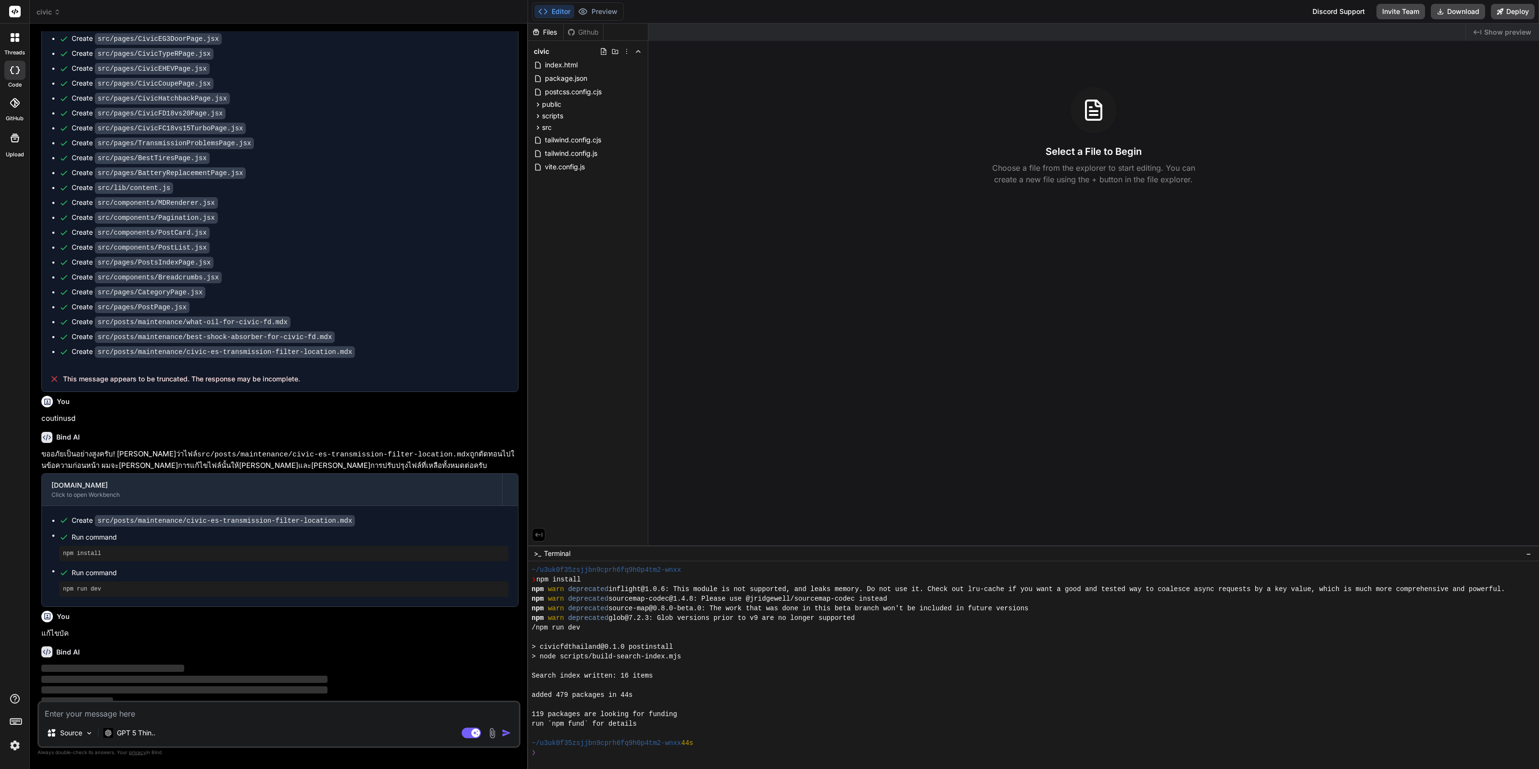
click at [9, 750] on img at bounding box center [15, 745] width 16 height 16
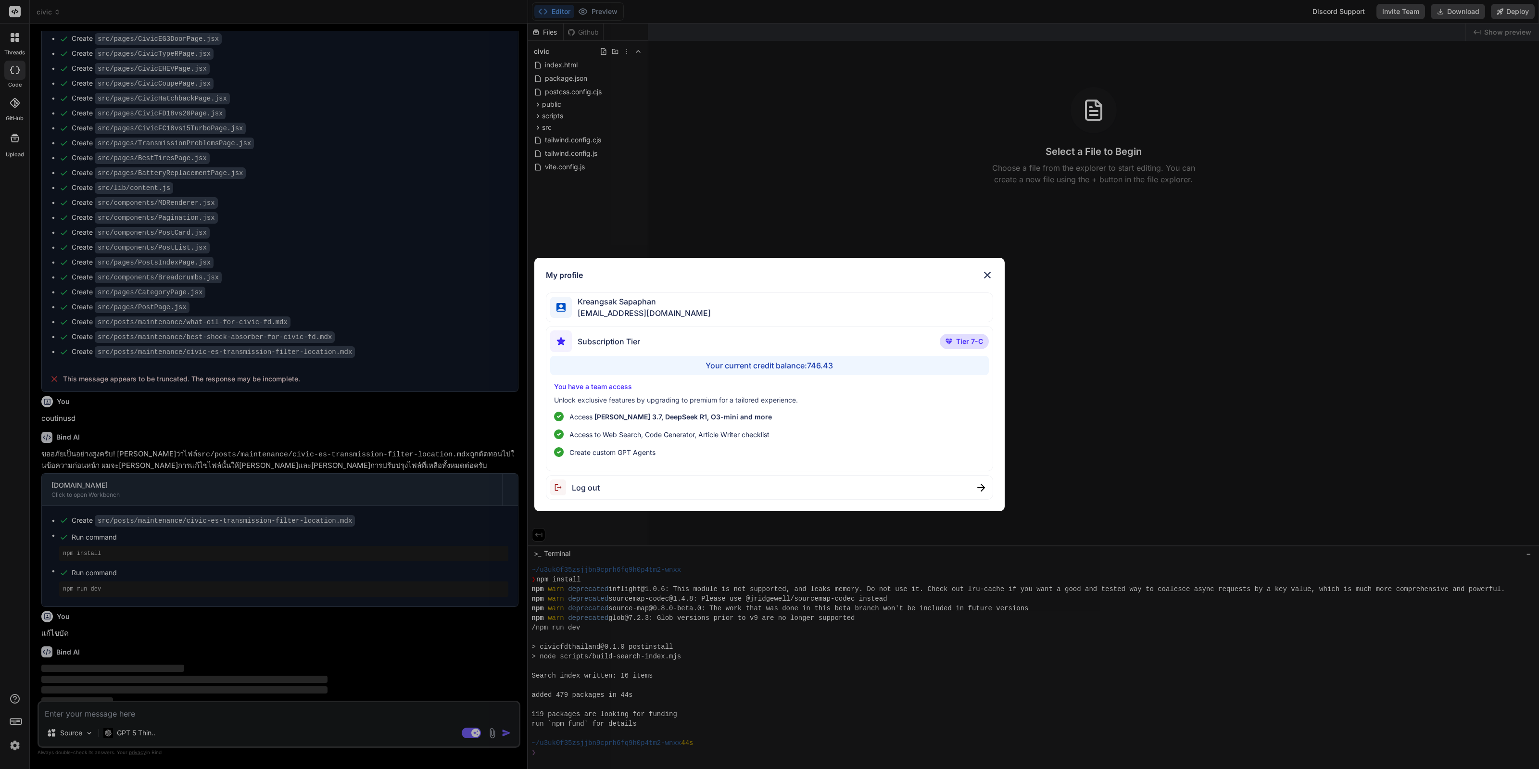
click at [739, 531] on div "My profile Kreangsak Sapaphan [EMAIL_ADDRESS][DOMAIN_NAME] Subscription Tier Ti…" at bounding box center [769, 384] width 1539 height 769
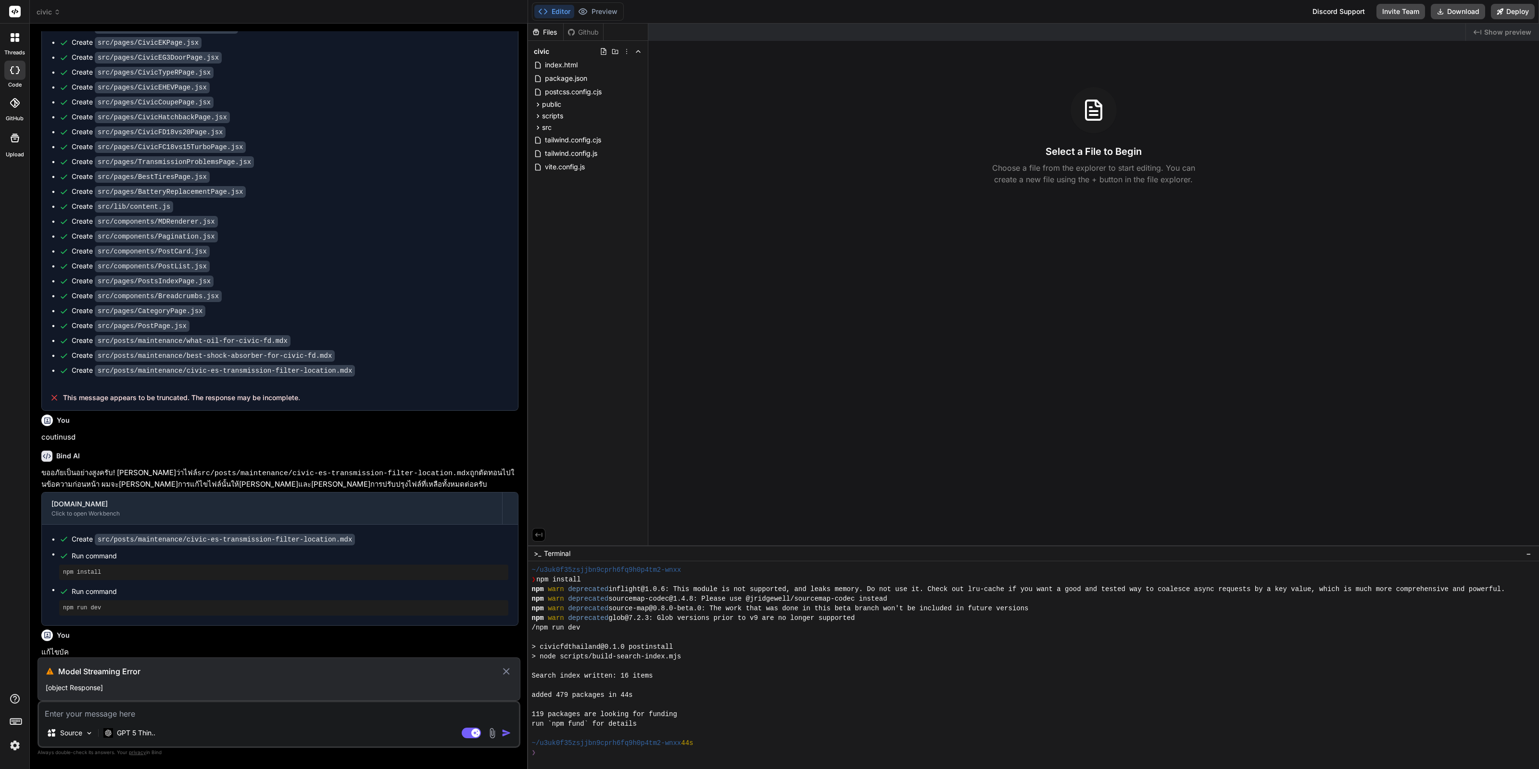
scroll to position [2542, 0]
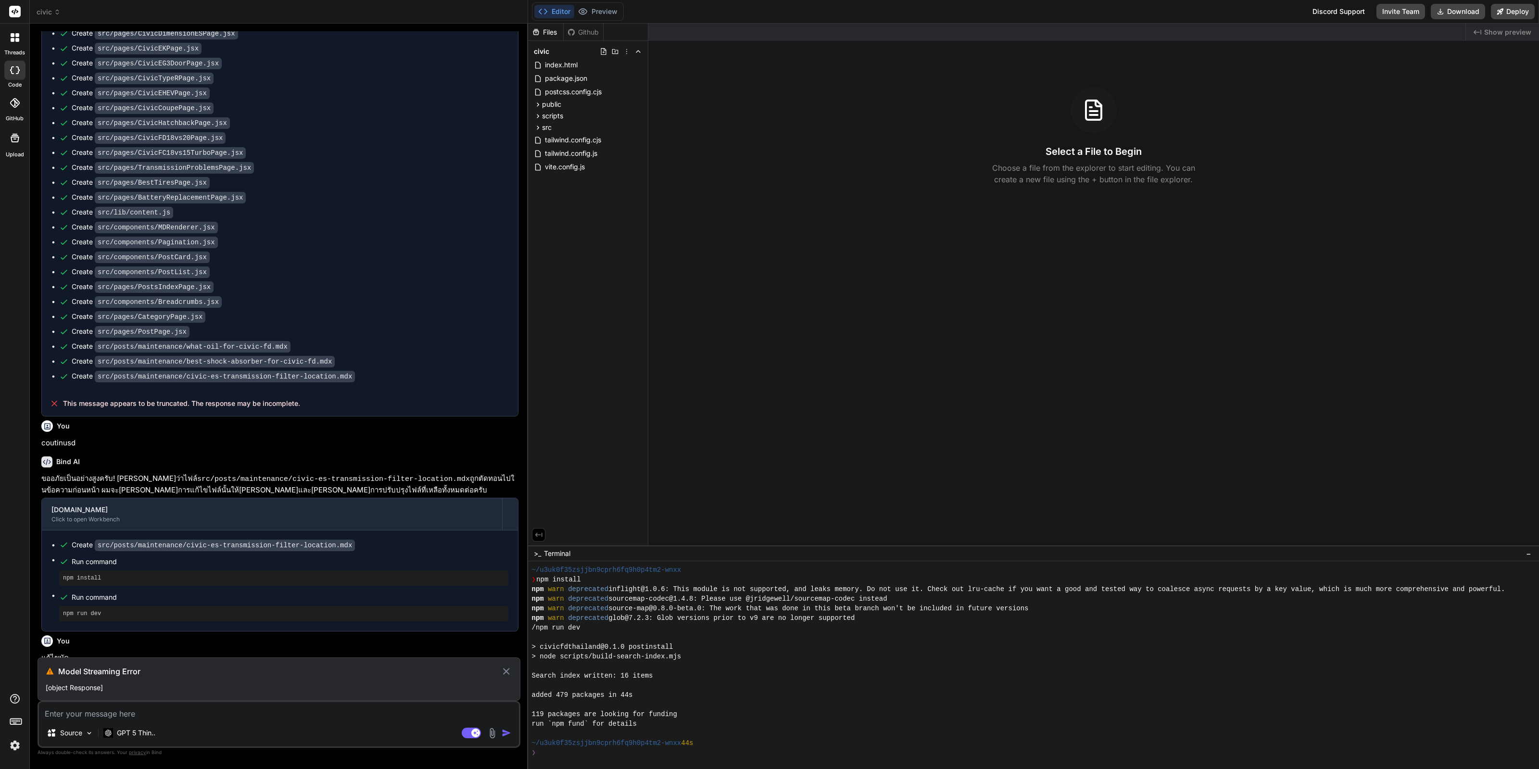
click at [228, 688] on p "[object Response]" at bounding box center [279, 688] width 467 height 10
click at [503, 671] on icon at bounding box center [506, 672] width 11 height 12
type textarea "x"
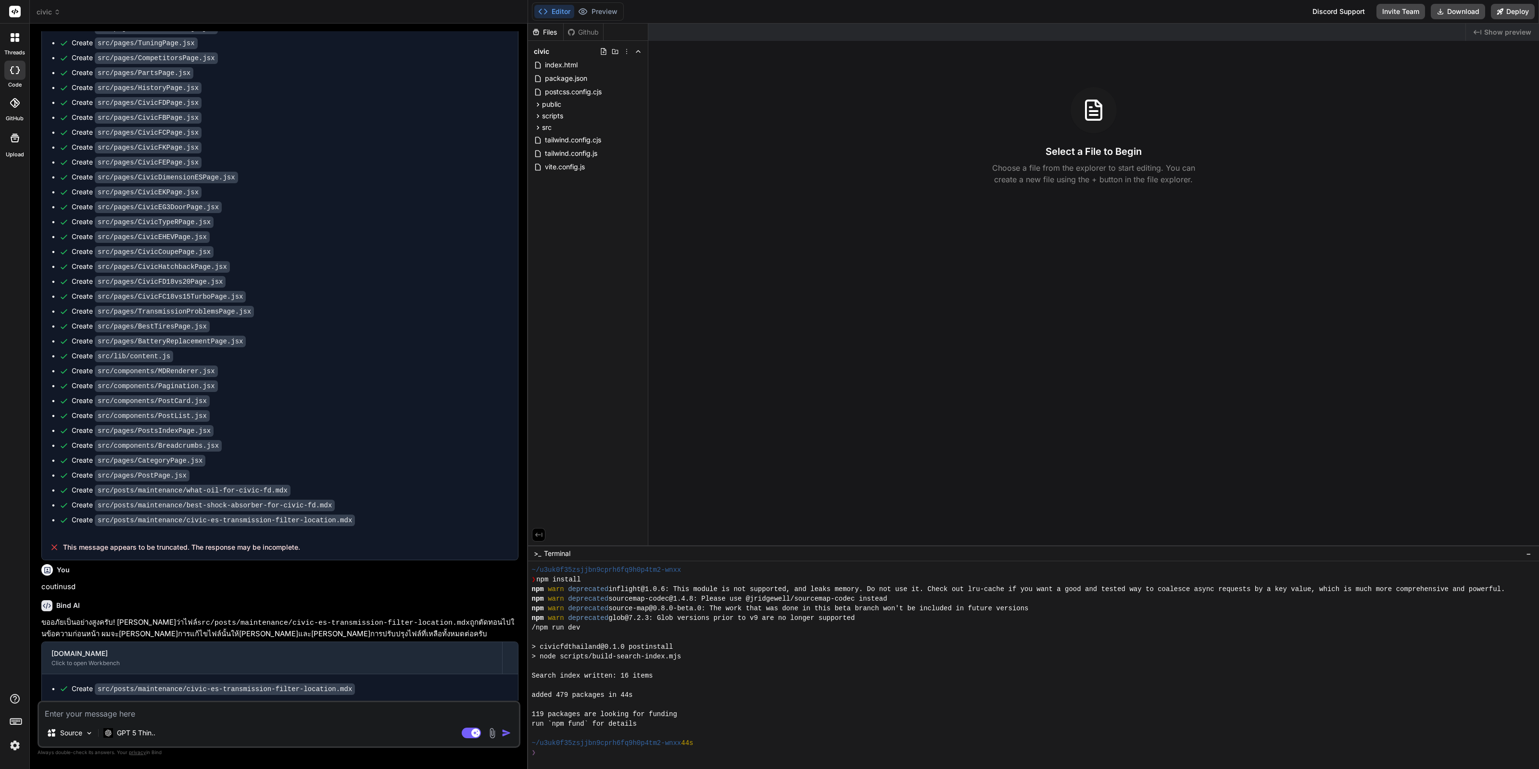
scroll to position [2498, 0]
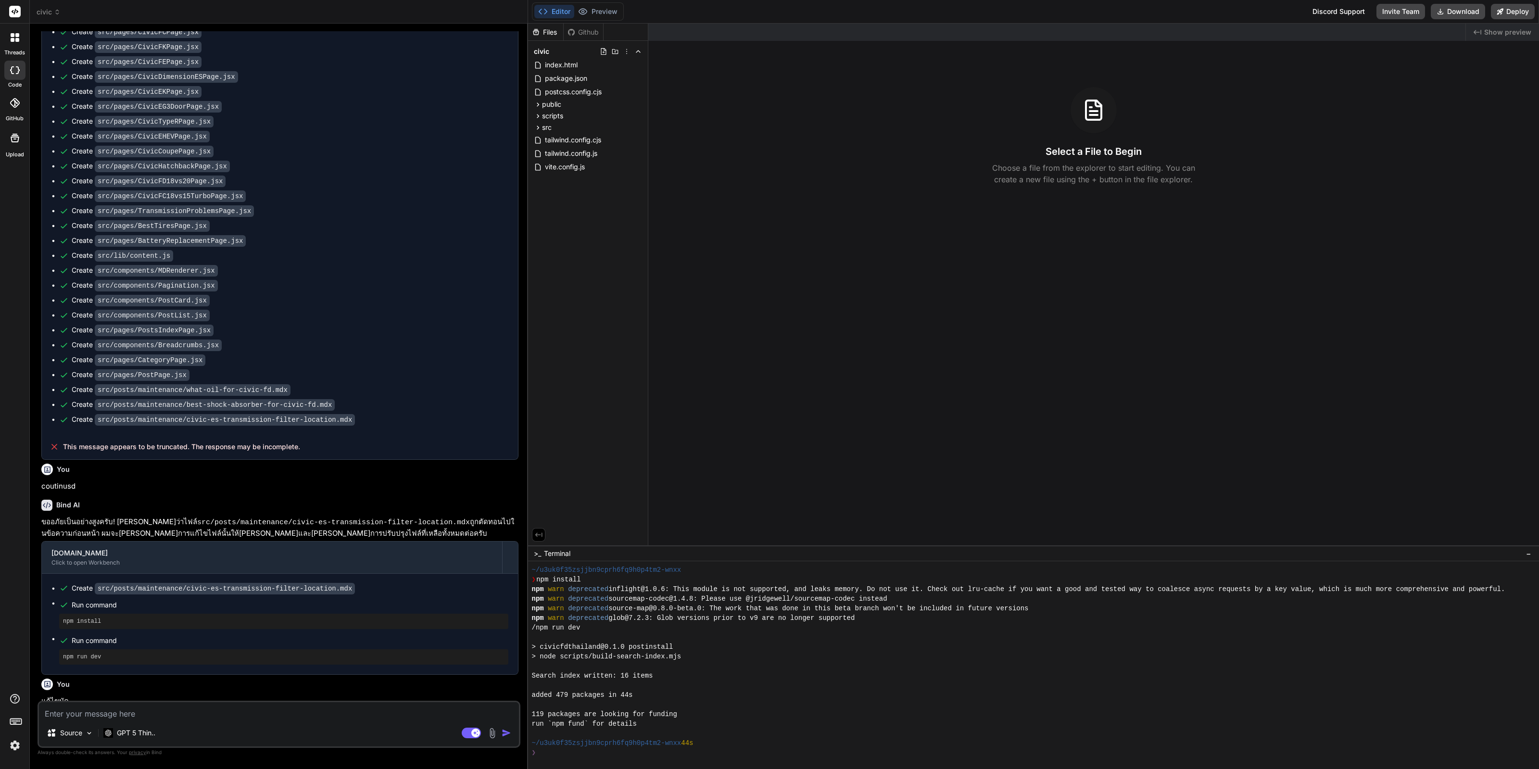
click at [507, 732] on img "button" at bounding box center [507, 733] width 10 height 10
